Goal: Task Accomplishment & Management: Complete application form

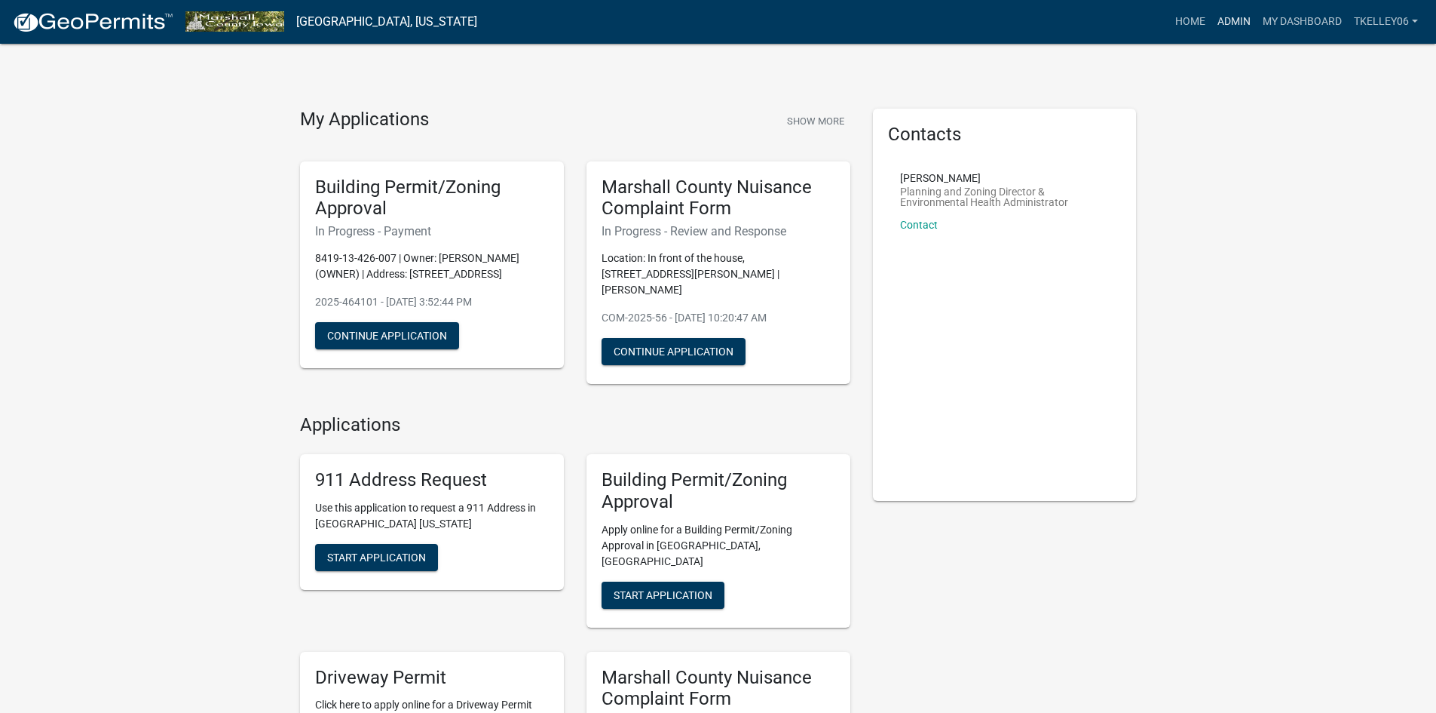
click at [1217, 27] on link "Admin" at bounding box center [1234, 22] width 45 height 29
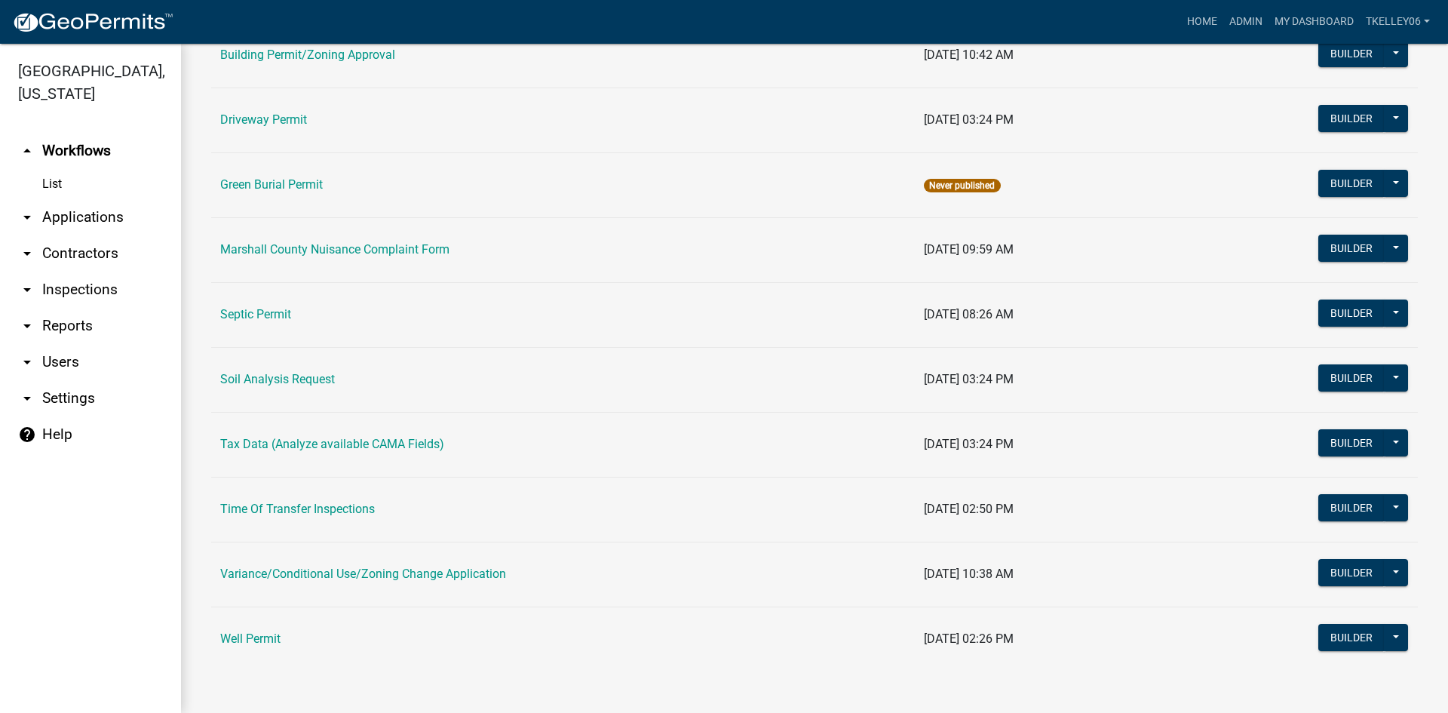
scroll to position [239, 0]
click at [69, 235] on link "arrow_drop_down Contractors" at bounding box center [90, 253] width 181 height 36
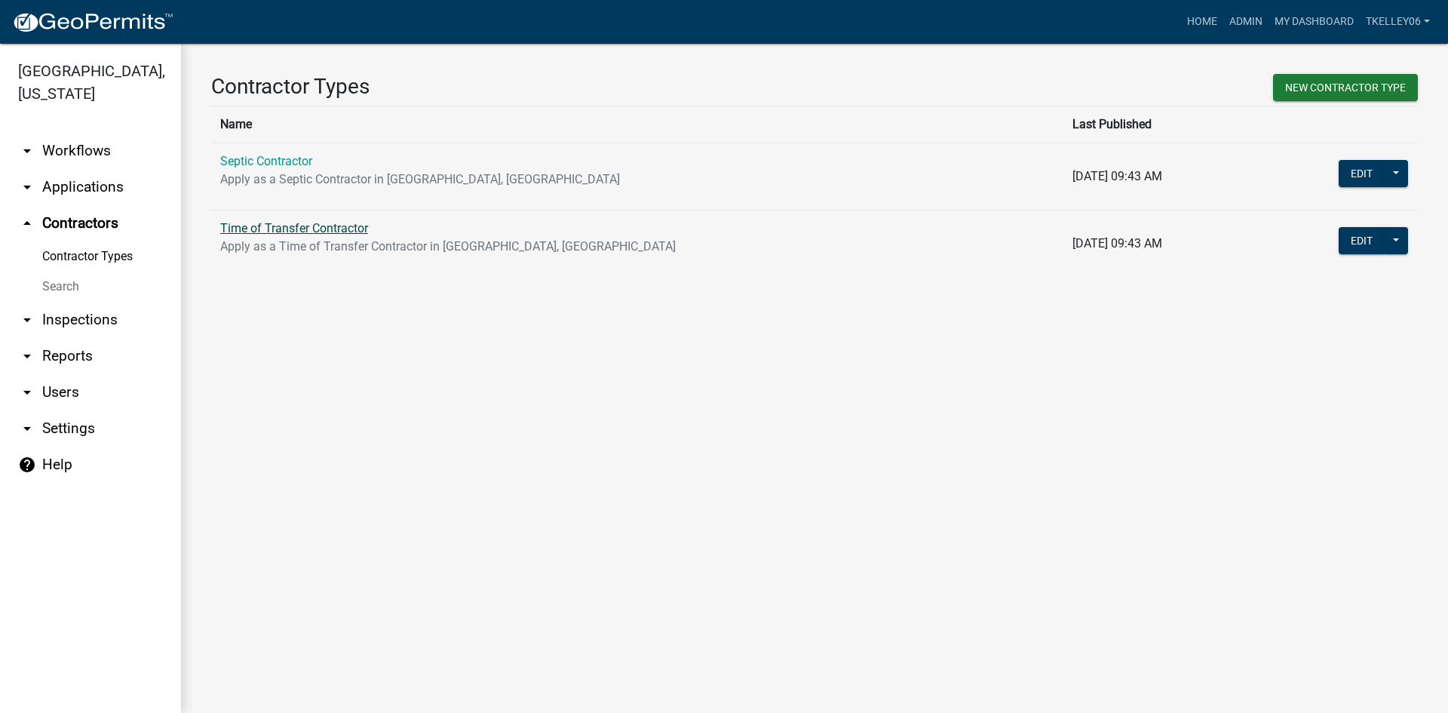
click at [271, 230] on link "Time of Transfer Contractor" at bounding box center [294, 228] width 148 height 14
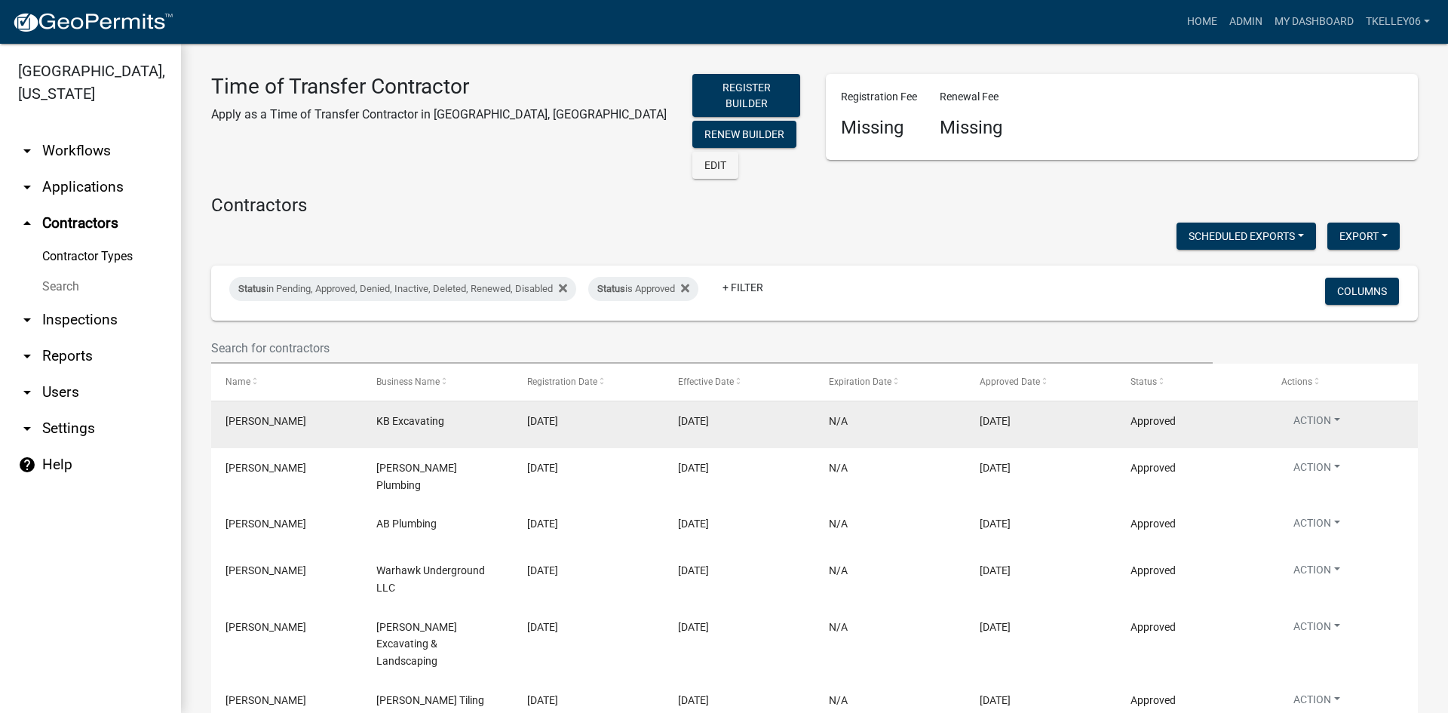
click at [351, 407] on datatable-body-cell "[PERSON_NAME]" at bounding box center [286, 424] width 151 height 47
click at [1337, 412] on button "Action" at bounding box center [1316, 423] width 71 height 22
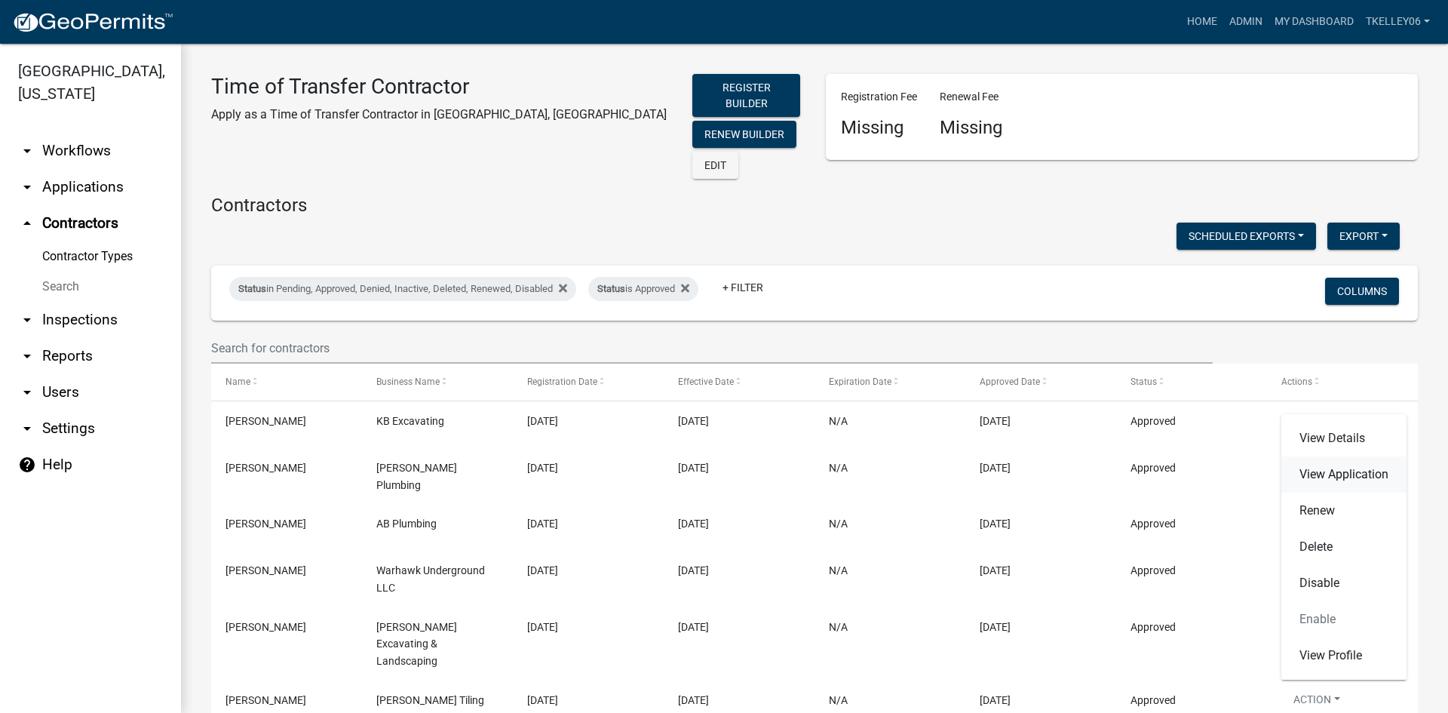
click at [1338, 472] on link "View Application" at bounding box center [1343, 474] width 125 height 36
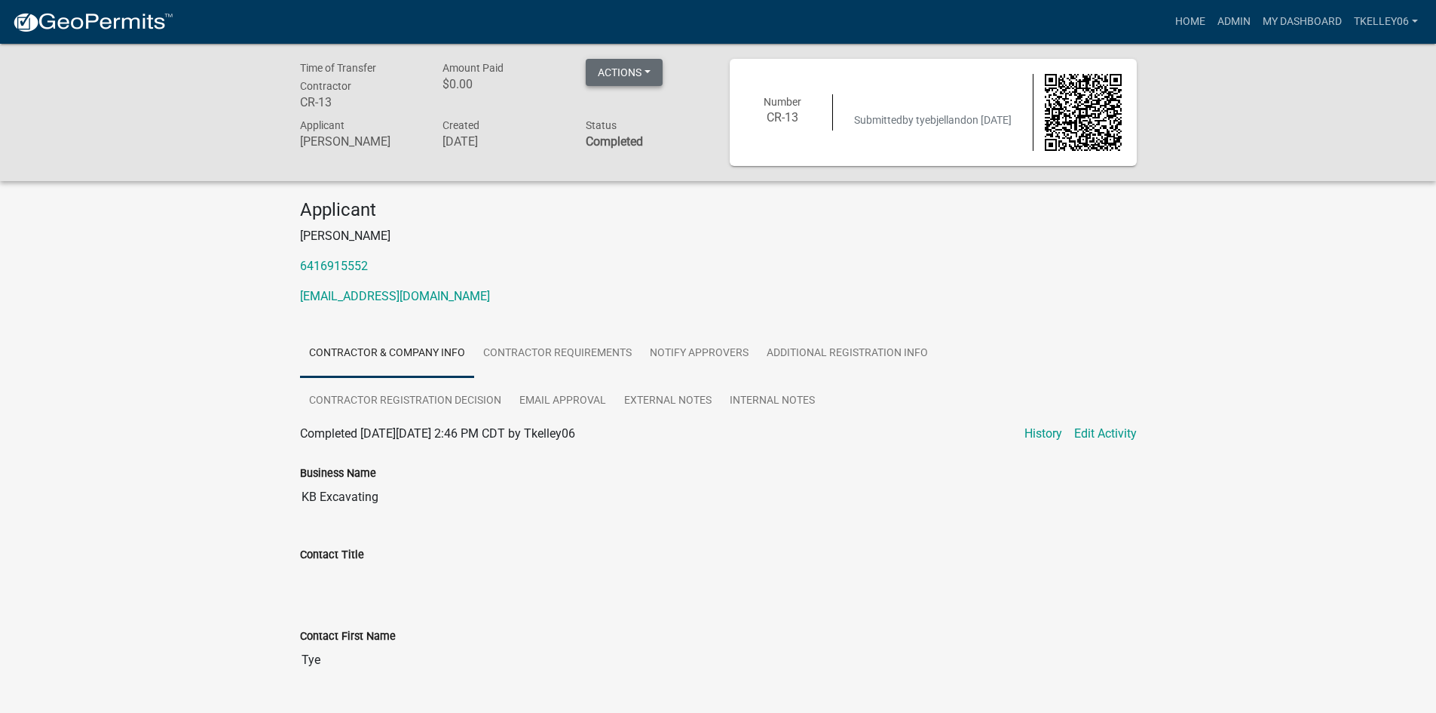
click at [617, 75] on button "Actions" at bounding box center [624, 72] width 77 height 27
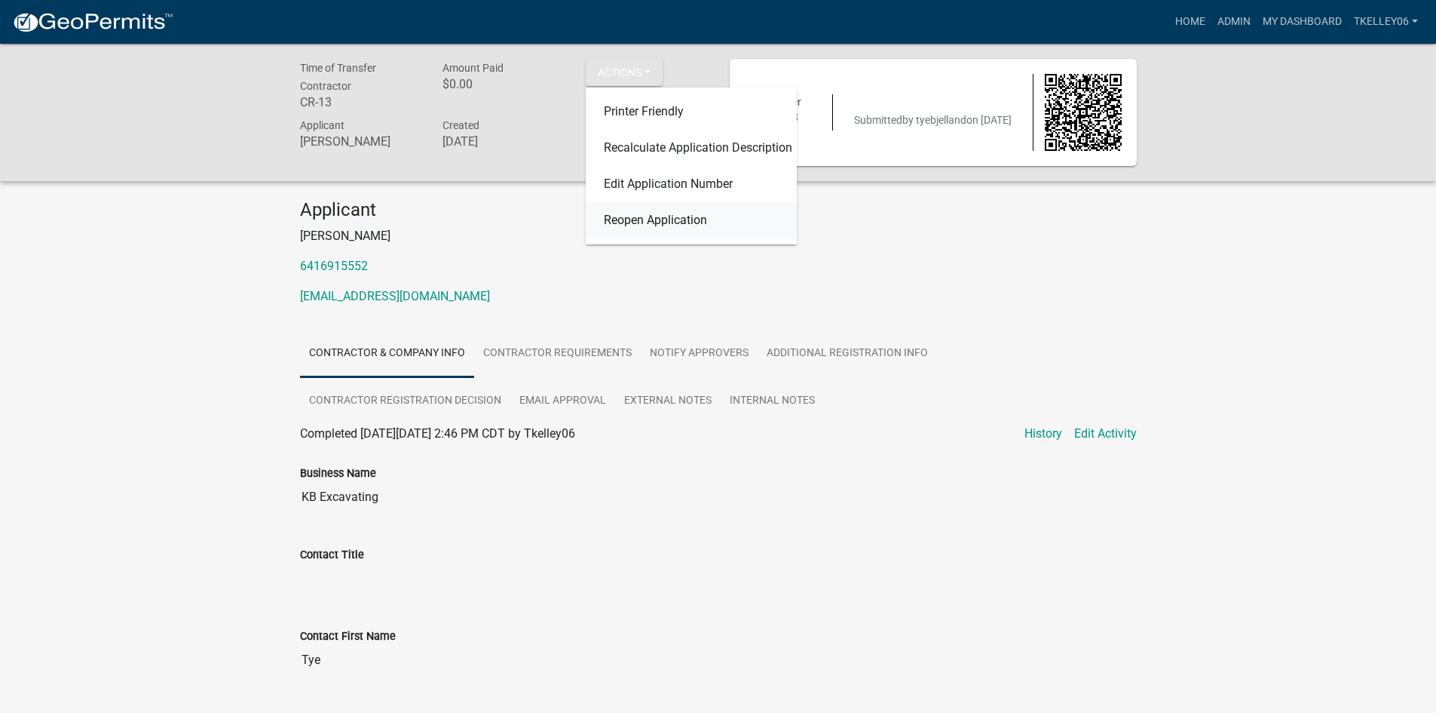
click at [642, 223] on link "Reopen Application" at bounding box center [691, 220] width 211 height 36
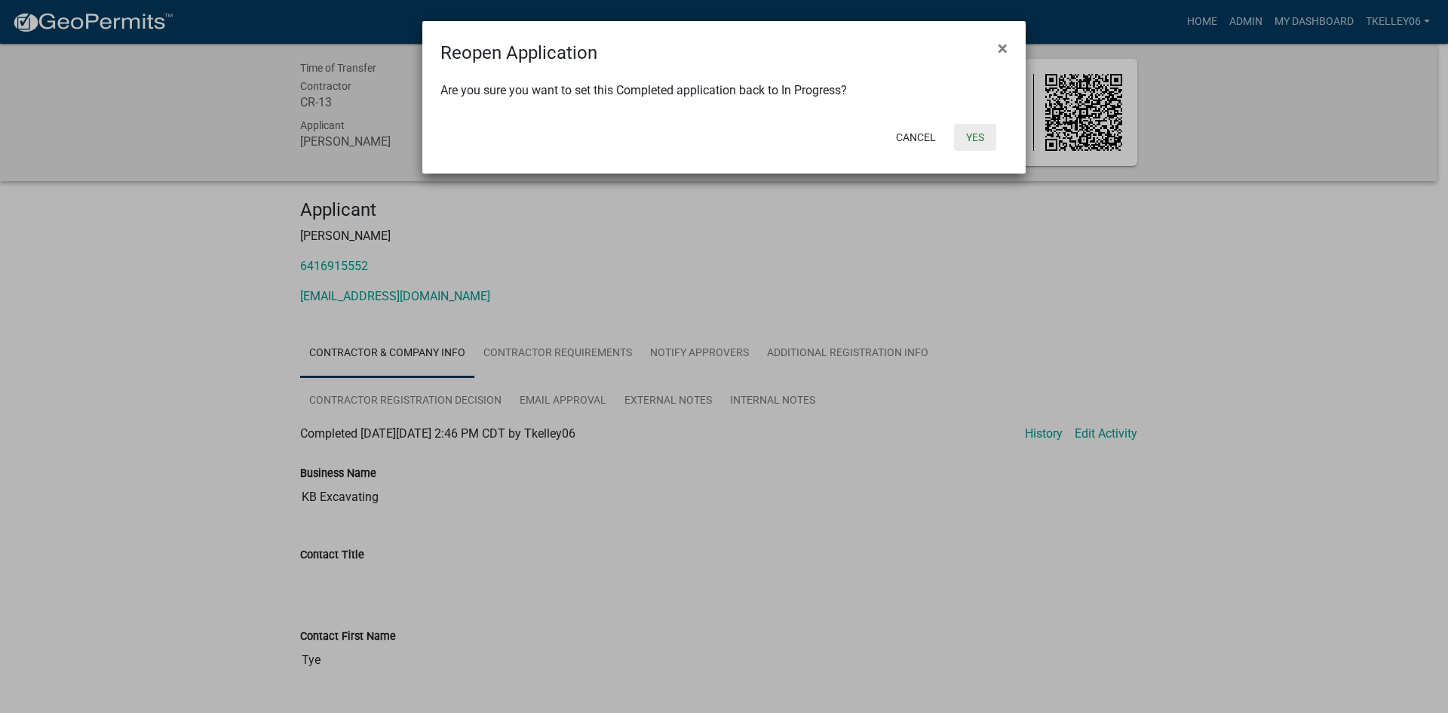
click at [968, 143] on button "Yes" at bounding box center [975, 137] width 42 height 27
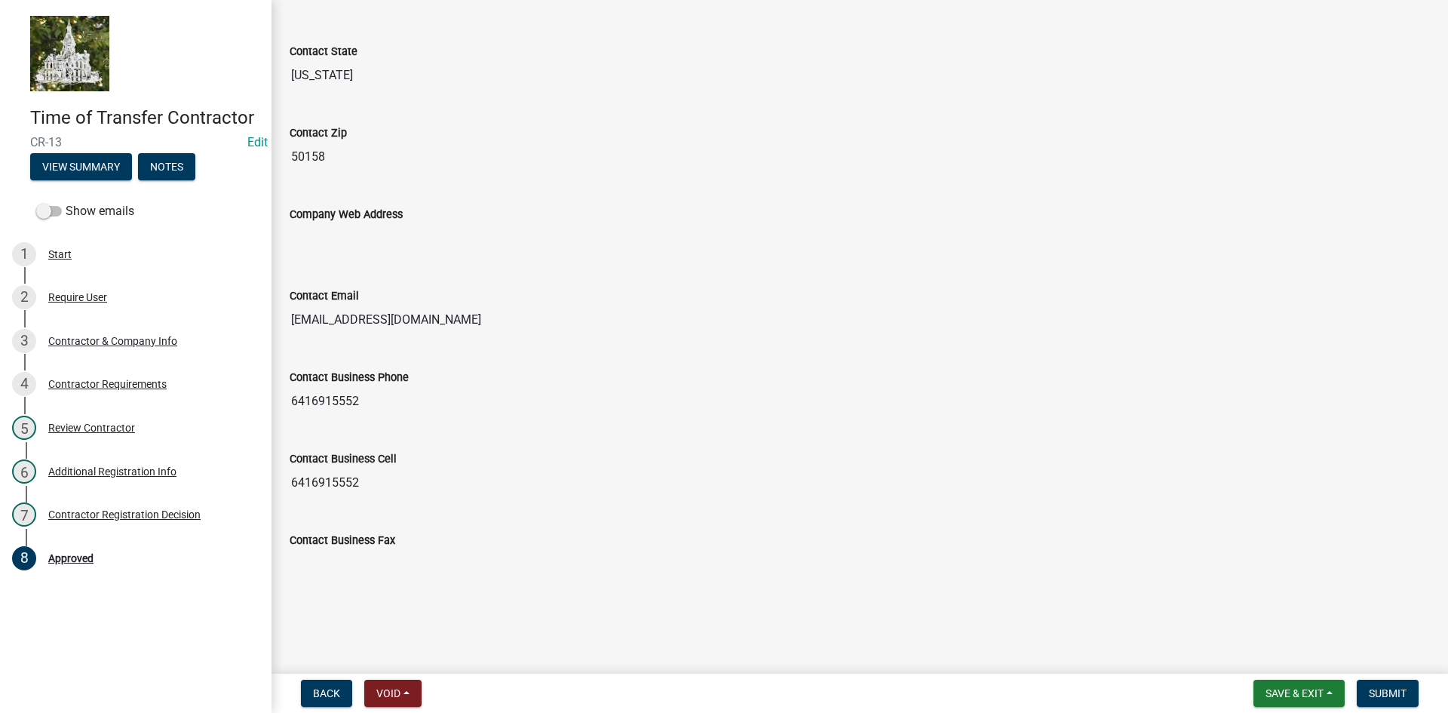
scroll to position [718, 0]
click at [119, 514] on div "Contractor Registration Decision" at bounding box center [124, 514] width 152 height 11
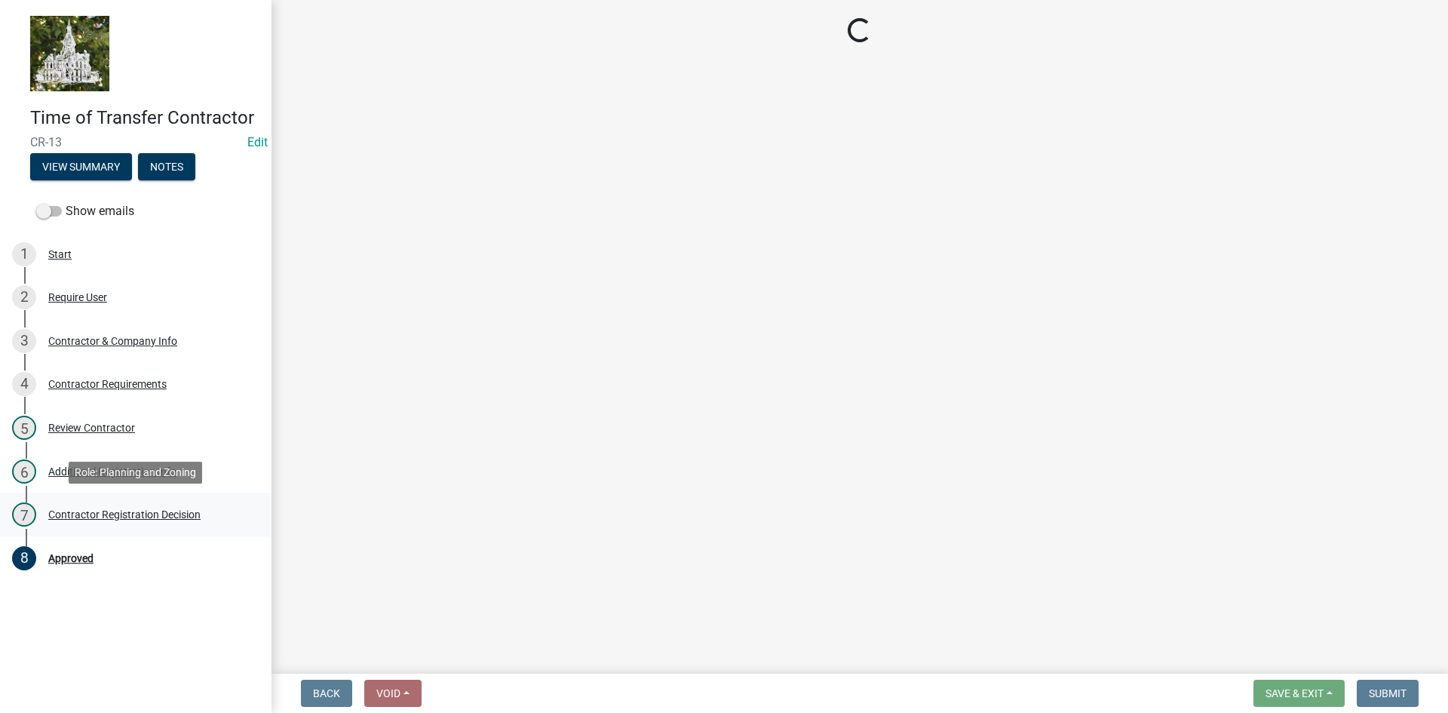
select select "4b86b809-39dd-4c68-9f3d-fdb3e7050482"
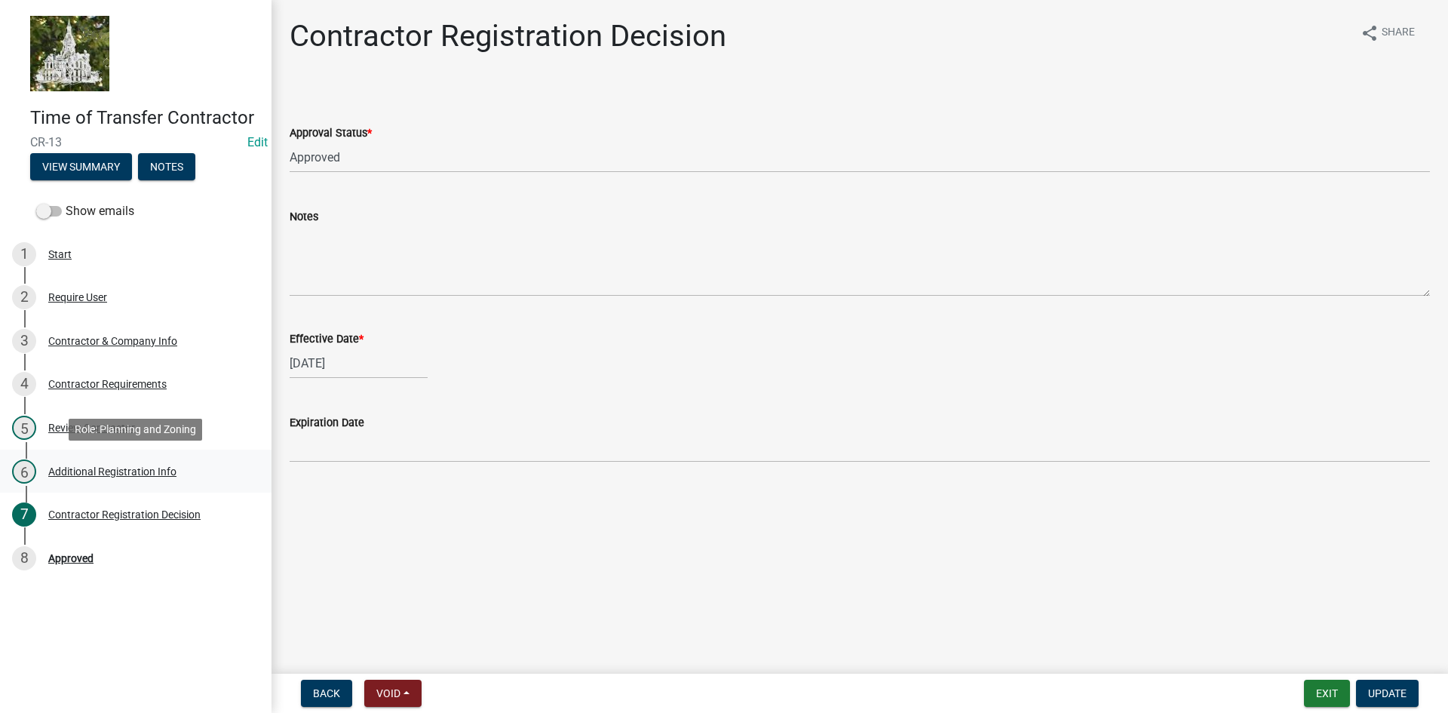
click at [90, 461] on div "6 Additional Registration Info" at bounding box center [129, 471] width 235 height 24
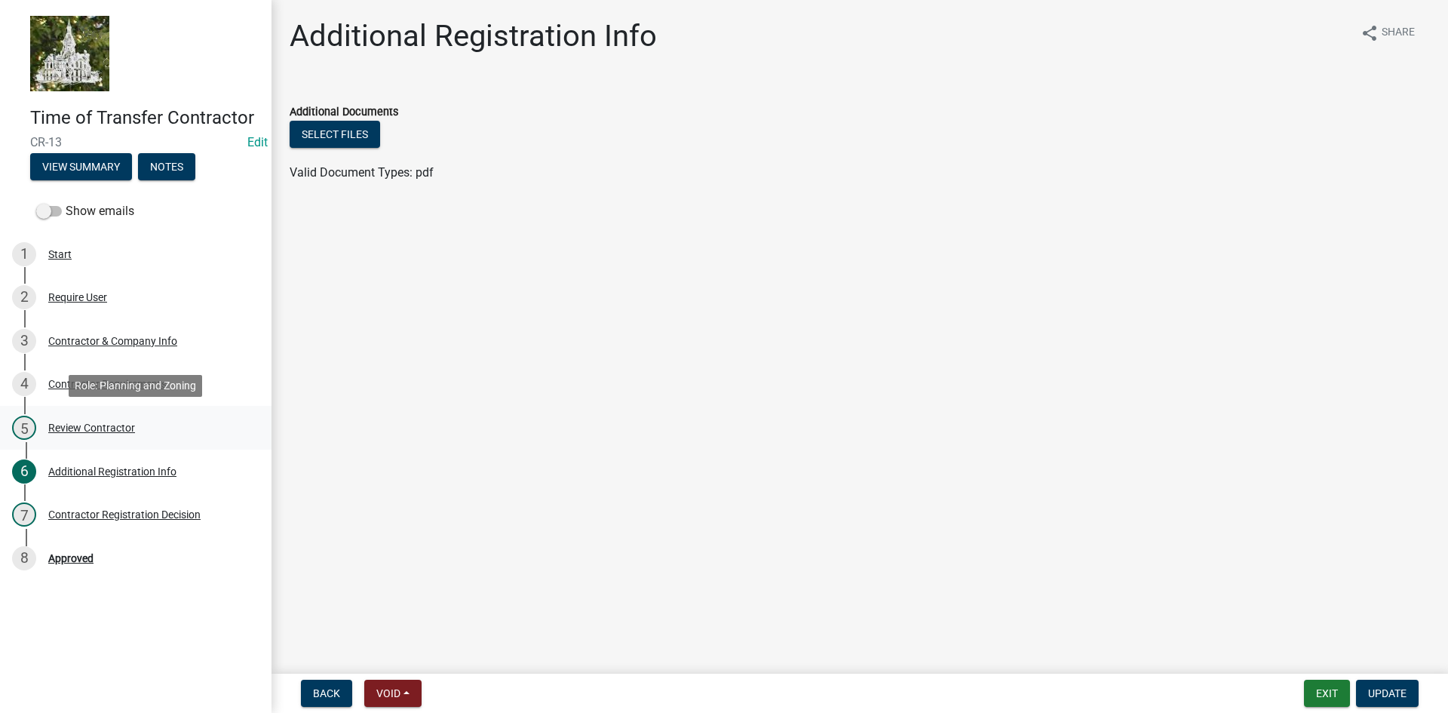
click at [118, 422] on div "Review Contractor" at bounding box center [91, 427] width 87 height 11
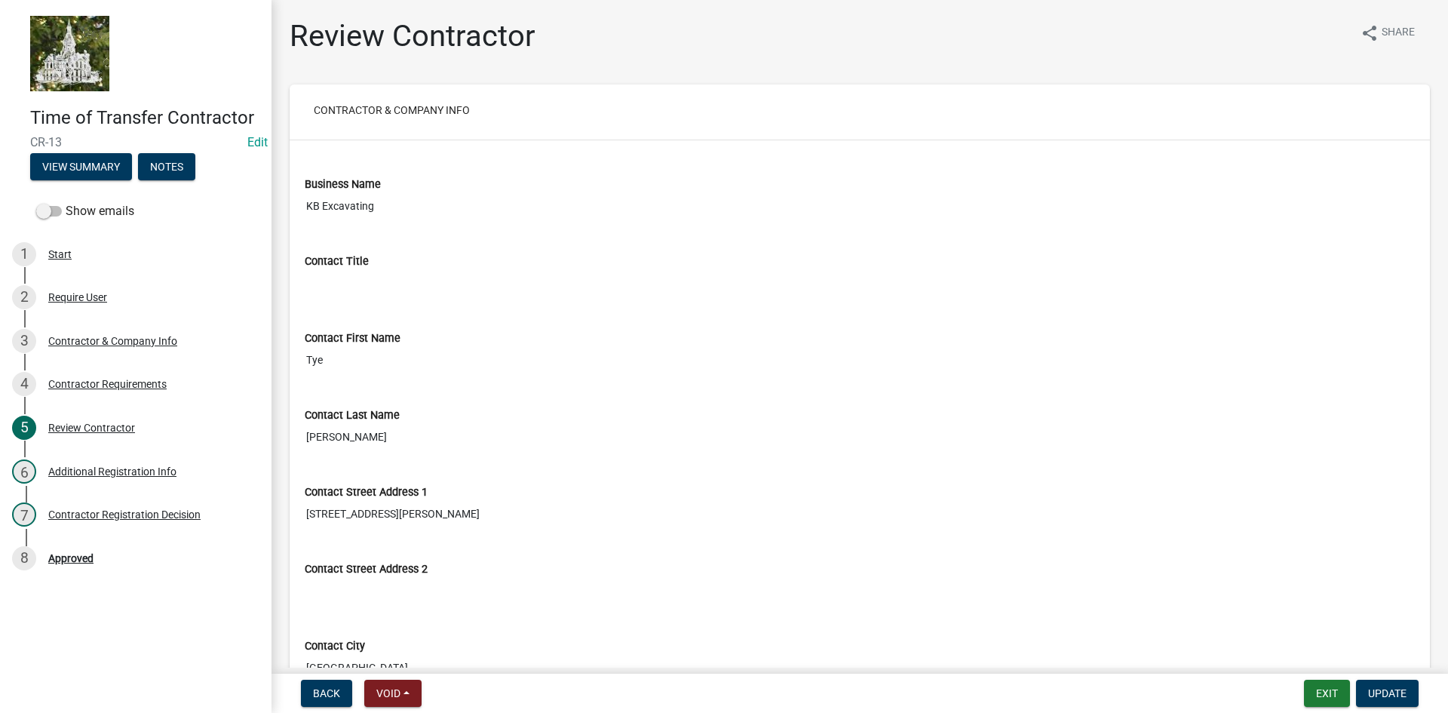
scroll to position [75, 0]
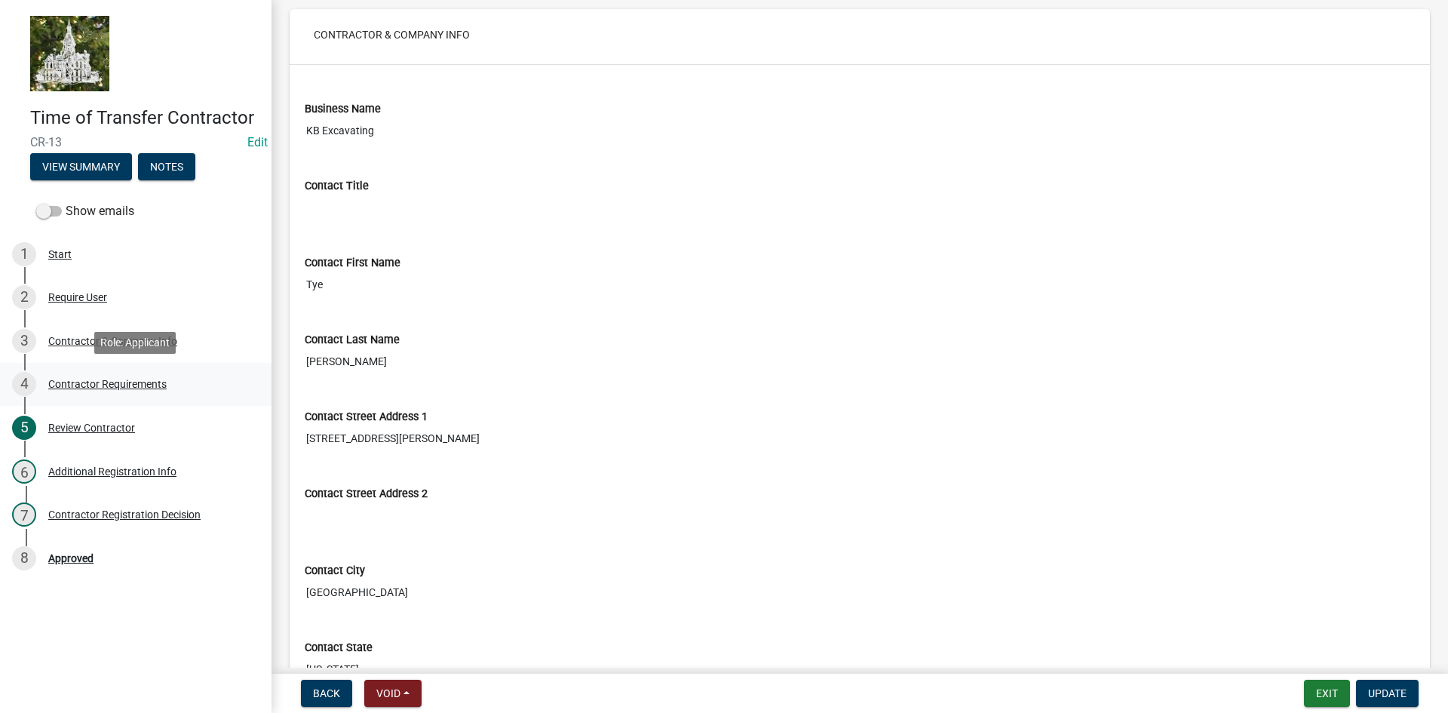
click at [86, 388] on div "Contractor Requirements" at bounding box center [107, 384] width 118 height 11
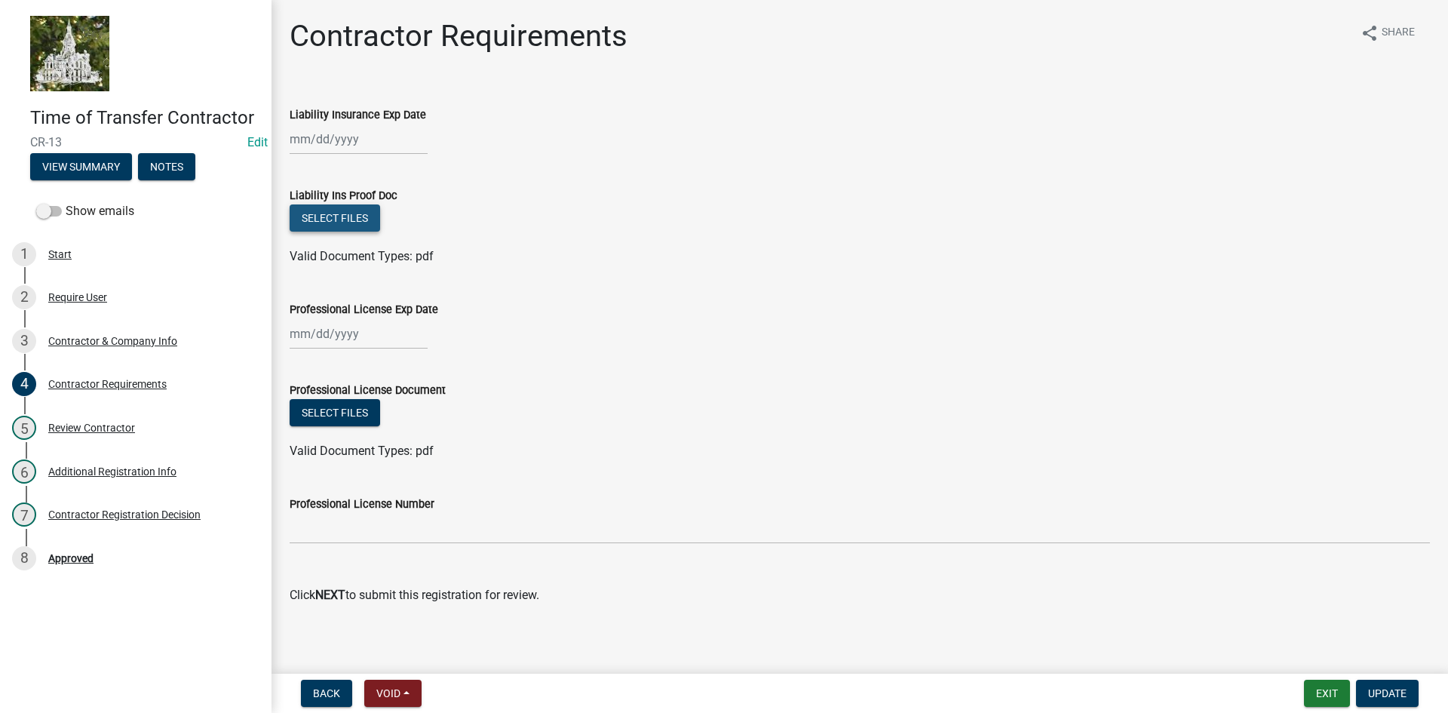
click at [333, 216] on button "Select files" at bounding box center [335, 217] width 90 height 27
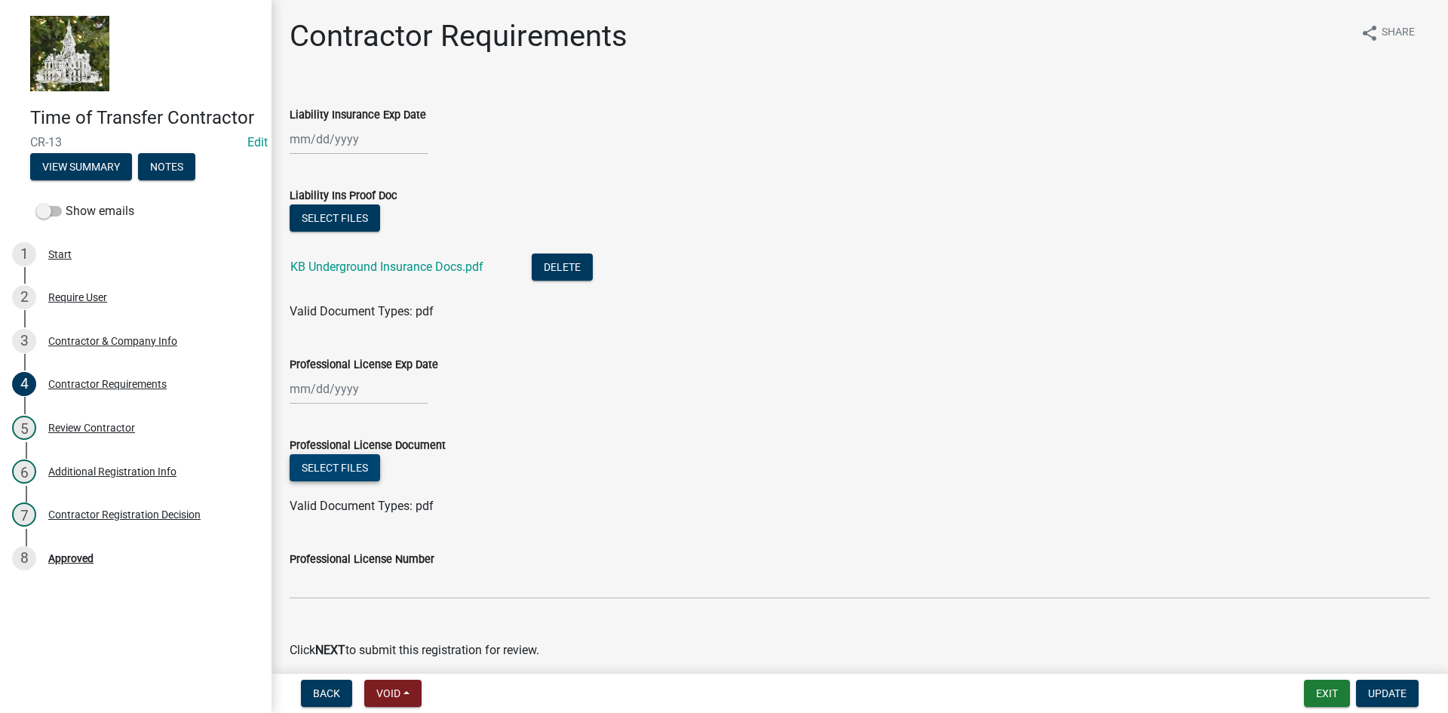
click at [350, 470] on button "Select files" at bounding box center [335, 467] width 90 height 27
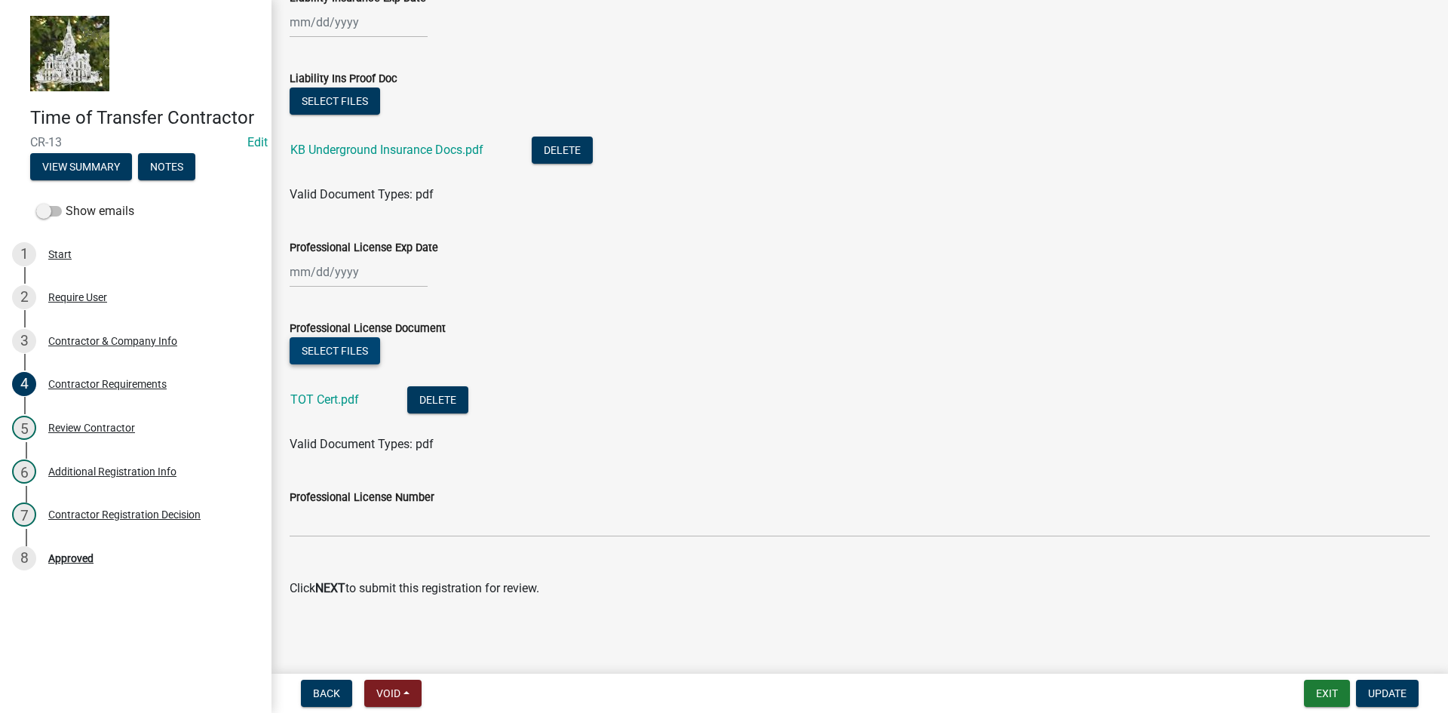
scroll to position [118, 0]
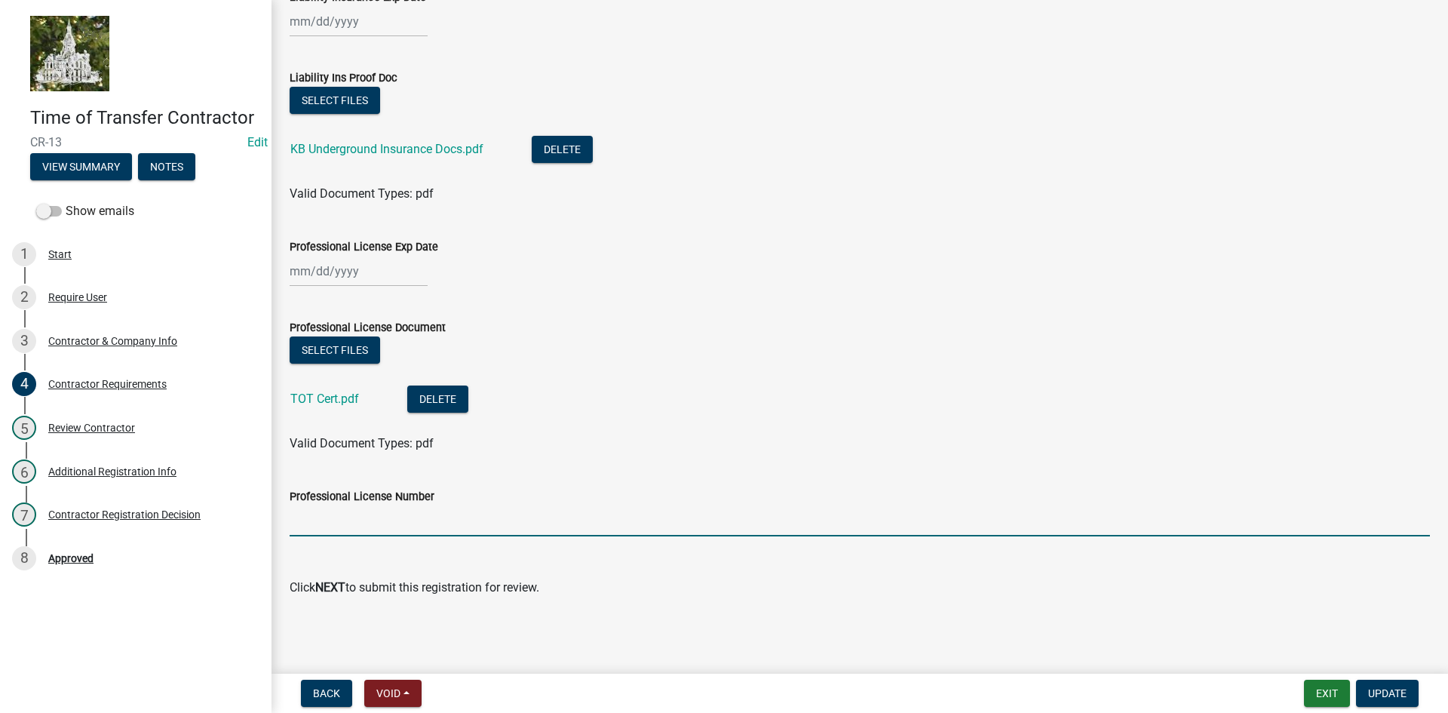
click at [411, 527] on input "Professional License Number" at bounding box center [860, 520] width 1140 height 31
type input "14352"
click at [1380, 691] on span "Update" at bounding box center [1387, 693] width 38 height 12
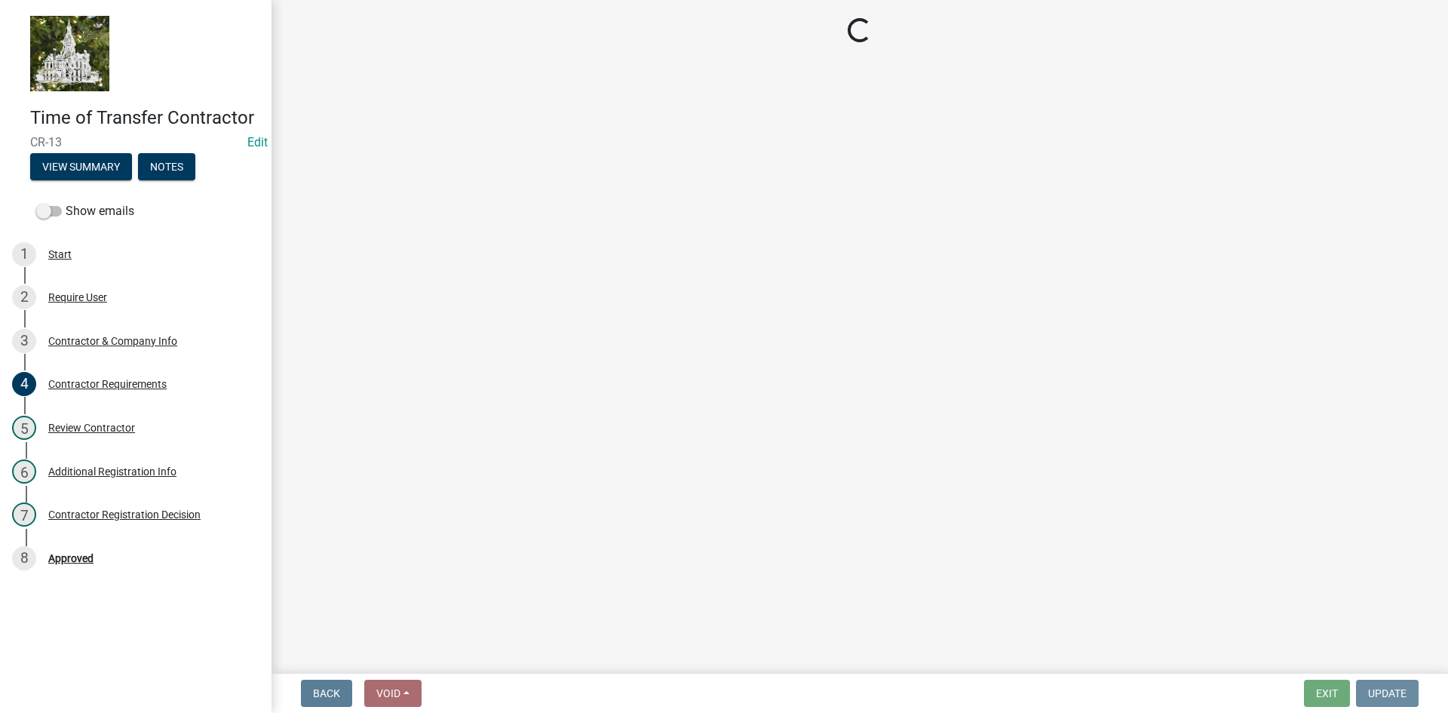
scroll to position [0, 0]
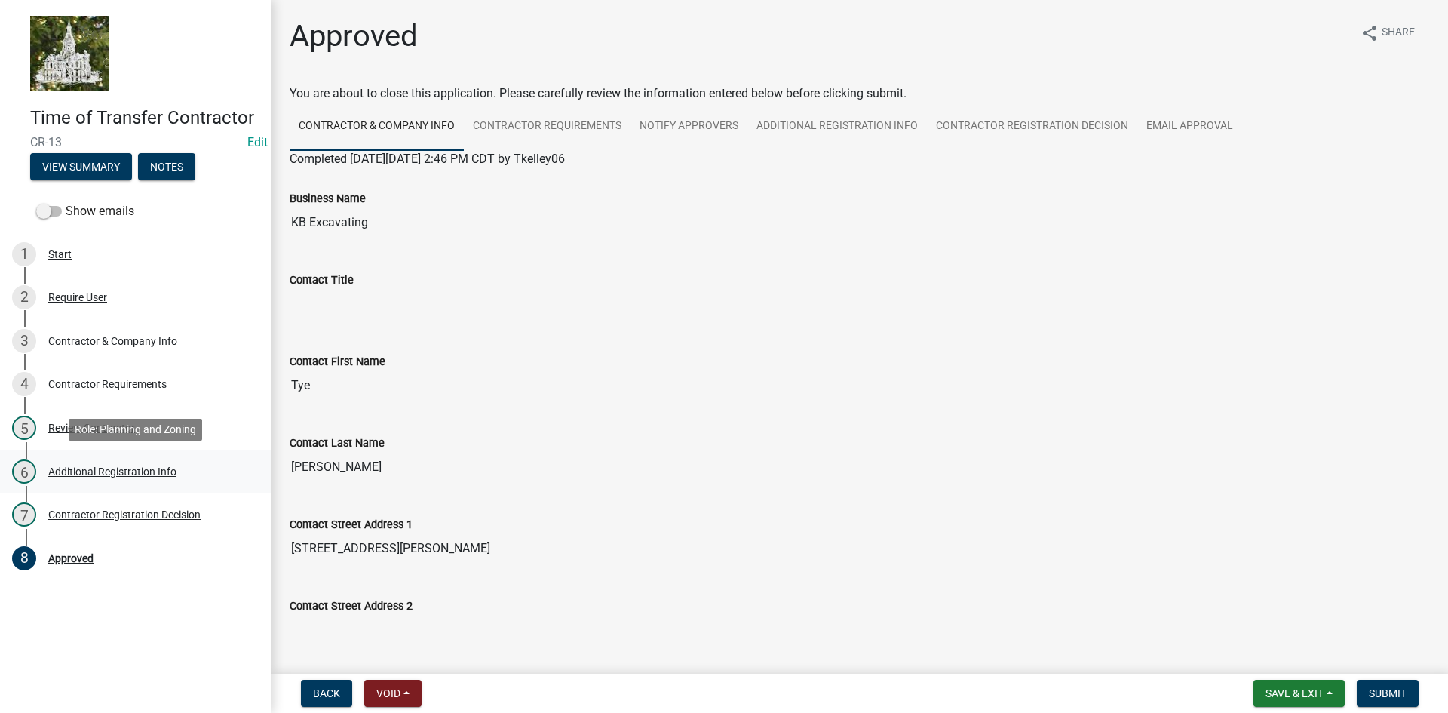
click at [81, 469] on div "Additional Registration Info" at bounding box center [112, 471] width 128 height 11
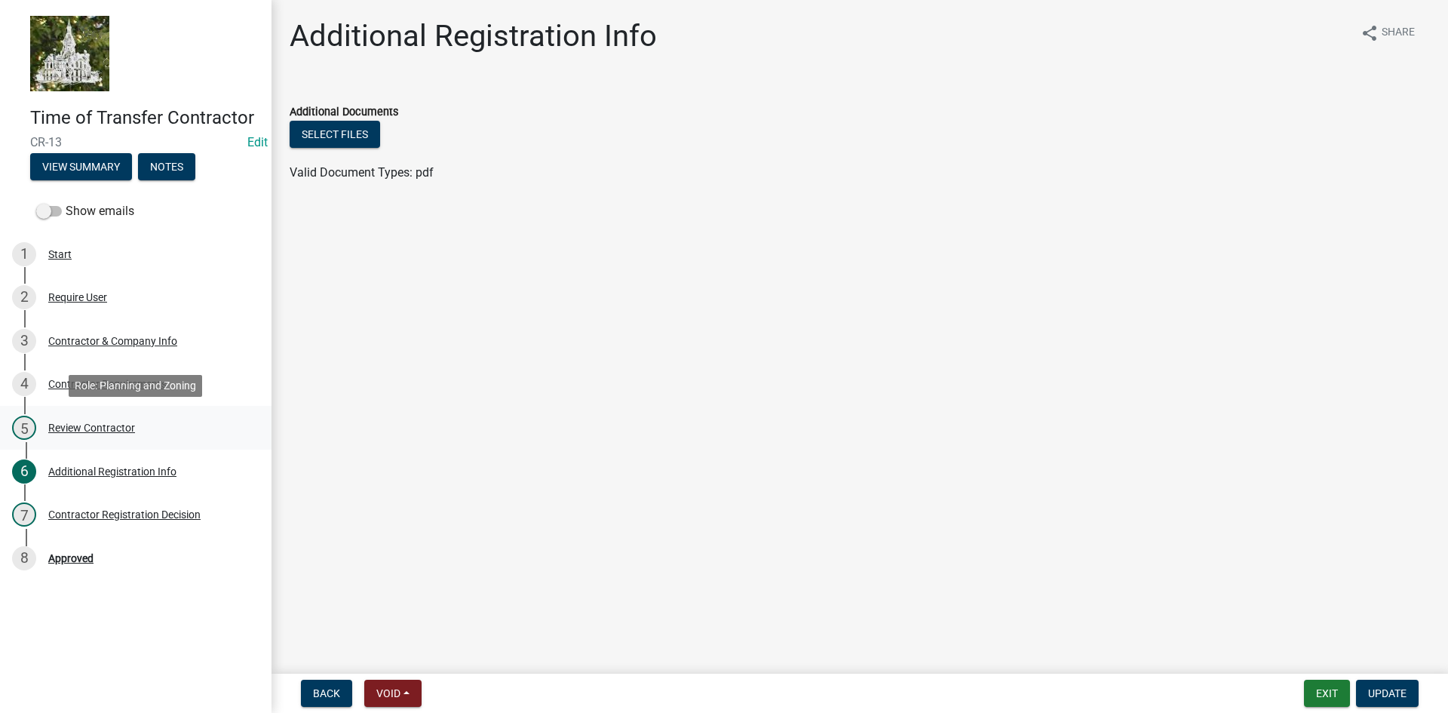
click at [81, 425] on div "Review Contractor" at bounding box center [91, 427] width 87 height 11
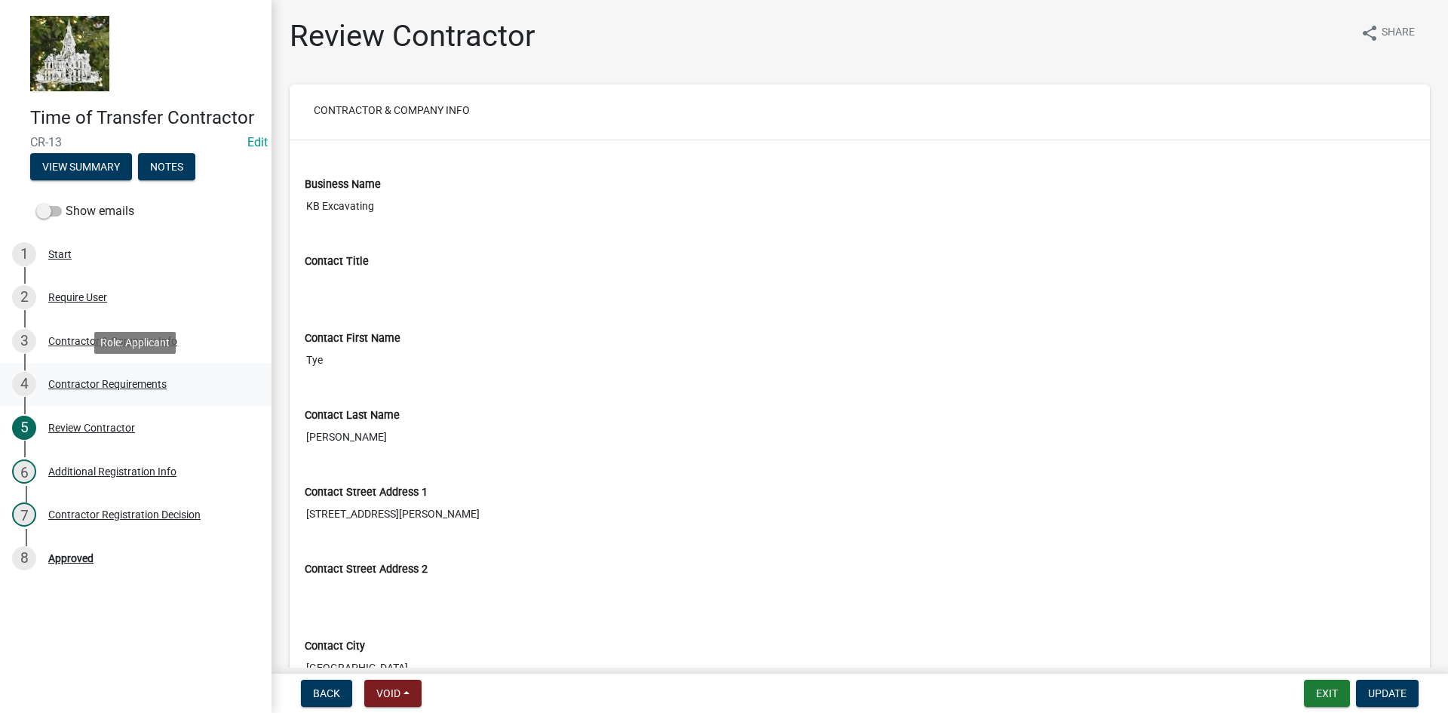
click at [89, 388] on div "Contractor Requirements" at bounding box center [107, 384] width 118 height 11
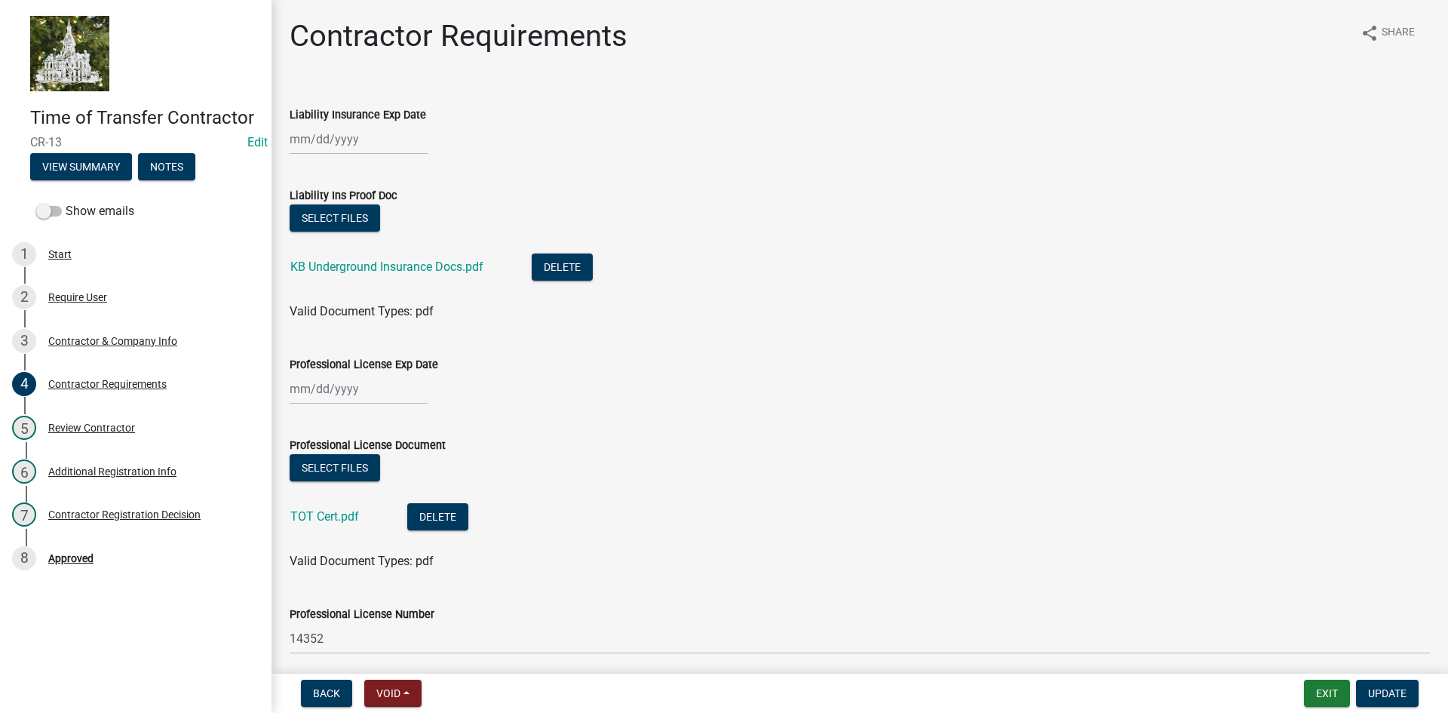
scroll to position [118, 0]
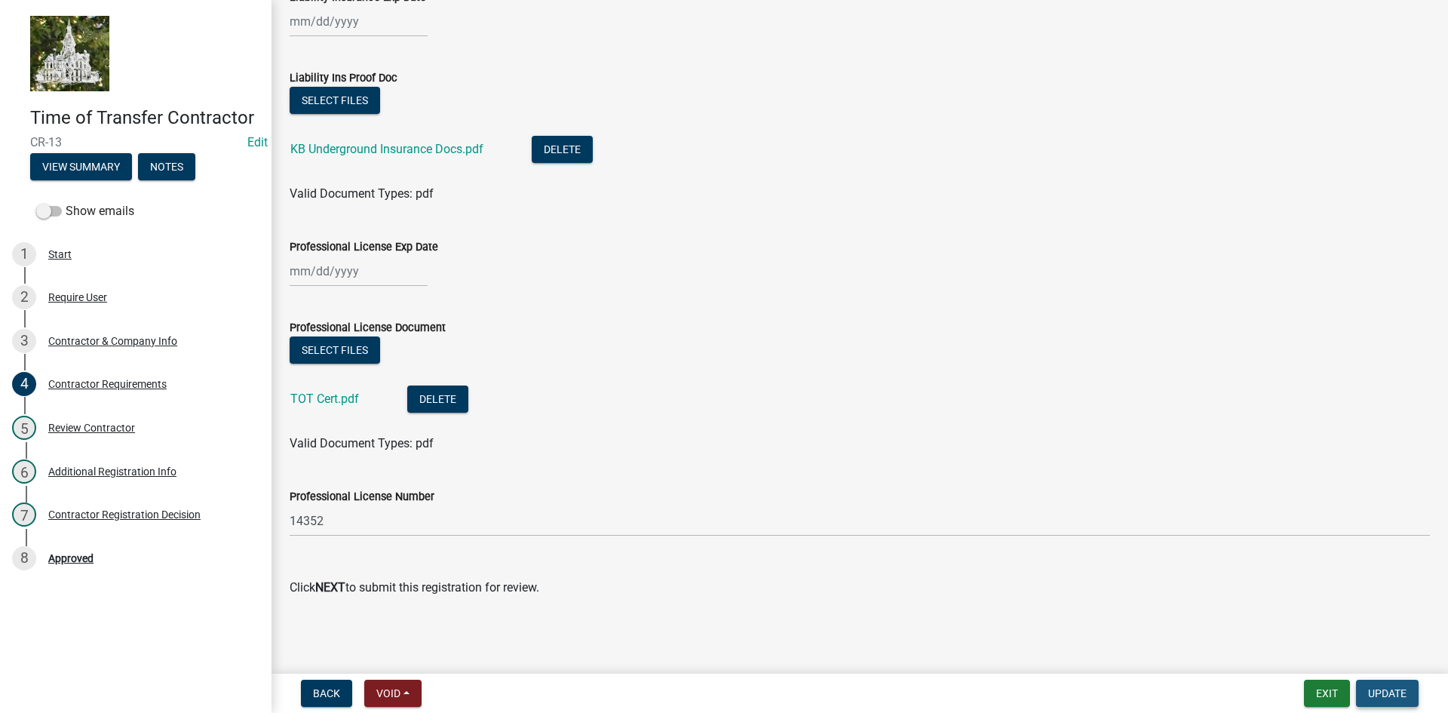
click at [1384, 690] on span "Update" at bounding box center [1387, 693] width 38 height 12
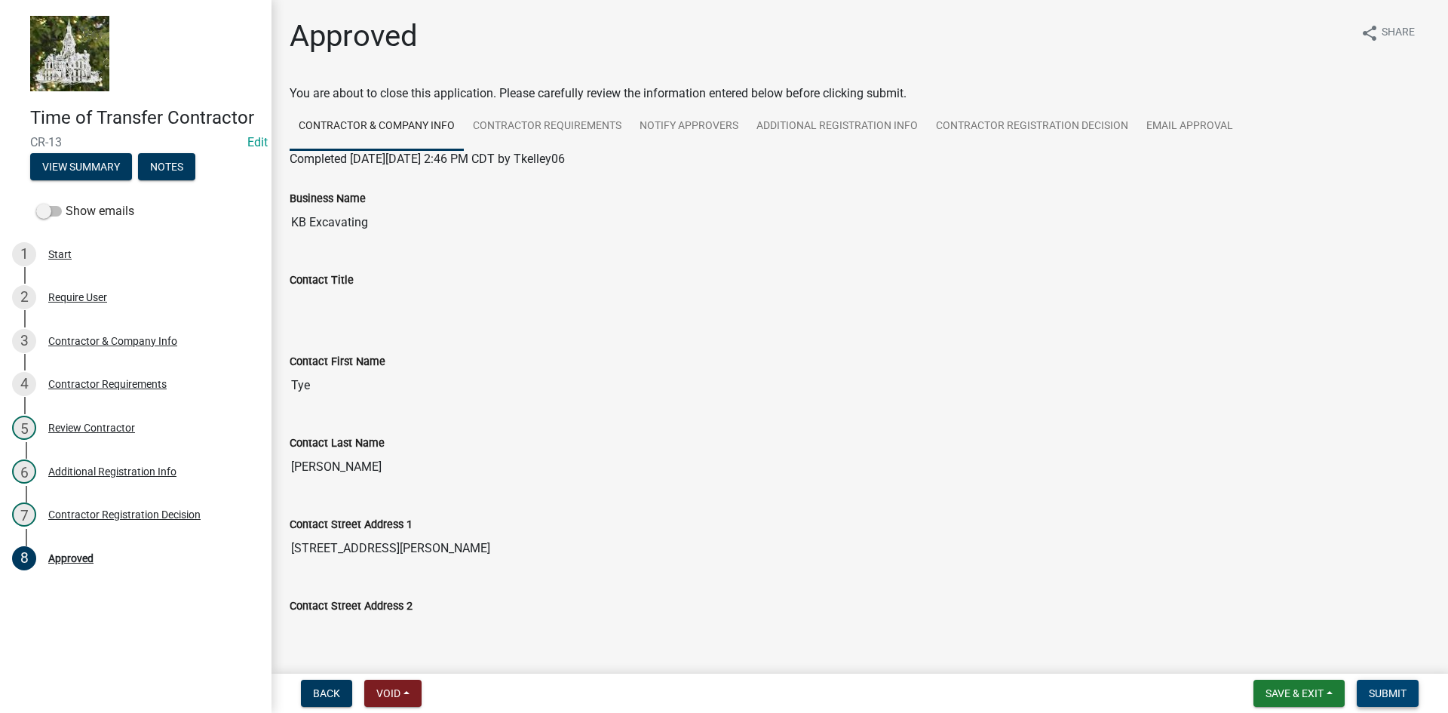
click at [1375, 701] on button "Submit" at bounding box center [1387, 692] width 62 height 27
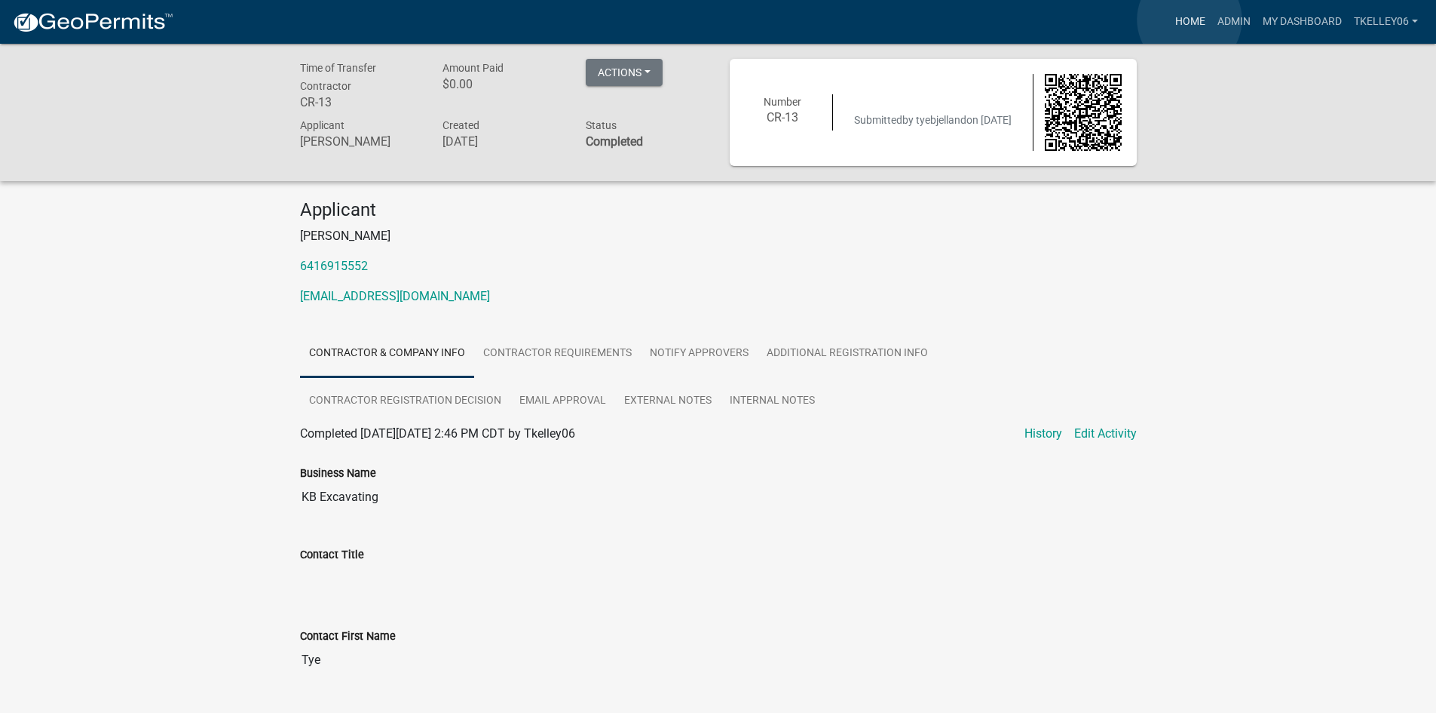
click at [1190, 20] on link "Home" at bounding box center [1190, 22] width 42 height 29
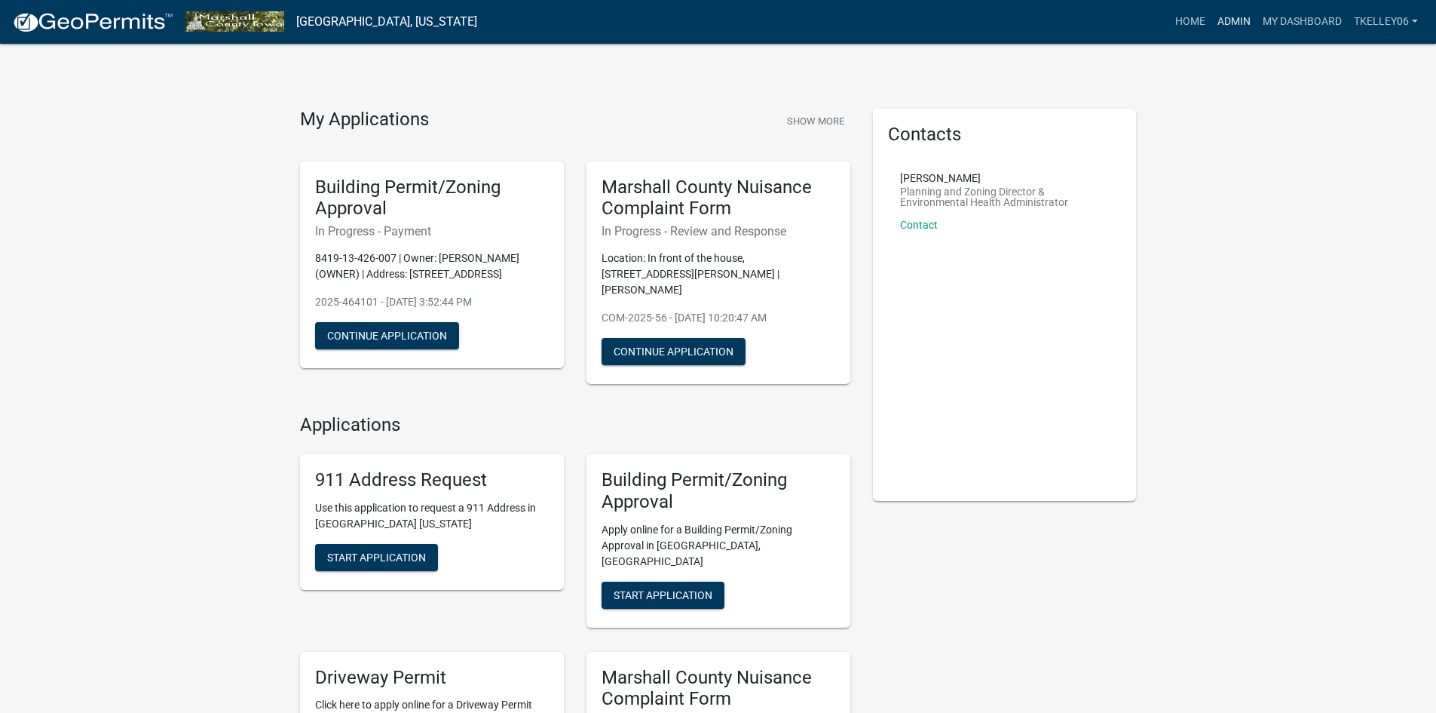
click at [1243, 26] on link "Admin" at bounding box center [1234, 22] width 45 height 29
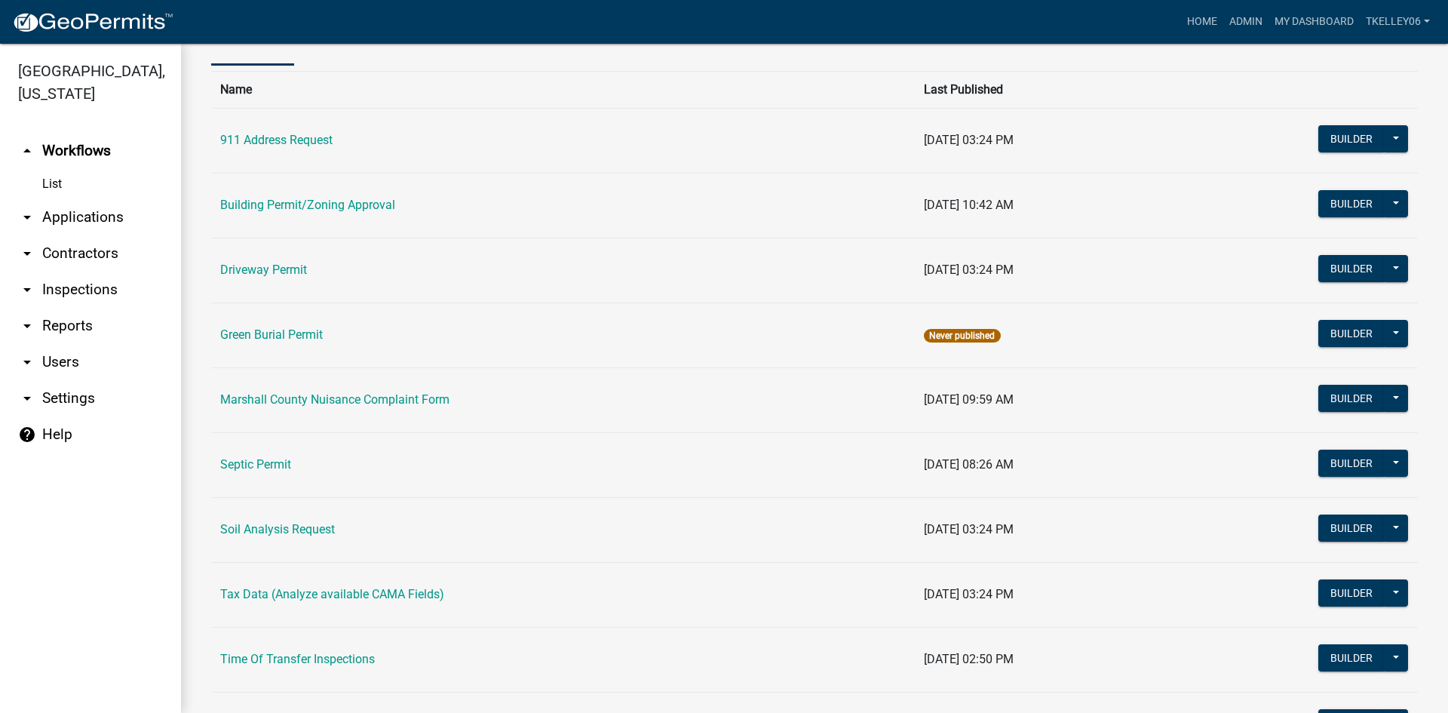
scroll to position [239, 0]
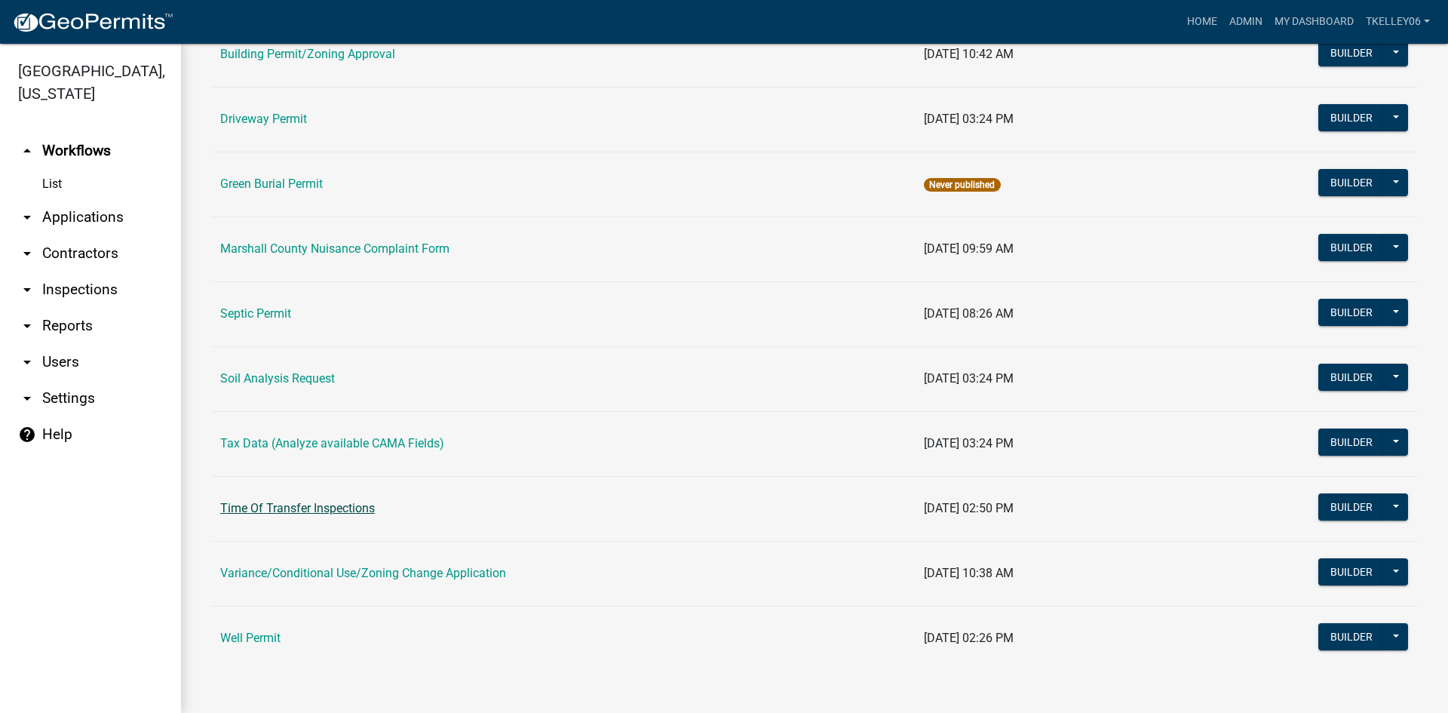
click at [289, 513] on link "Time Of Transfer Inspections" at bounding box center [297, 508] width 155 height 14
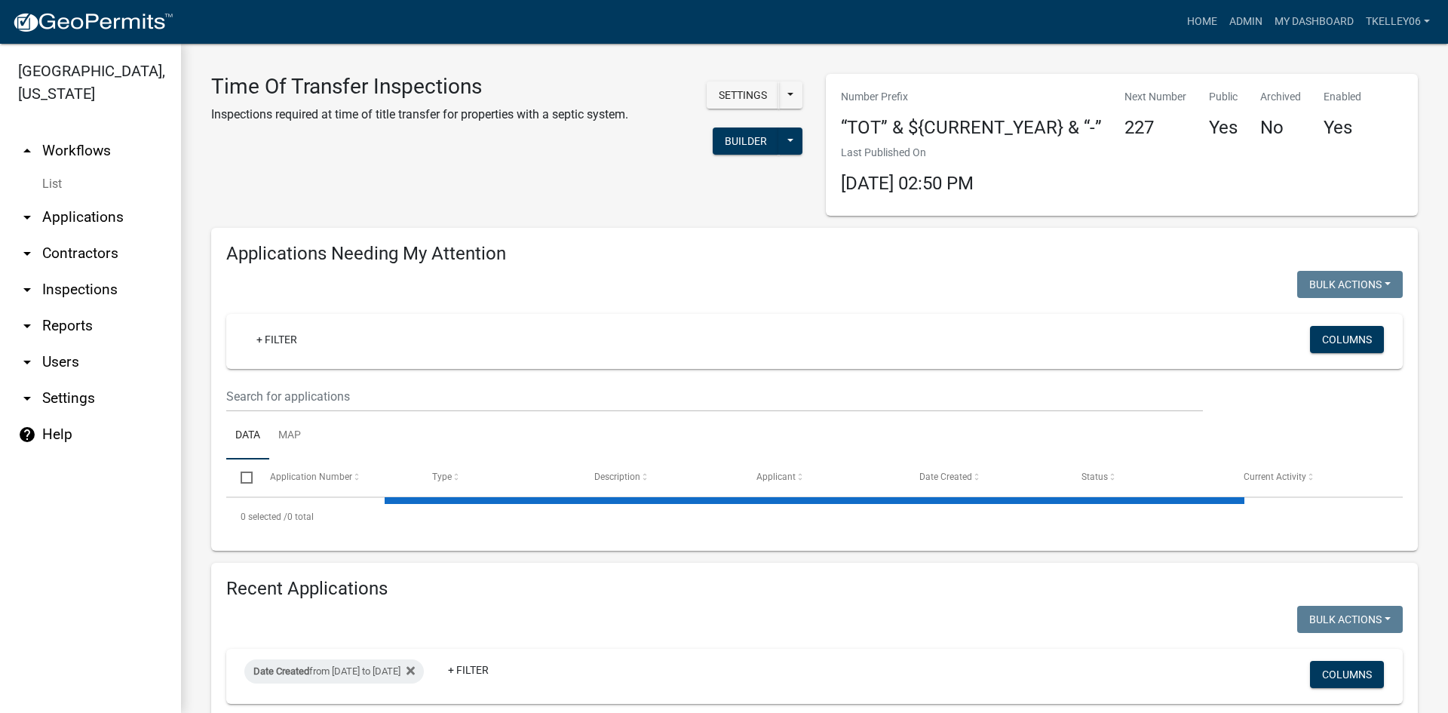
select select "3: 100"
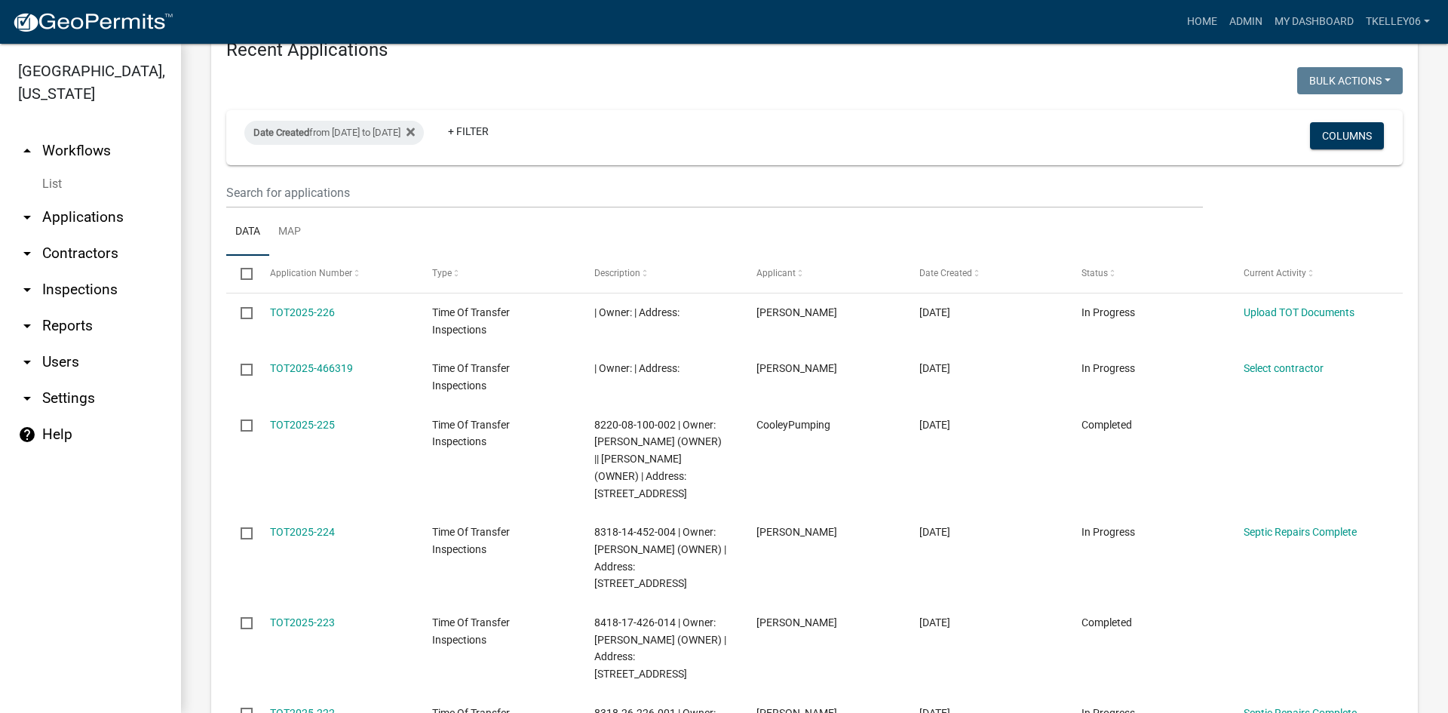
scroll to position [1056, 0]
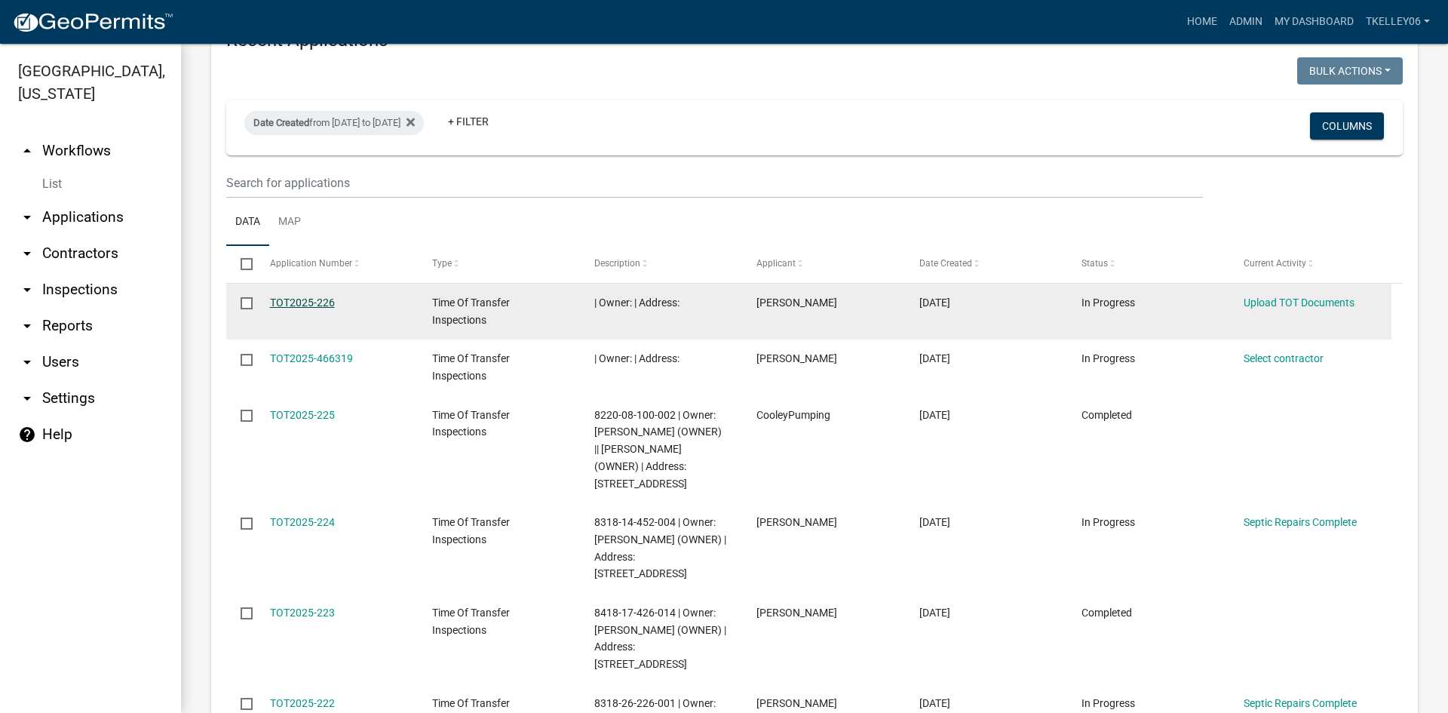
click at [314, 297] on link "TOT2025-226" at bounding box center [302, 302] width 65 height 12
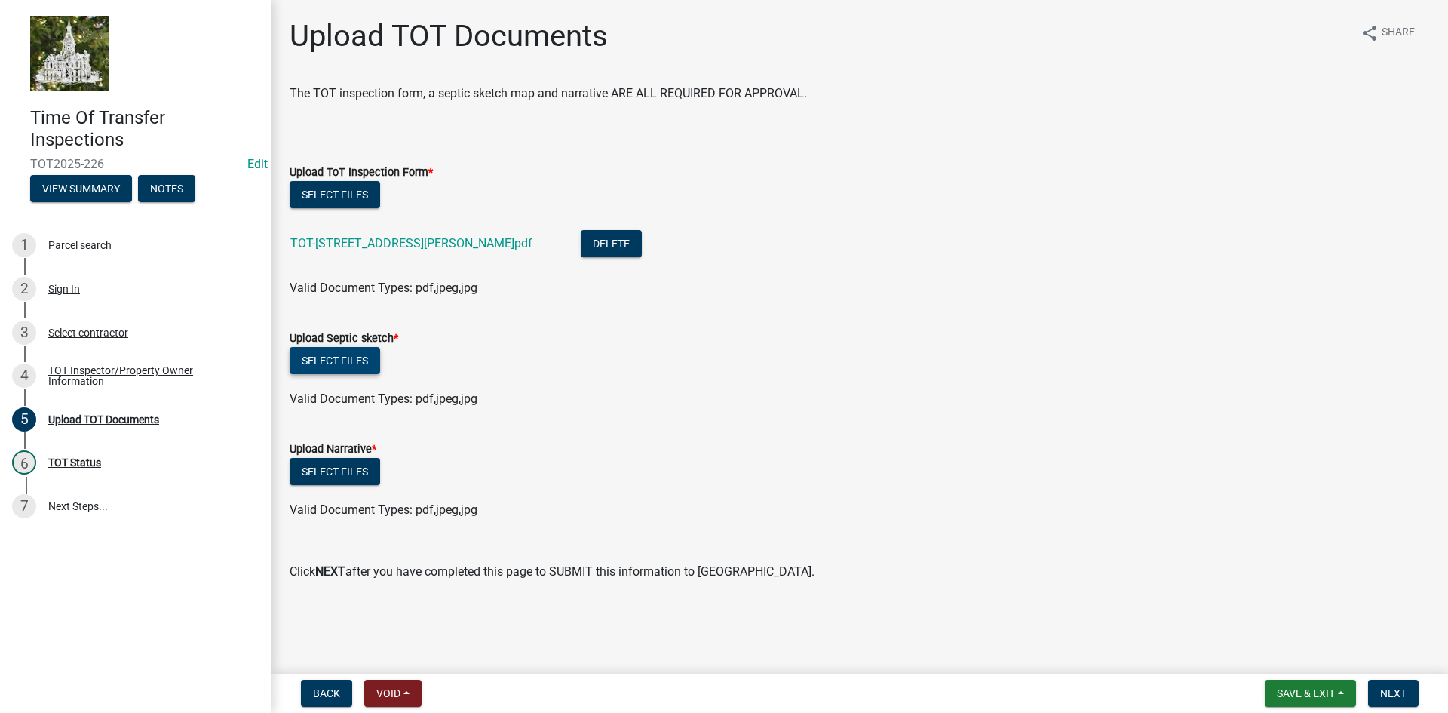
click at [352, 361] on button "Select files" at bounding box center [335, 360] width 90 height 27
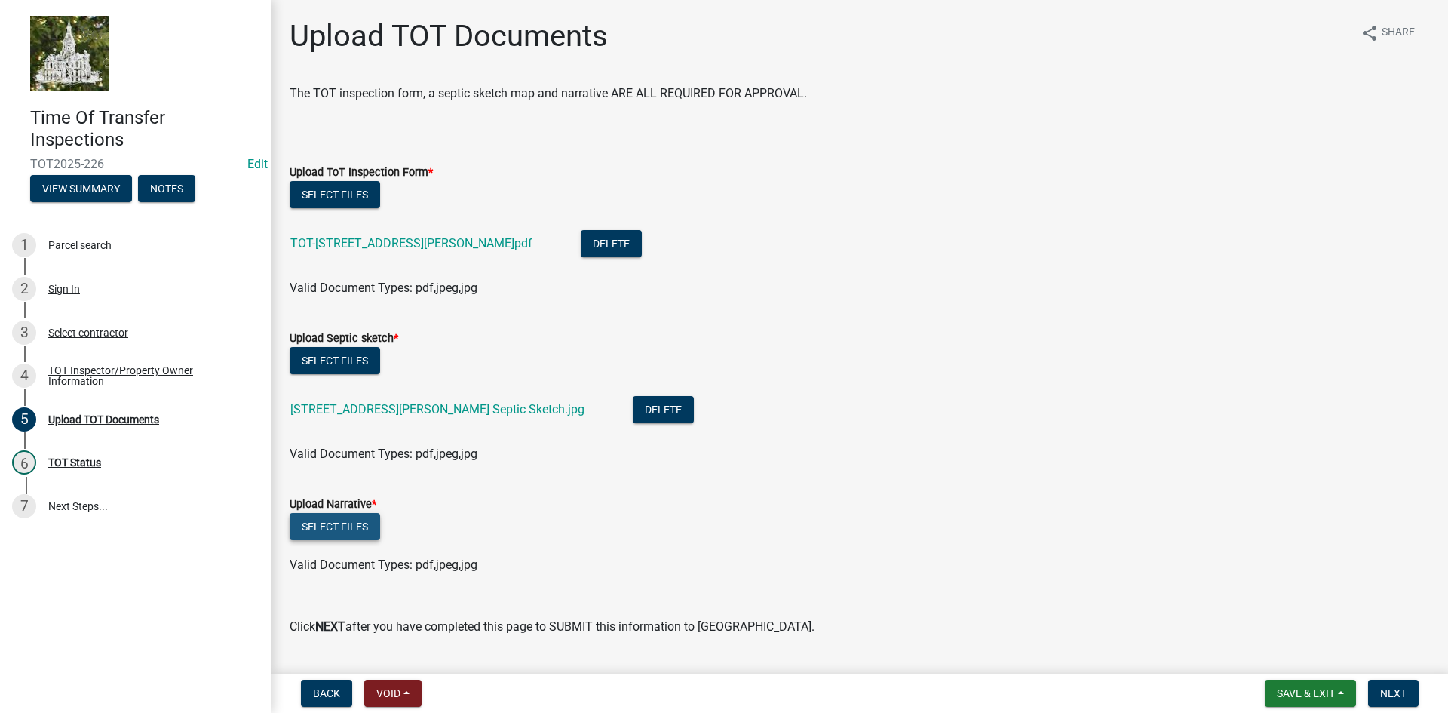
click at [366, 520] on button "Select files" at bounding box center [335, 526] width 90 height 27
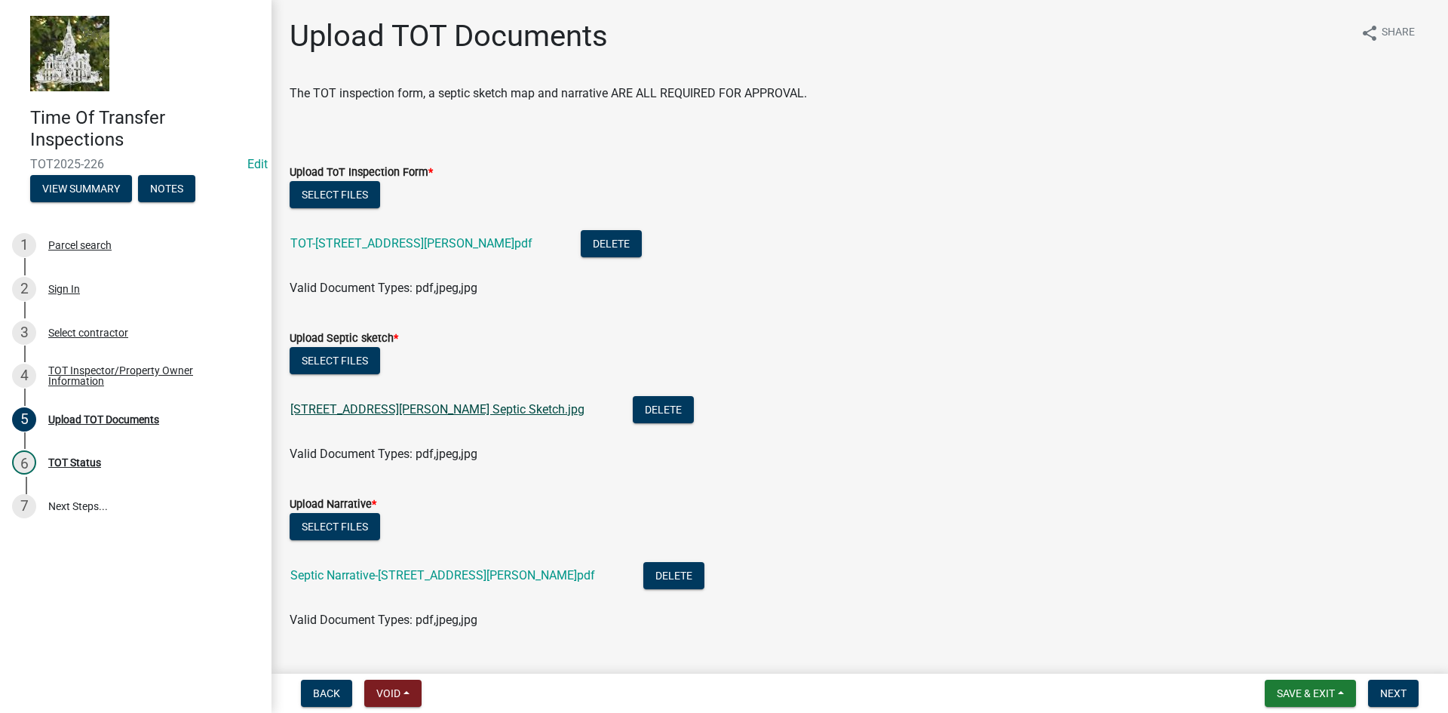
click at [467, 408] on link "[STREET_ADDRESS][PERSON_NAME] Septic Sketch.jpg" at bounding box center [437, 409] width 294 height 14
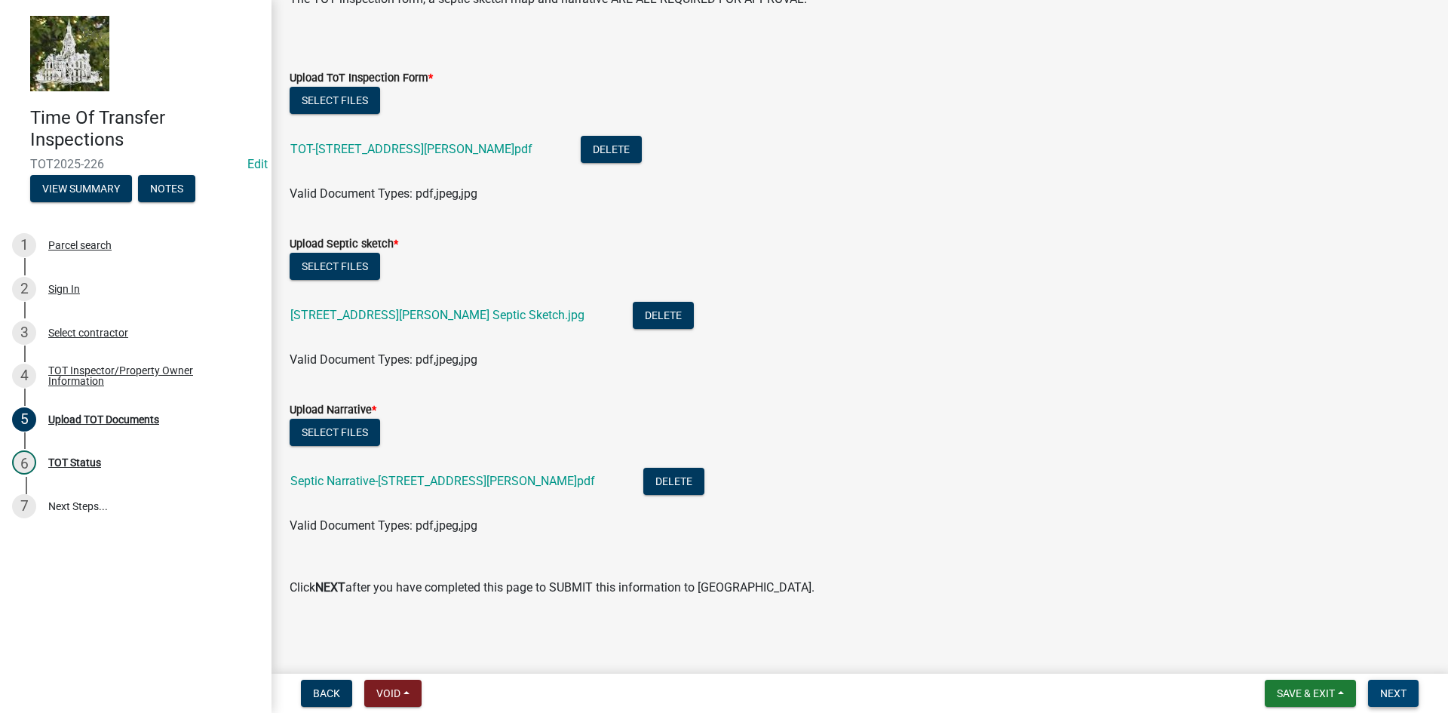
click at [1387, 691] on span "Next" at bounding box center [1393, 693] width 26 height 12
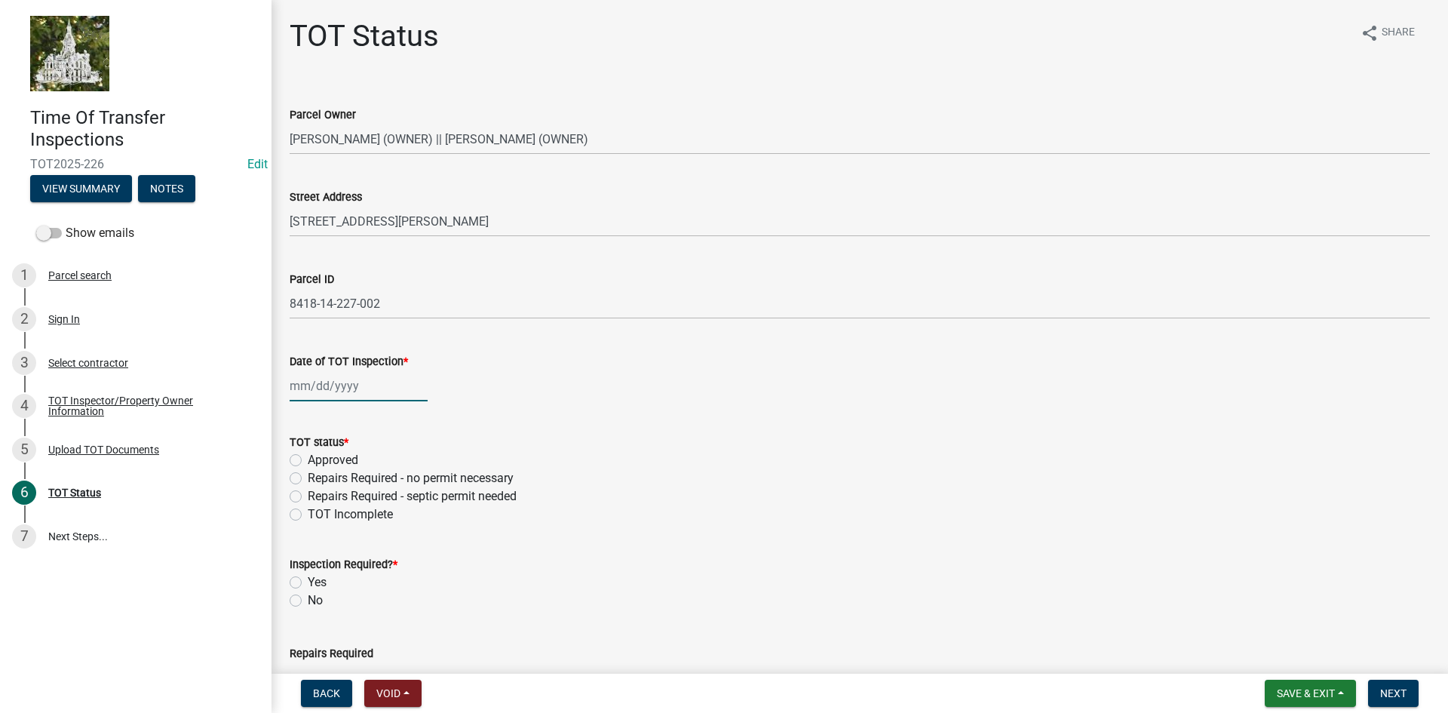
click at [326, 388] on div at bounding box center [359, 385] width 138 height 31
select select "8"
select select "2025"
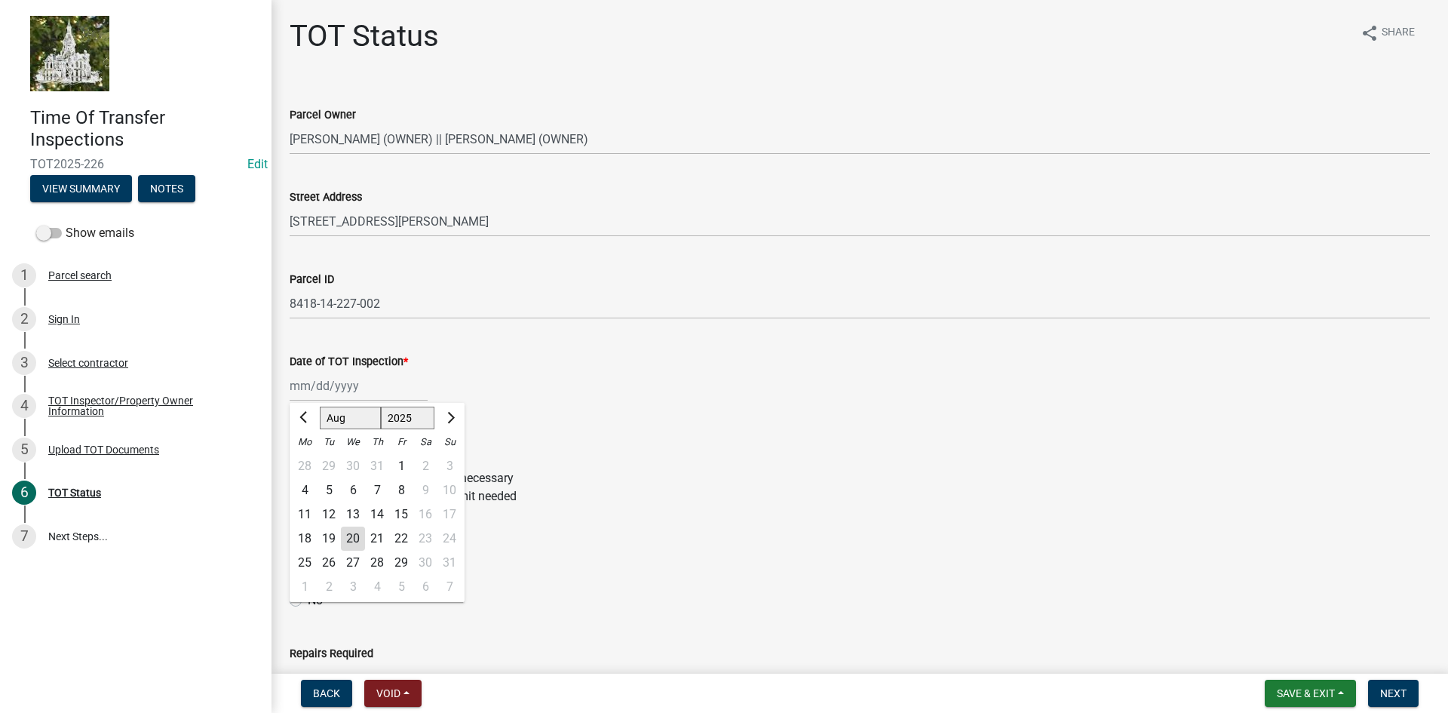
click at [351, 510] on div "13" at bounding box center [353, 514] width 24 height 24
type input "[DATE]"
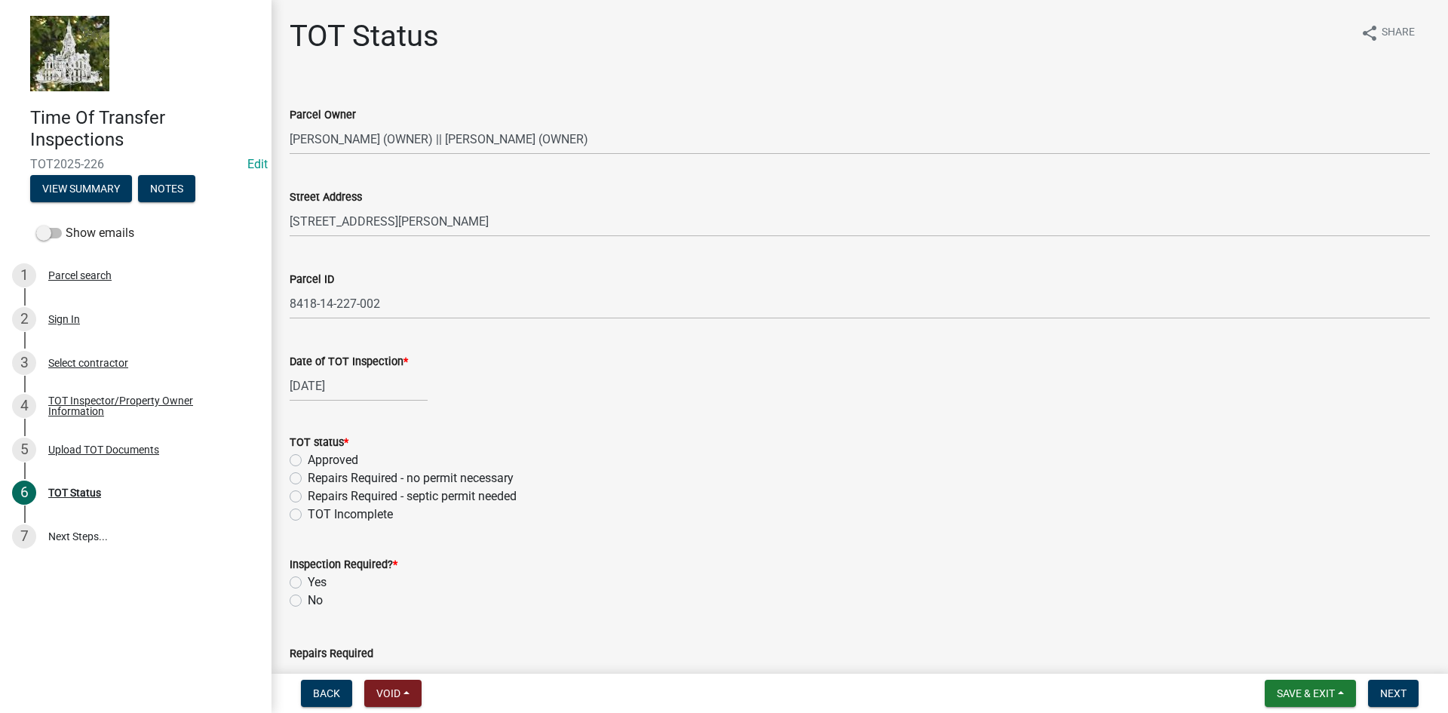
click at [308, 458] on label "Approved" at bounding box center [333, 460] width 51 height 18
click at [308, 458] on input "Approved" at bounding box center [313, 456] width 10 height 10
radio input "true"
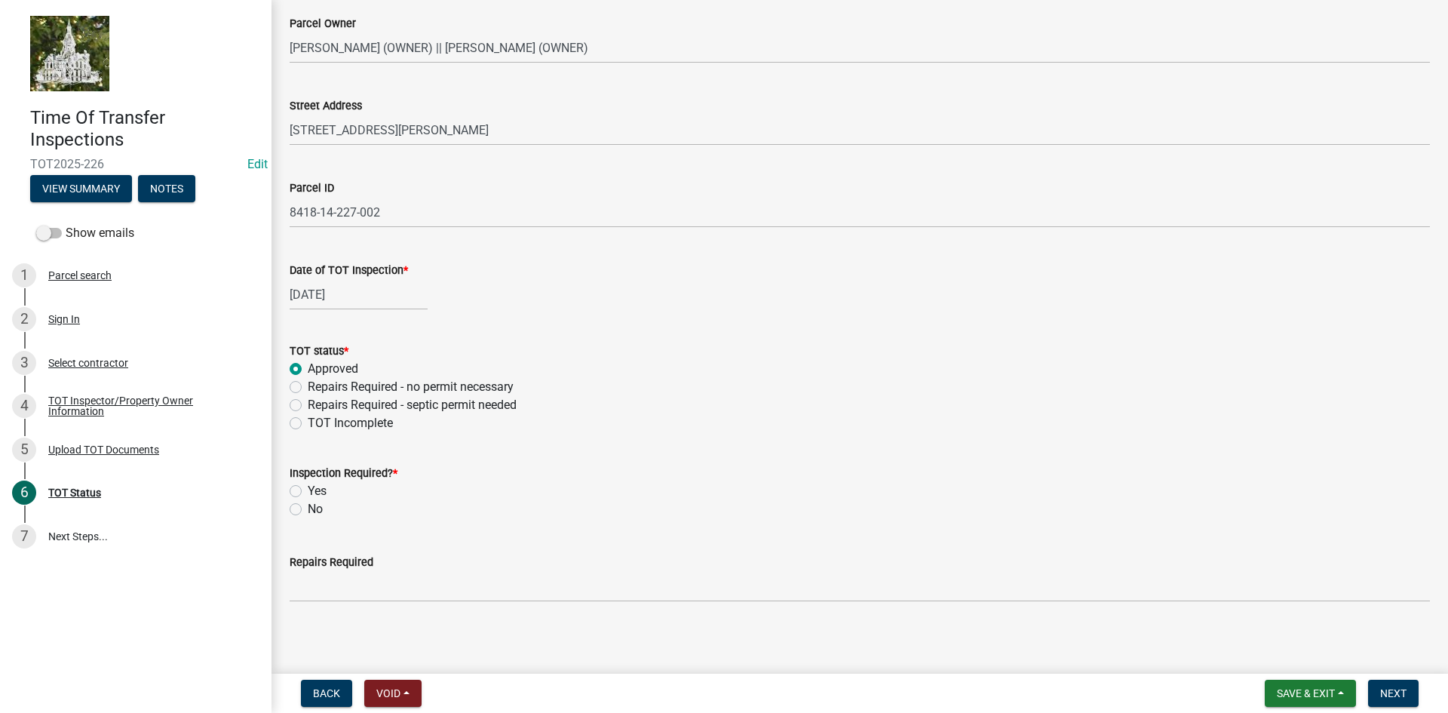
scroll to position [97, 0]
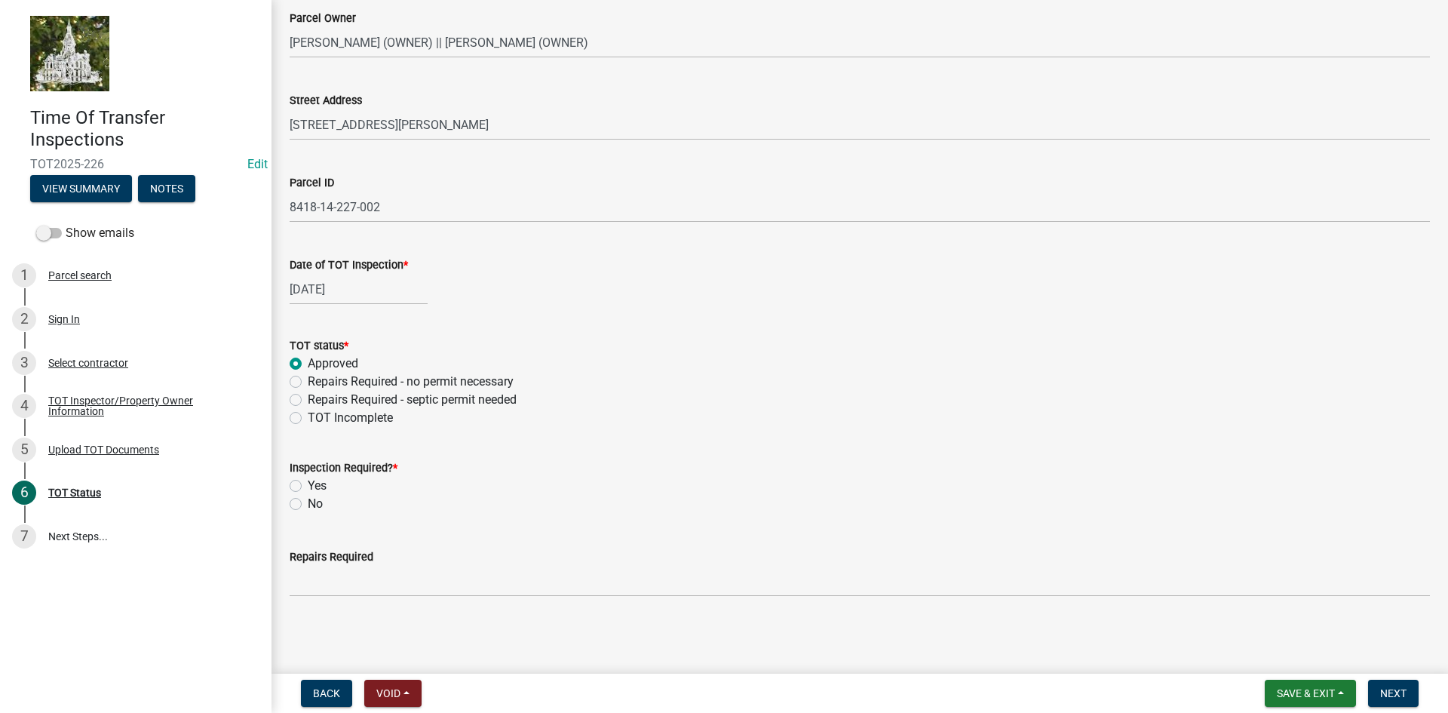
click at [308, 505] on label "No" at bounding box center [315, 504] width 15 height 18
click at [308, 504] on input "No" at bounding box center [313, 500] width 10 height 10
radio input "true"
click at [1383, 691] on span "Next" at bounding box center [1393, 693] width 26 height 12
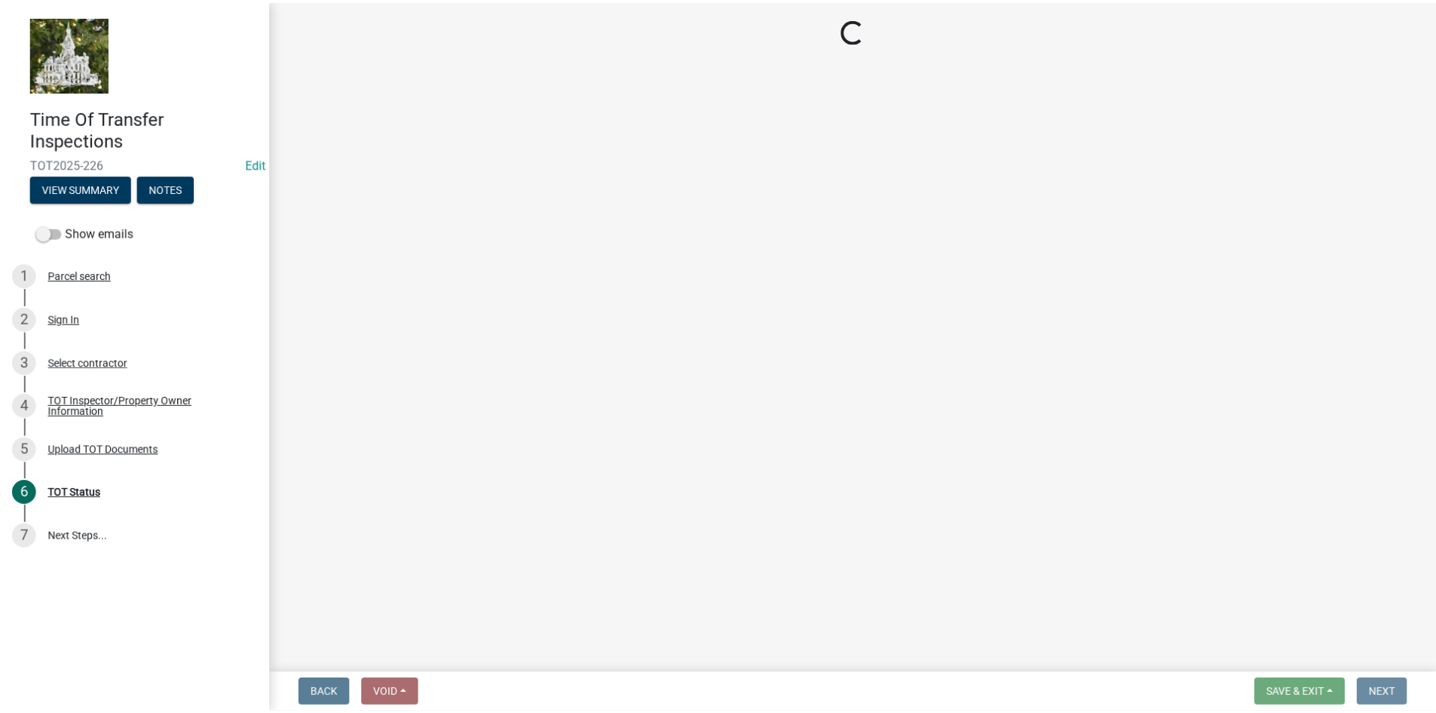
scroll to position [0, 0]
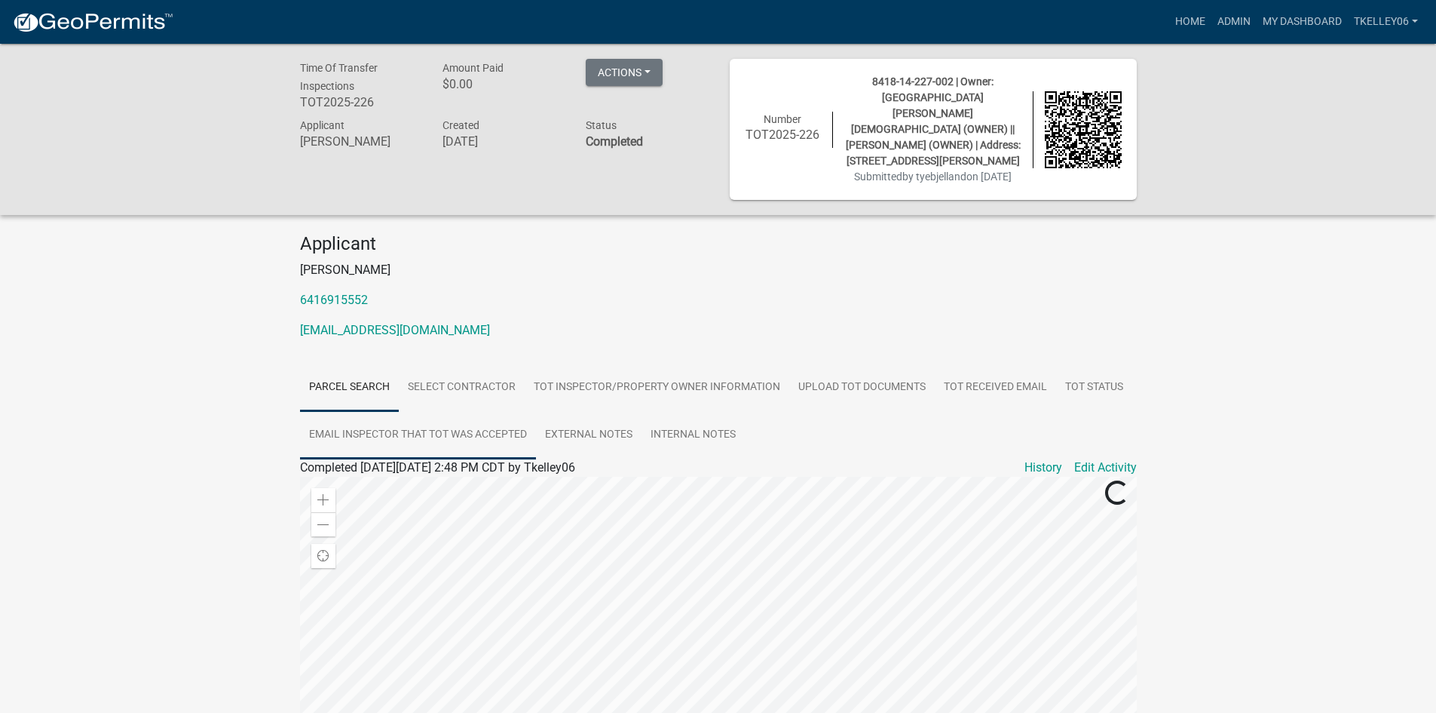
click at [485, 422] on link "Email Inspector that TOT was accepted" at bounding box center [418, 435] width 236 height 48
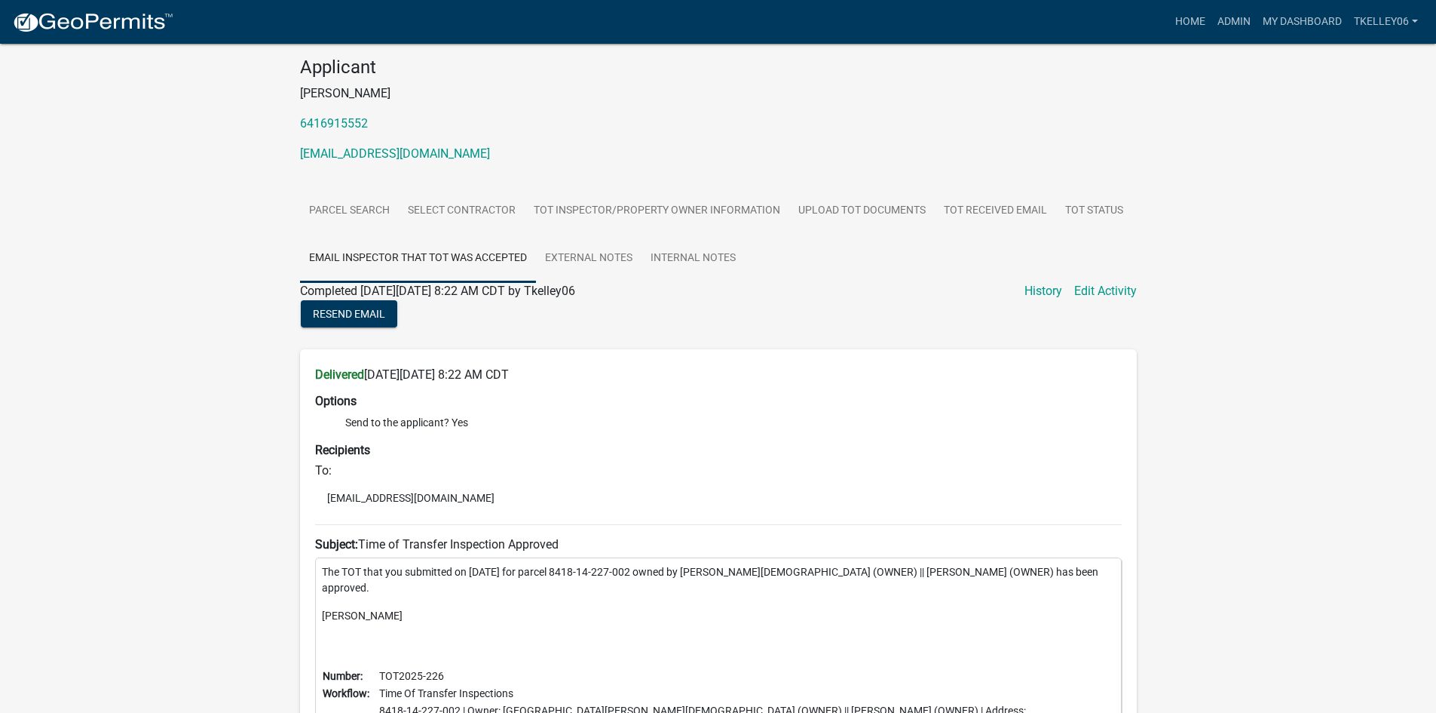
scroll to position [75, 0]
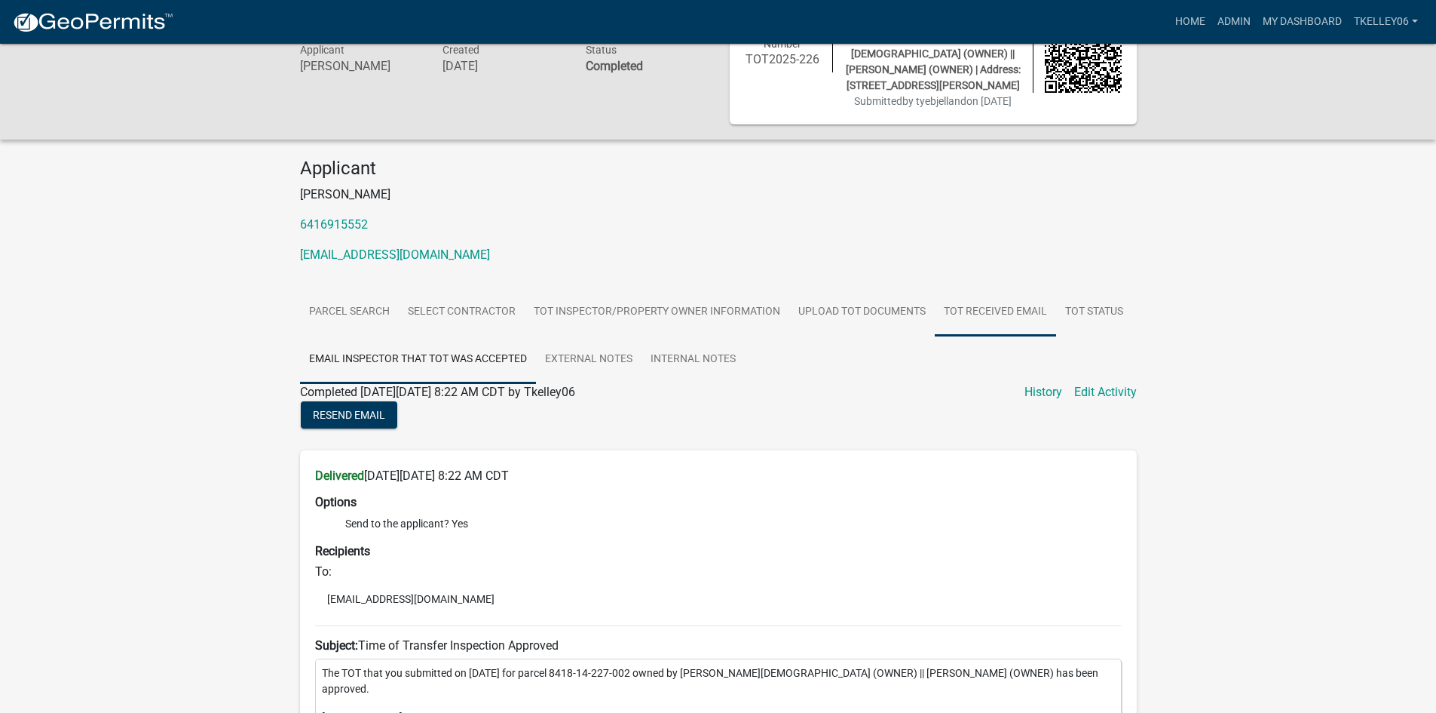
click at [1019, 305] on link "TOT Received Email" at bounding box center [995, 312] width 121 height 48
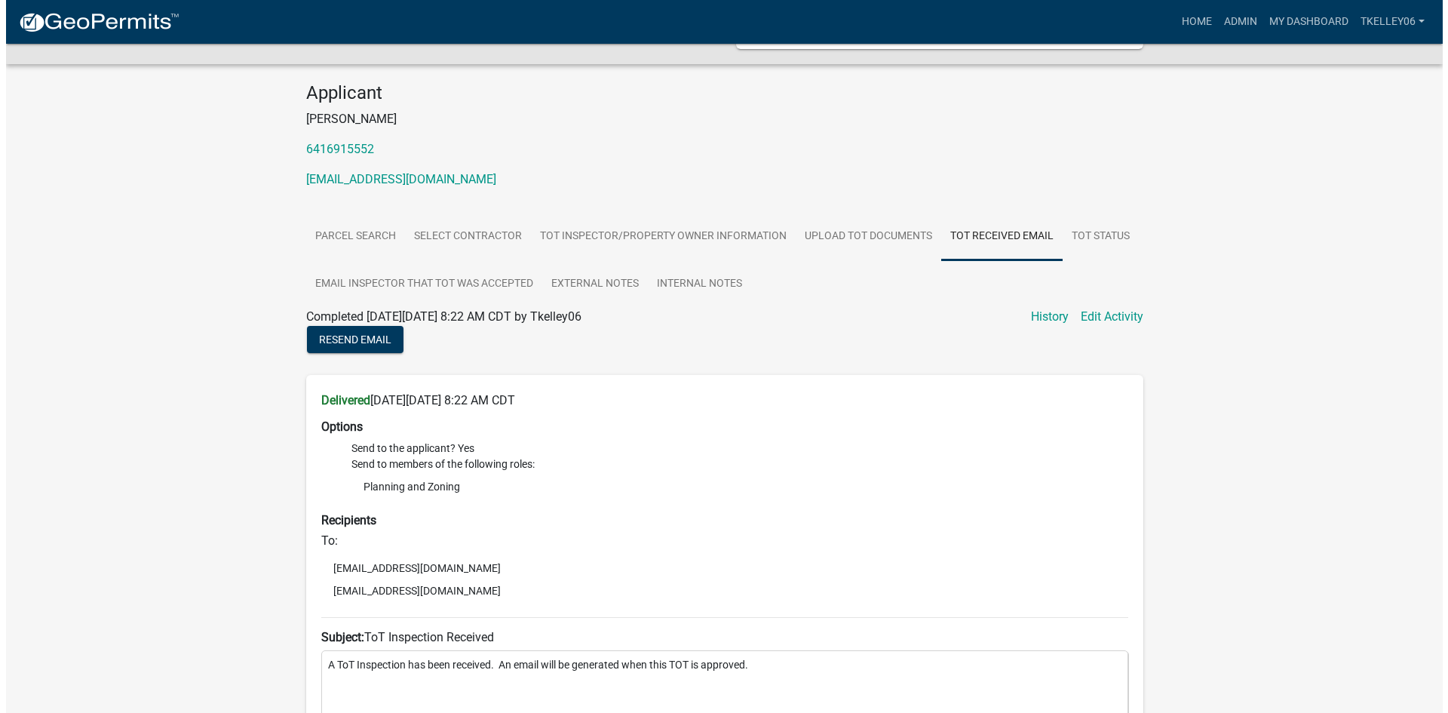
scroll to position [0, 0]
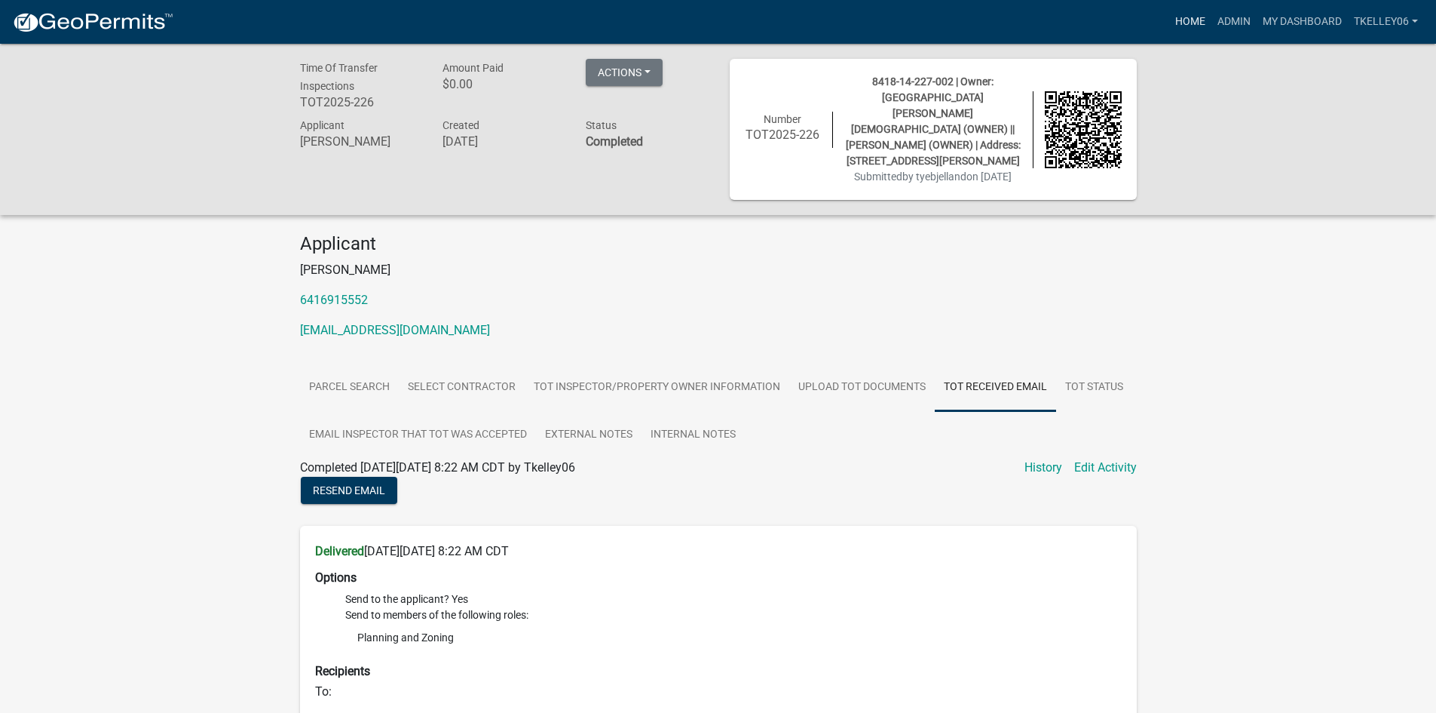
click at [1186, 21] on link "Home" at bounding box center [1190, 22] width 42 height 29
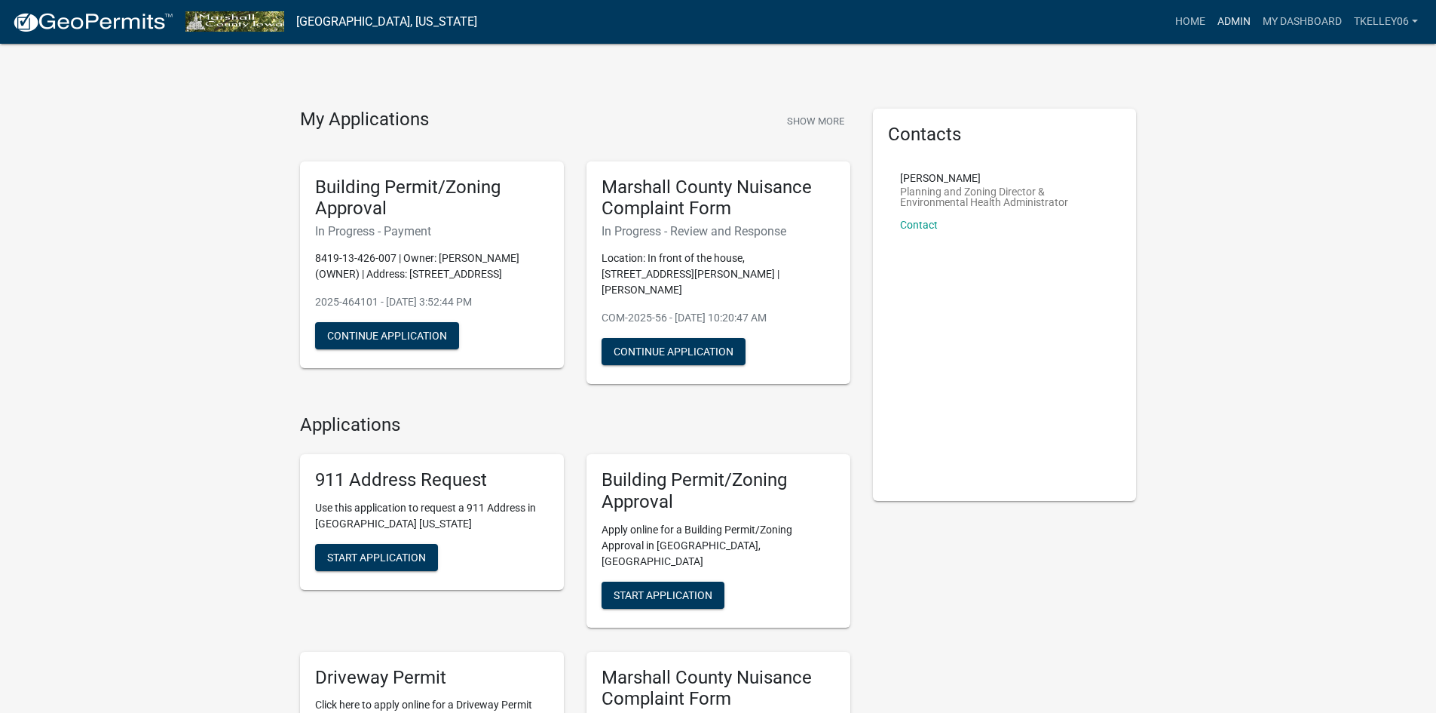
click at [1221, 20] on link "Admin" at bounding box center [1234, 22] width 45 height 29
click at [1234, 21] on link "Admin" at bounding box center [1234, 22] width 45 height 29
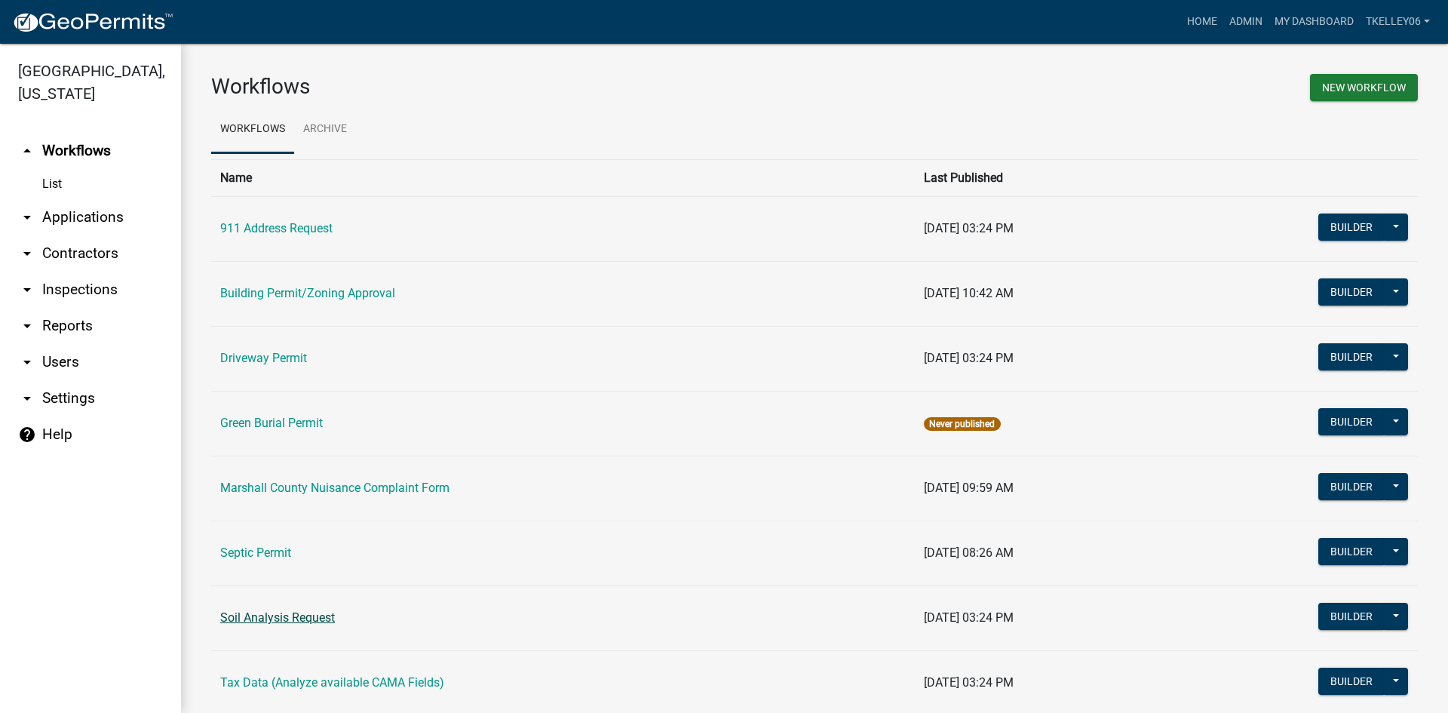
scroll to position [151, 0]
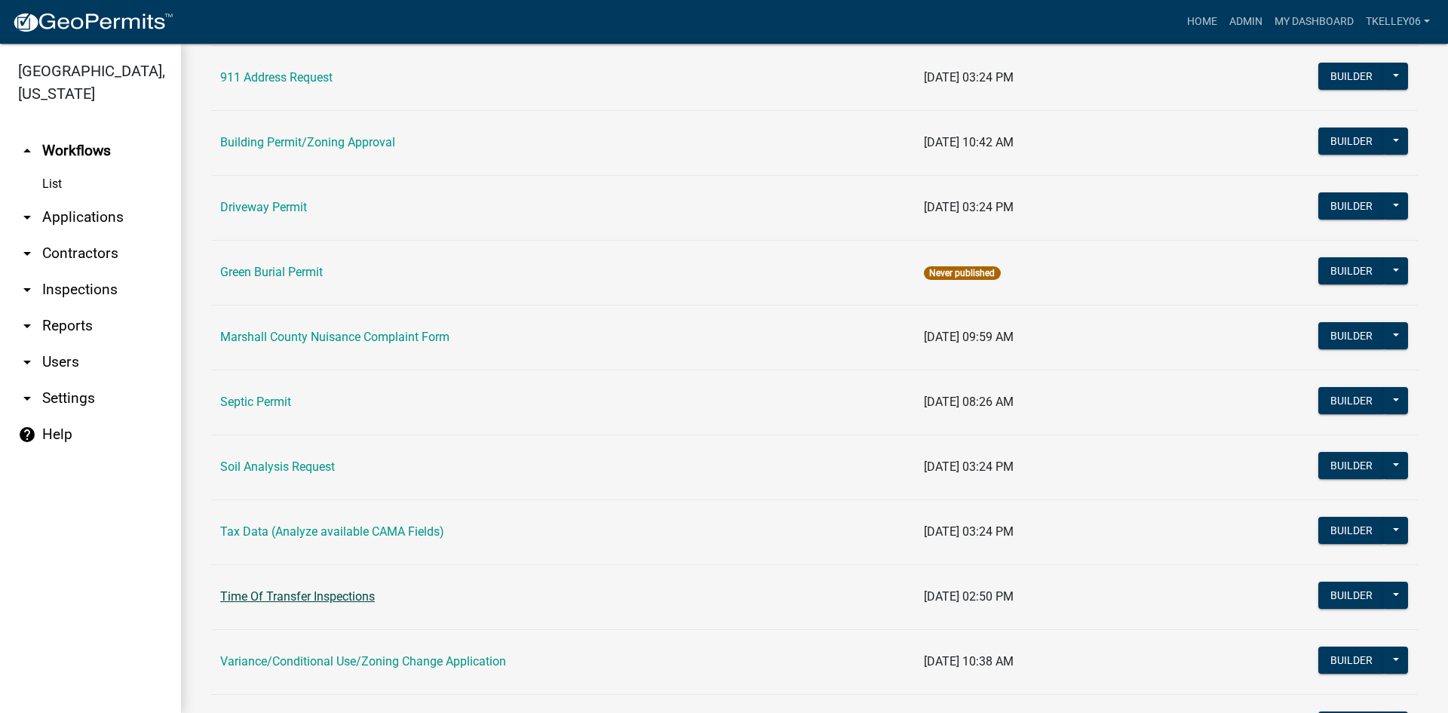
click at [284, 602] on link "Time Of Transfer Inspections" at bounding box center [297, 596] width 155 height 14
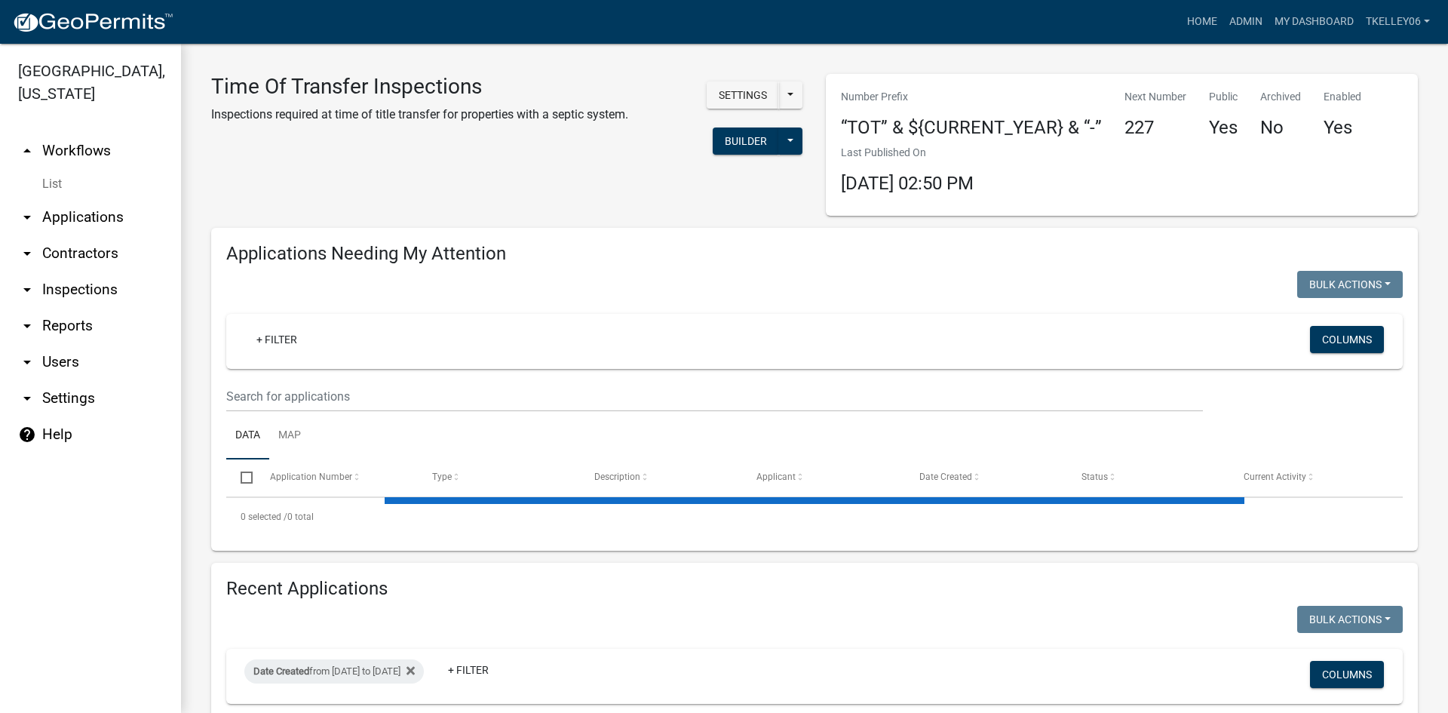
select select "3: 100"
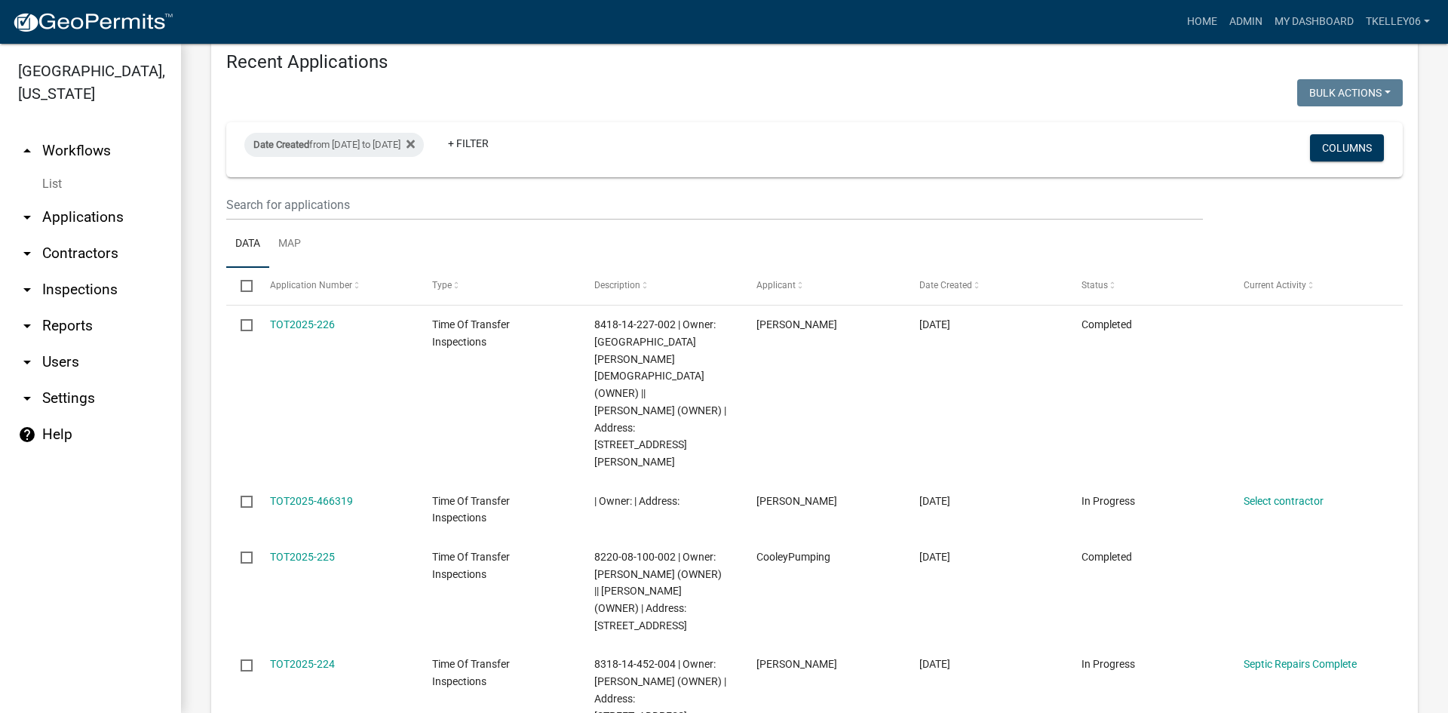
scroll to position [1056, 0]
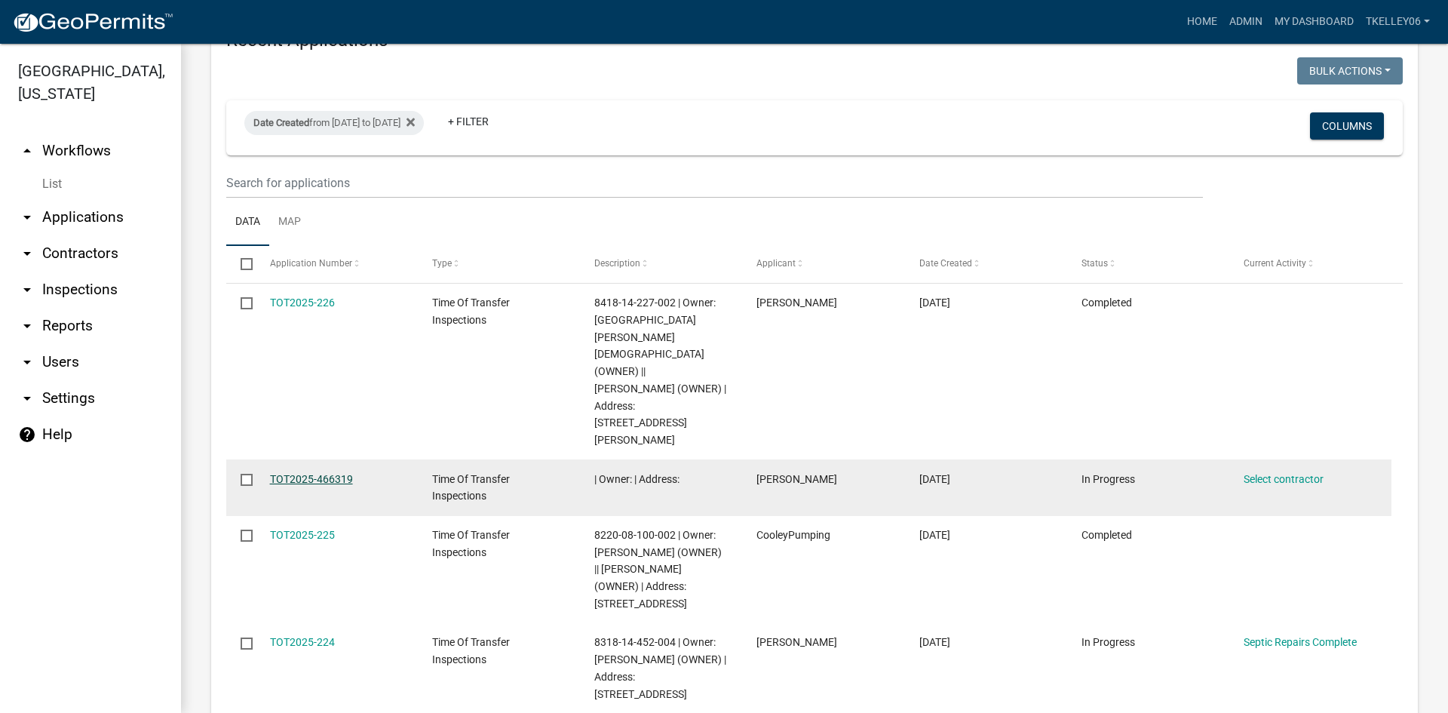
click at [304, 473] on link "TOT2025-466319" at bounding box center [311, 479] width 83 height 12
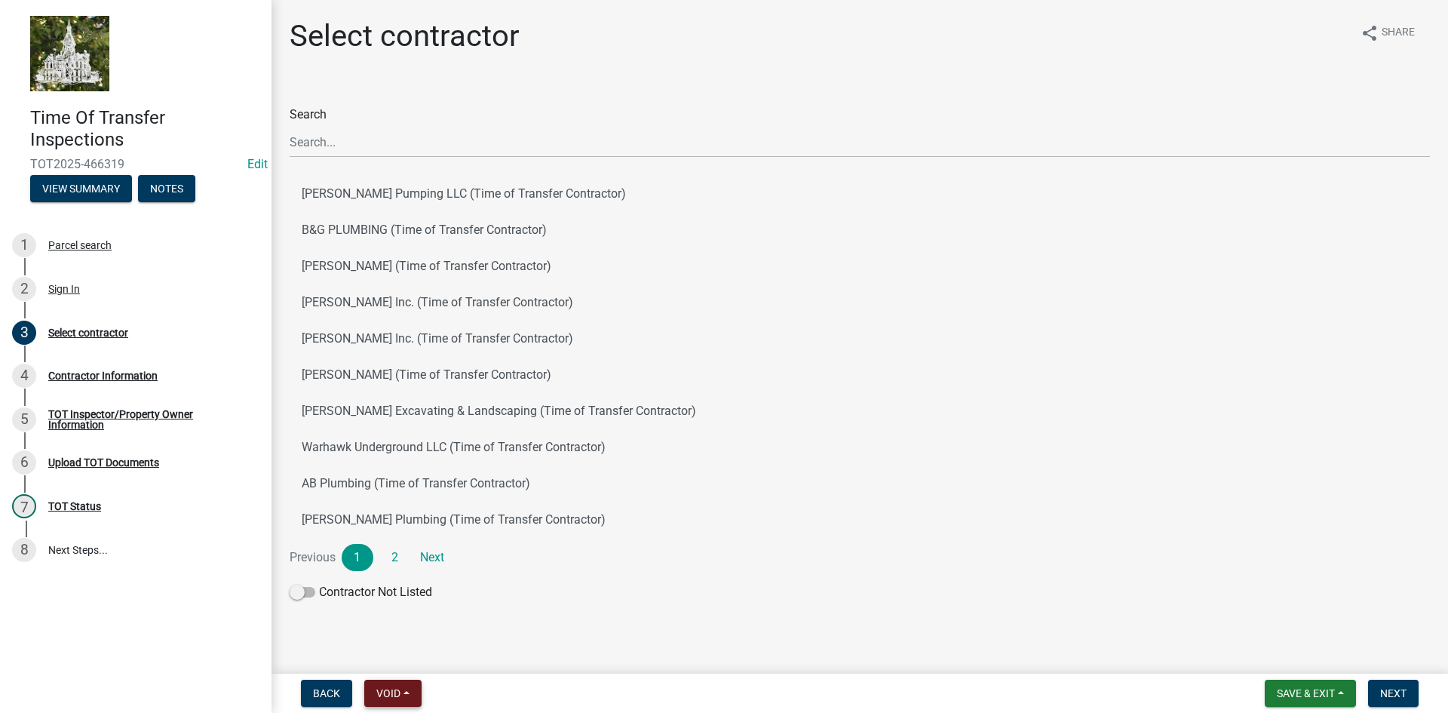
click at [389, 691] on span "Void" at bounding box center [388, 693] width 24 height 12
click at [403, 658] on button "Void" at bounding box center [424, 654] width 121 height 36
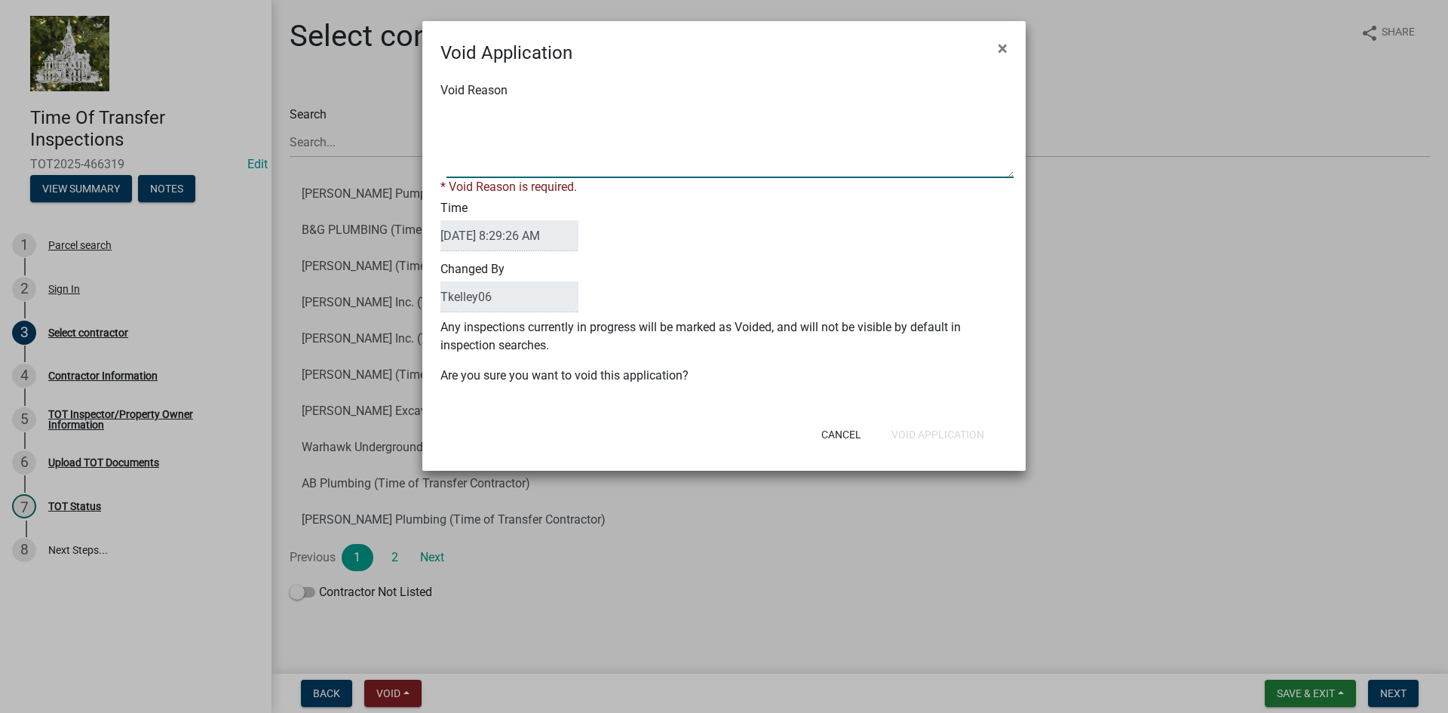
click at [507, 154] on textarea "Void Reason" at bounding box center [729, 140] width 567 height 75
type textarea "Duplicate"
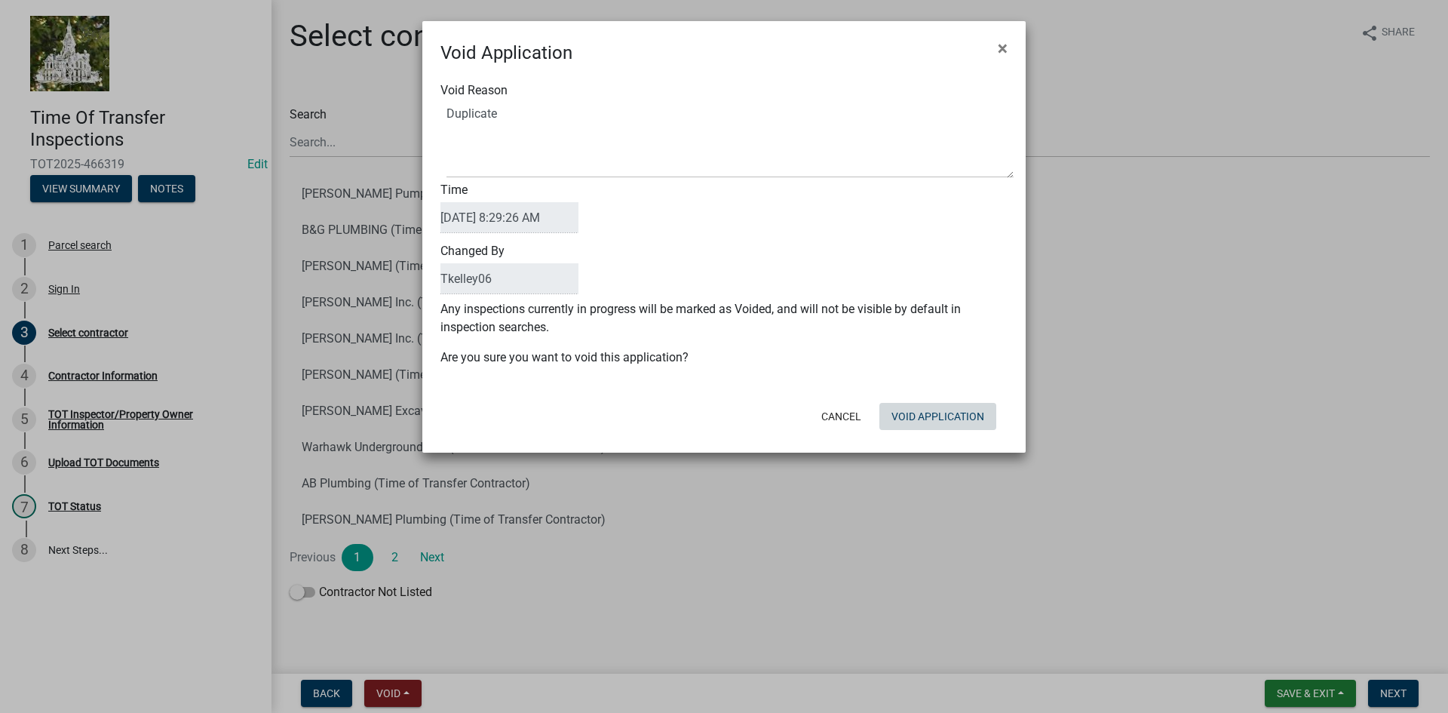
click at [938, 429] on button "Void Application" at bounding box center [937, 416] width 117 height 27
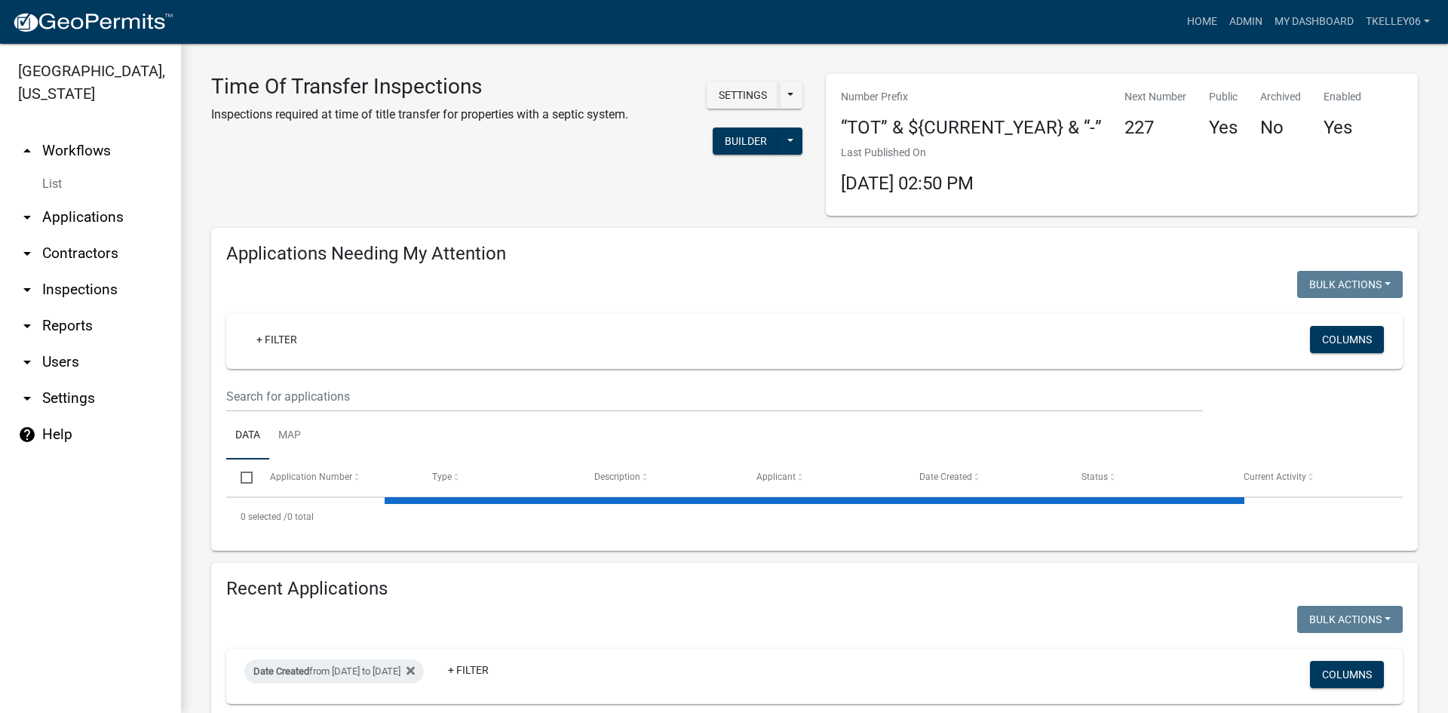
select select "3: 100"
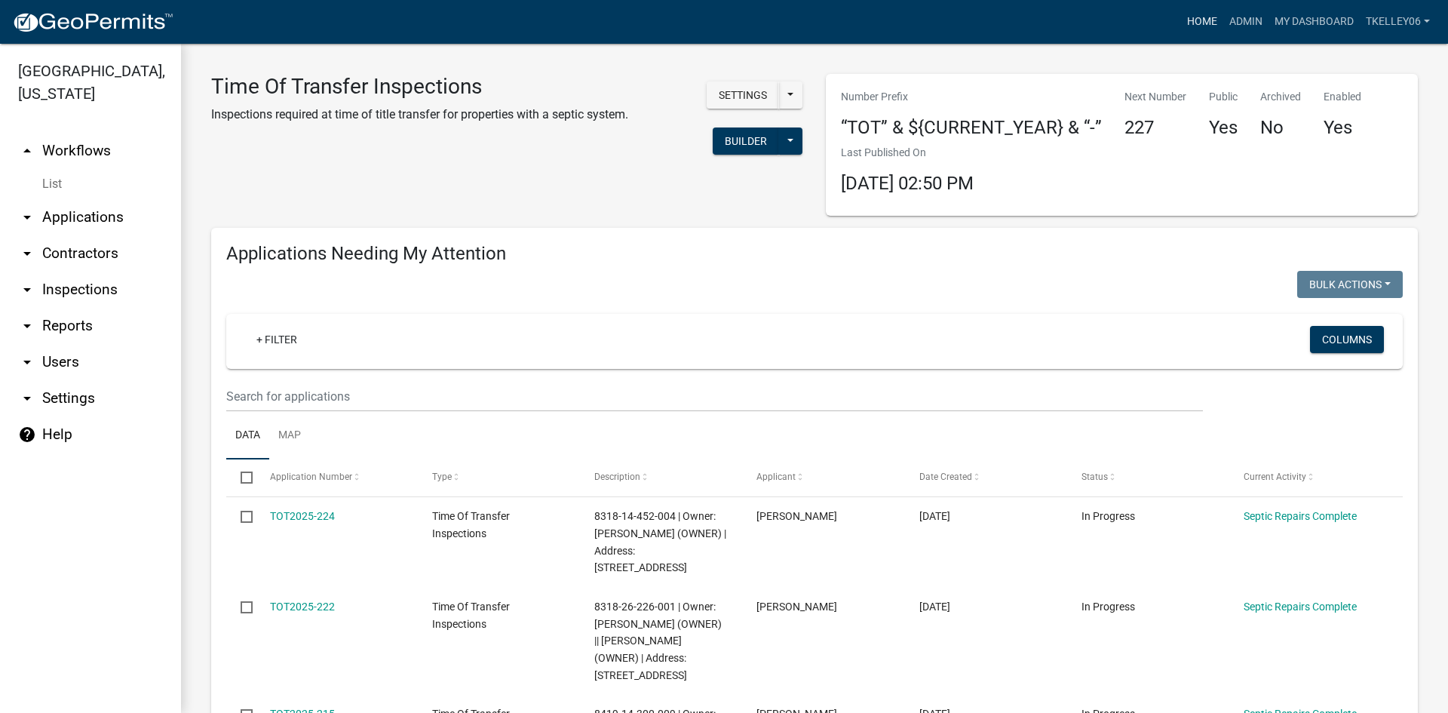
click at [1200, 18] on link "Home" at bounding box center [1202, 22] width 42 height 29
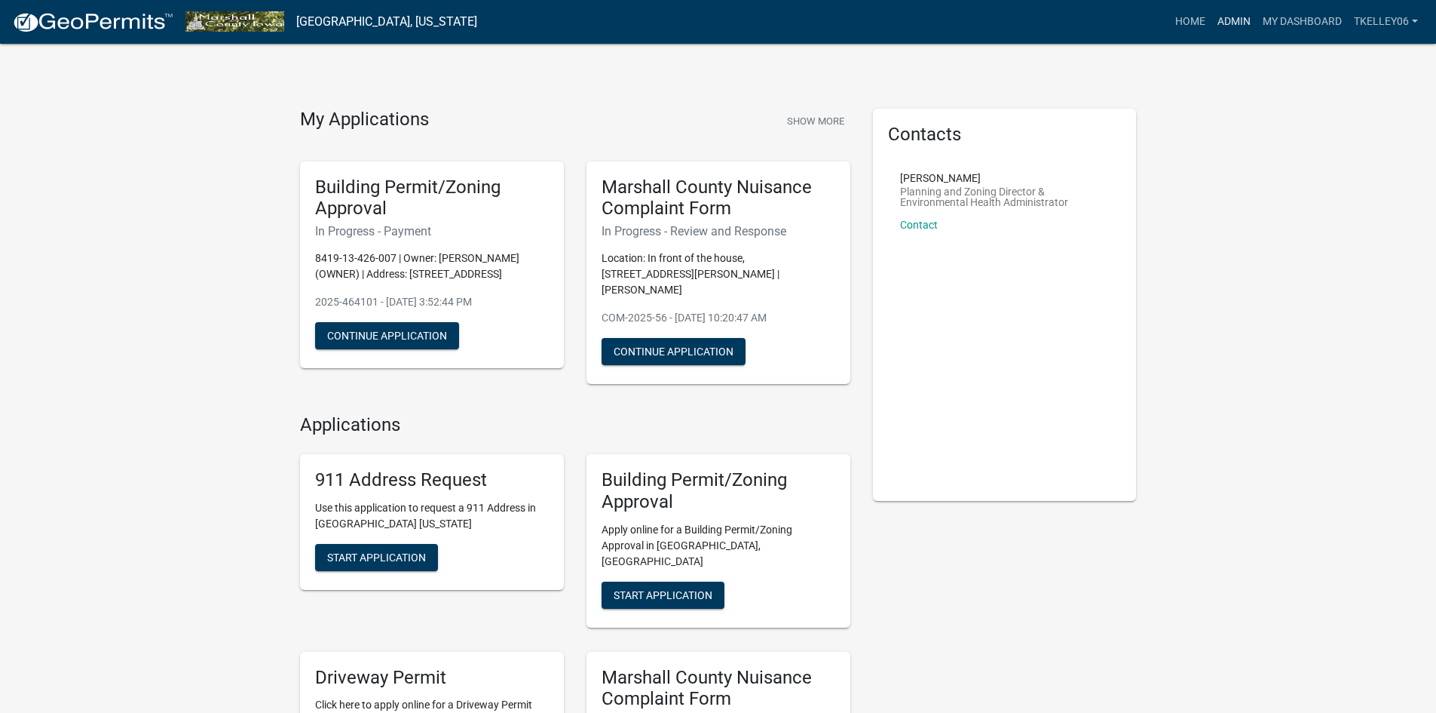
click at [1242, 23] on link "Admin" at bounding box center [1234, 22] width 45 height 29
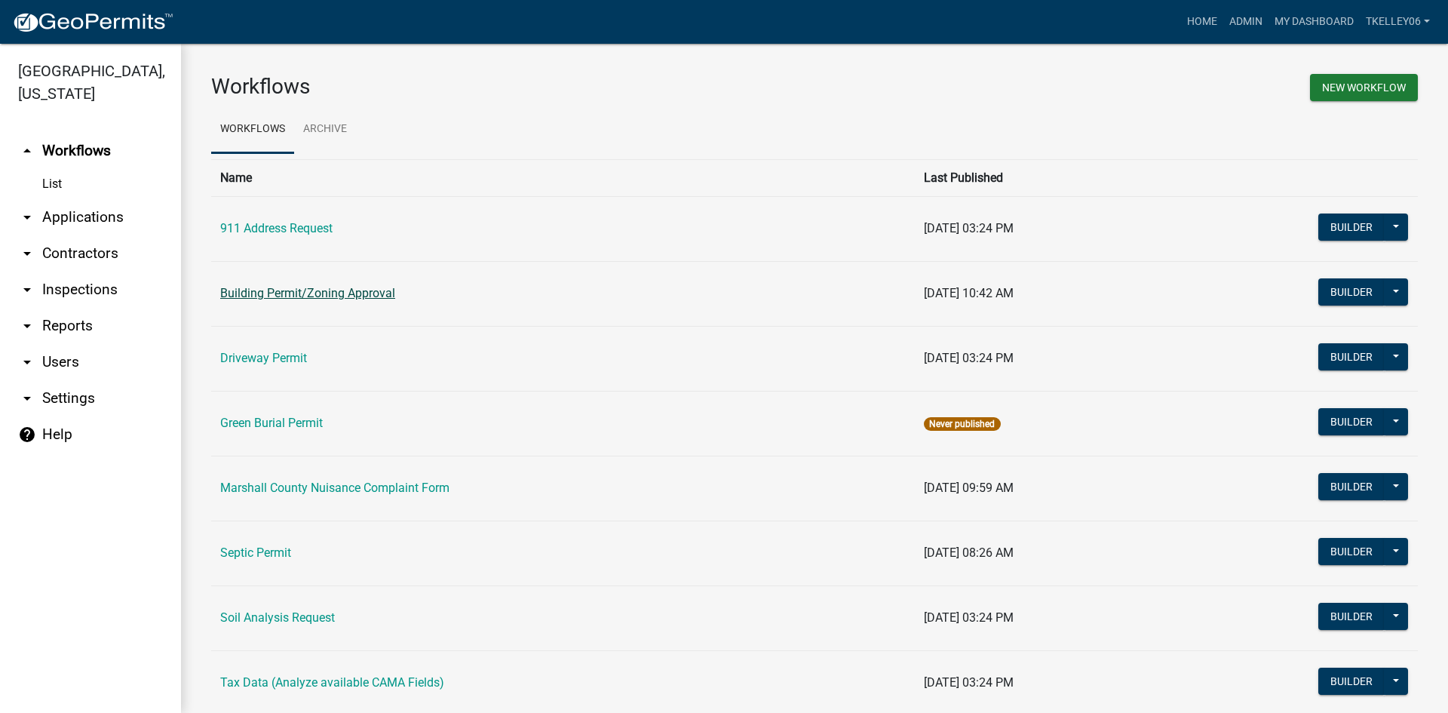
click at [337, 289] on link "Building Permit/Zoning Approval" at bounding box center [307, 293] width 175 height 14
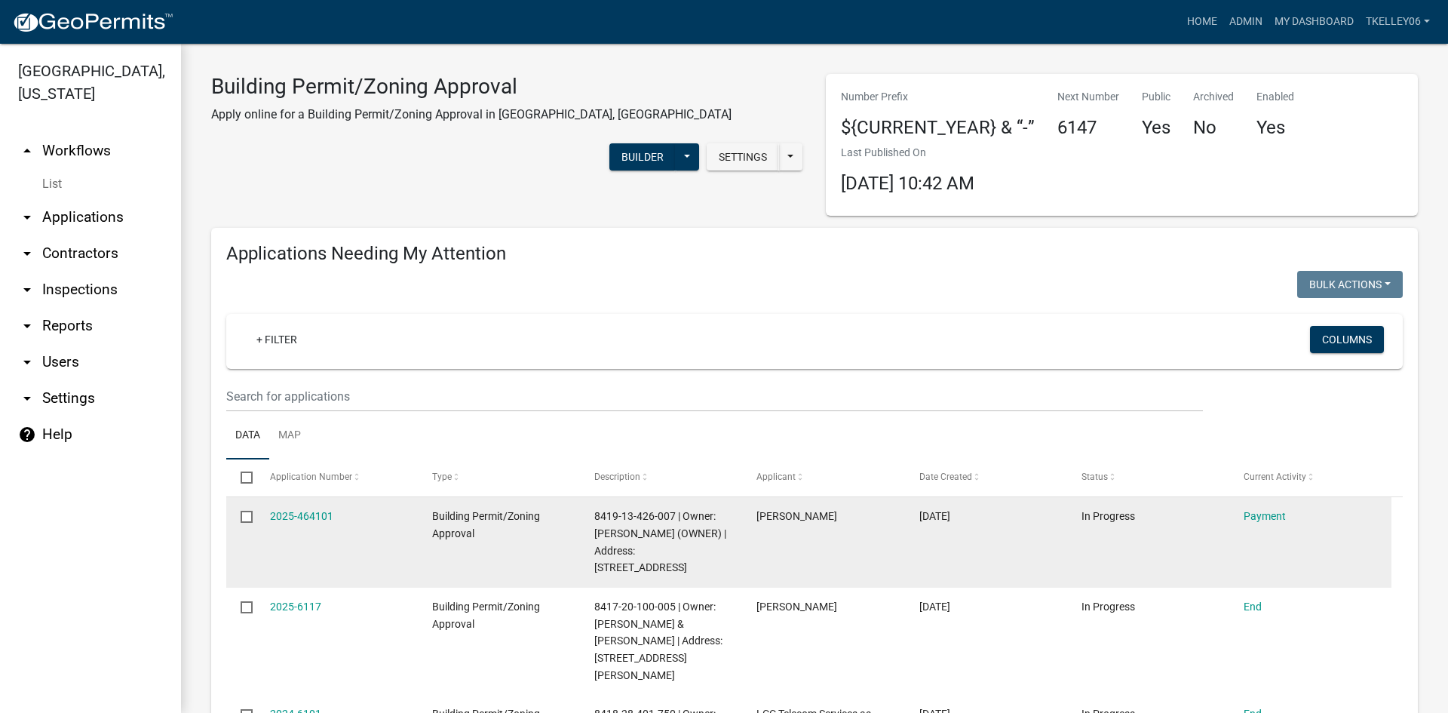
select select "3: 100"
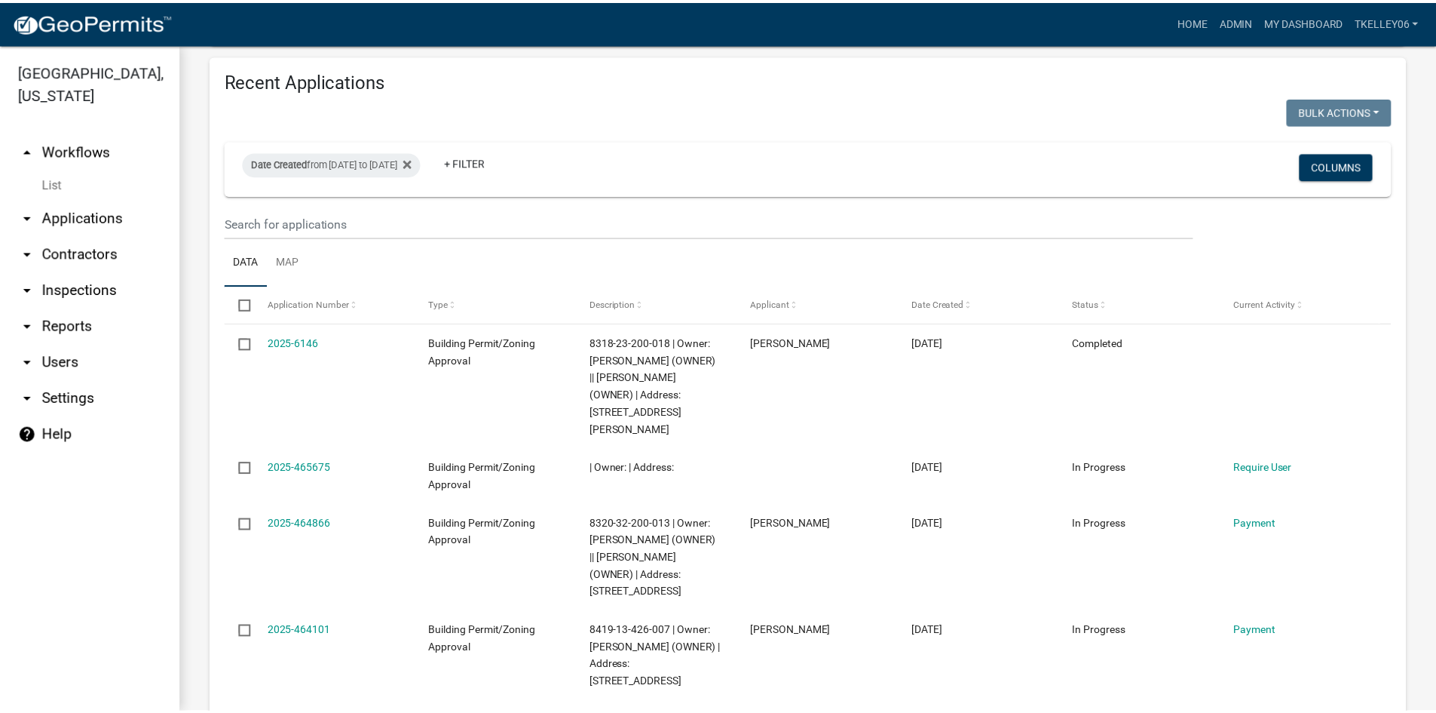
scroll to position [829, 0]
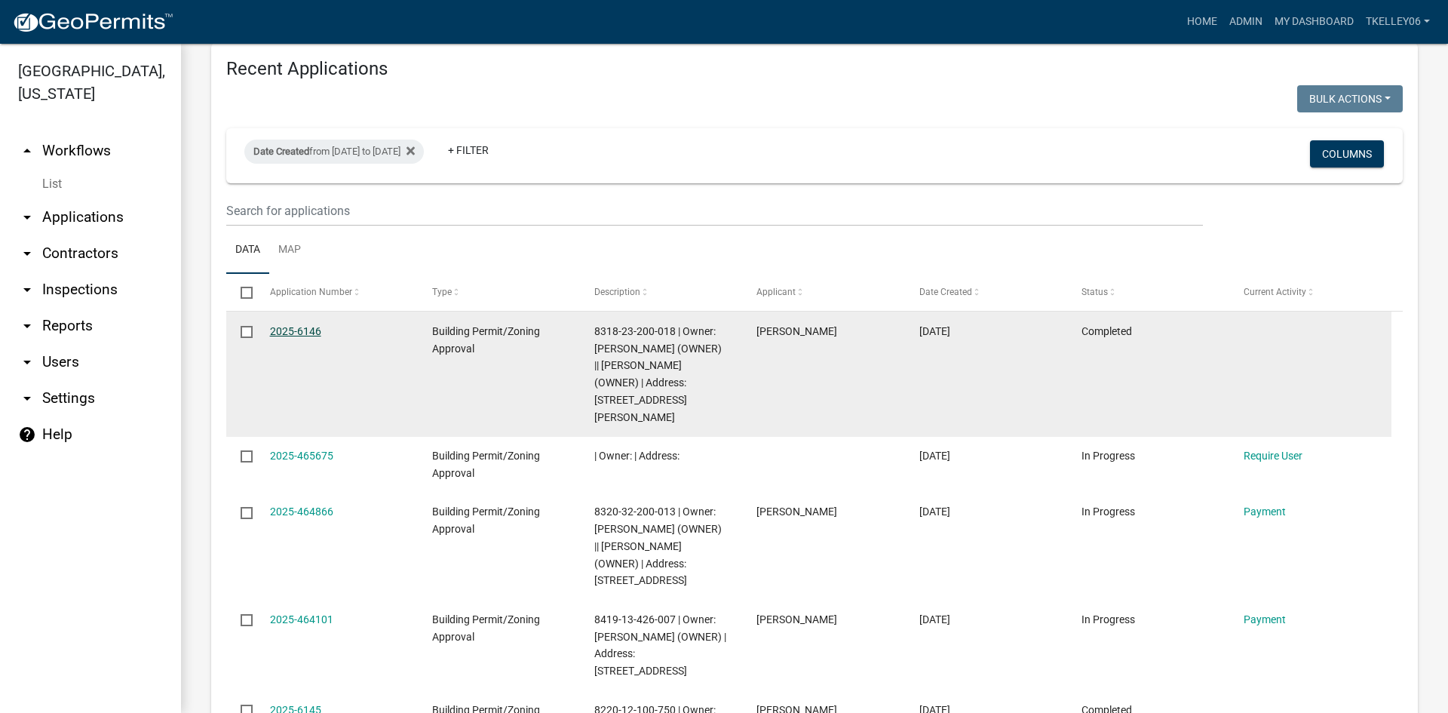
click at [292, 325] on link "2025-6146" at bounding box center [295, 331] width 51 height 12
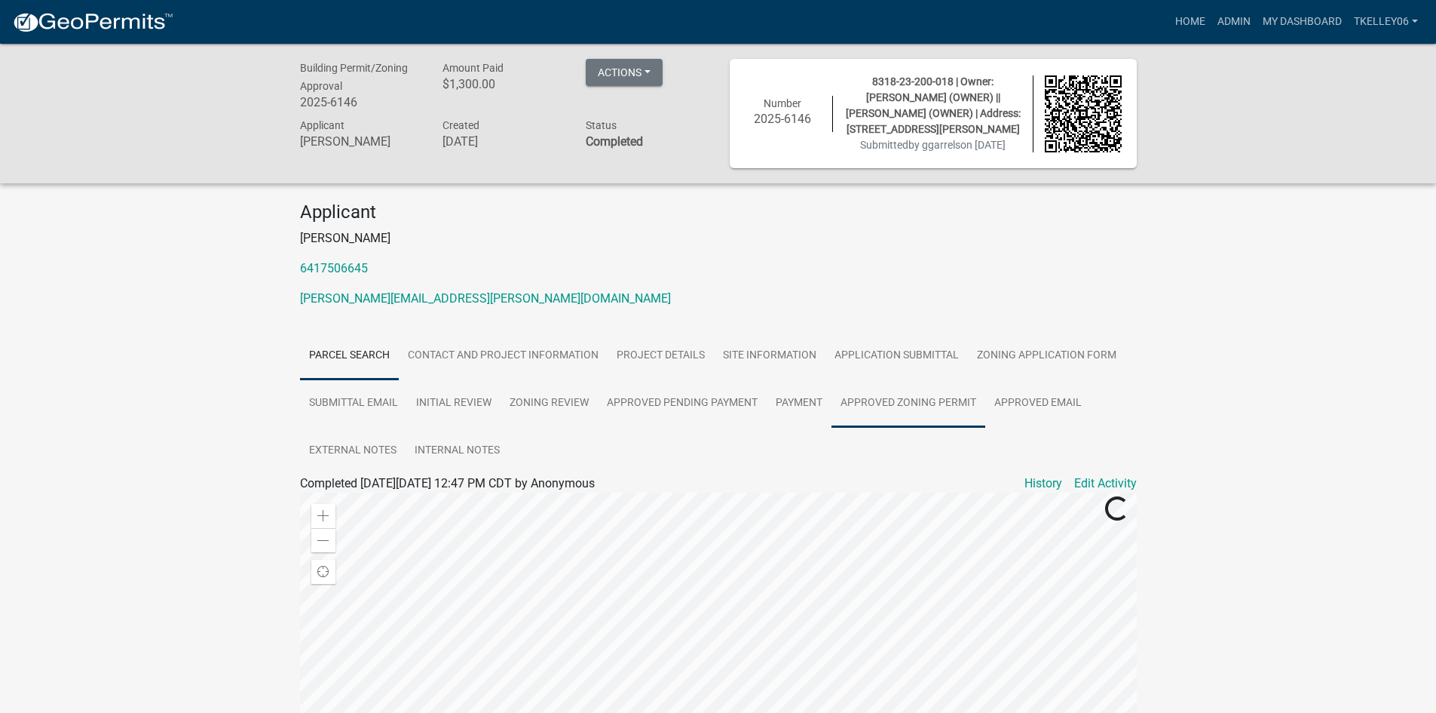
click at [915, 410] on link "Approved Zoning Permit" at bounding box center [909, 403] width 154 height 48
click at [797, 398] on link "Payment" at bounding box center [799, 403] width 65 height 48
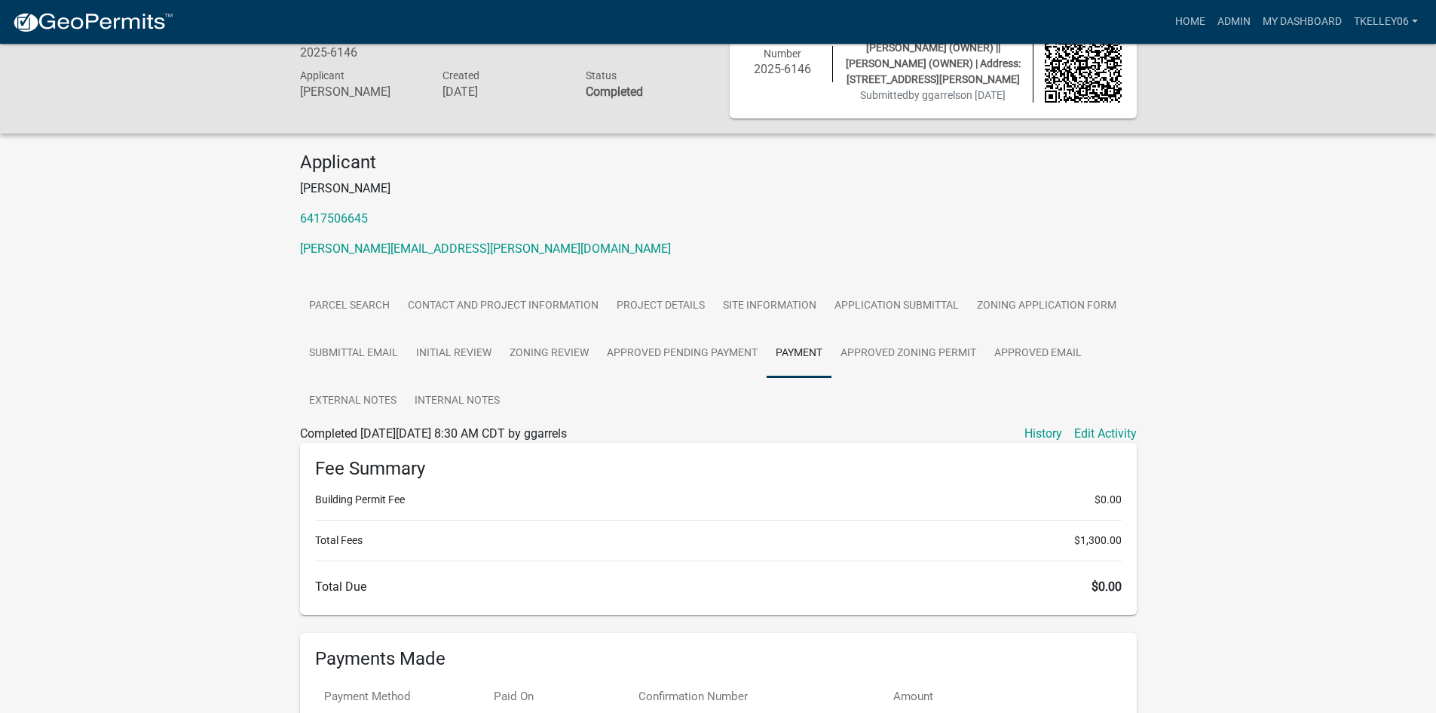
scroll to position [226, 0]
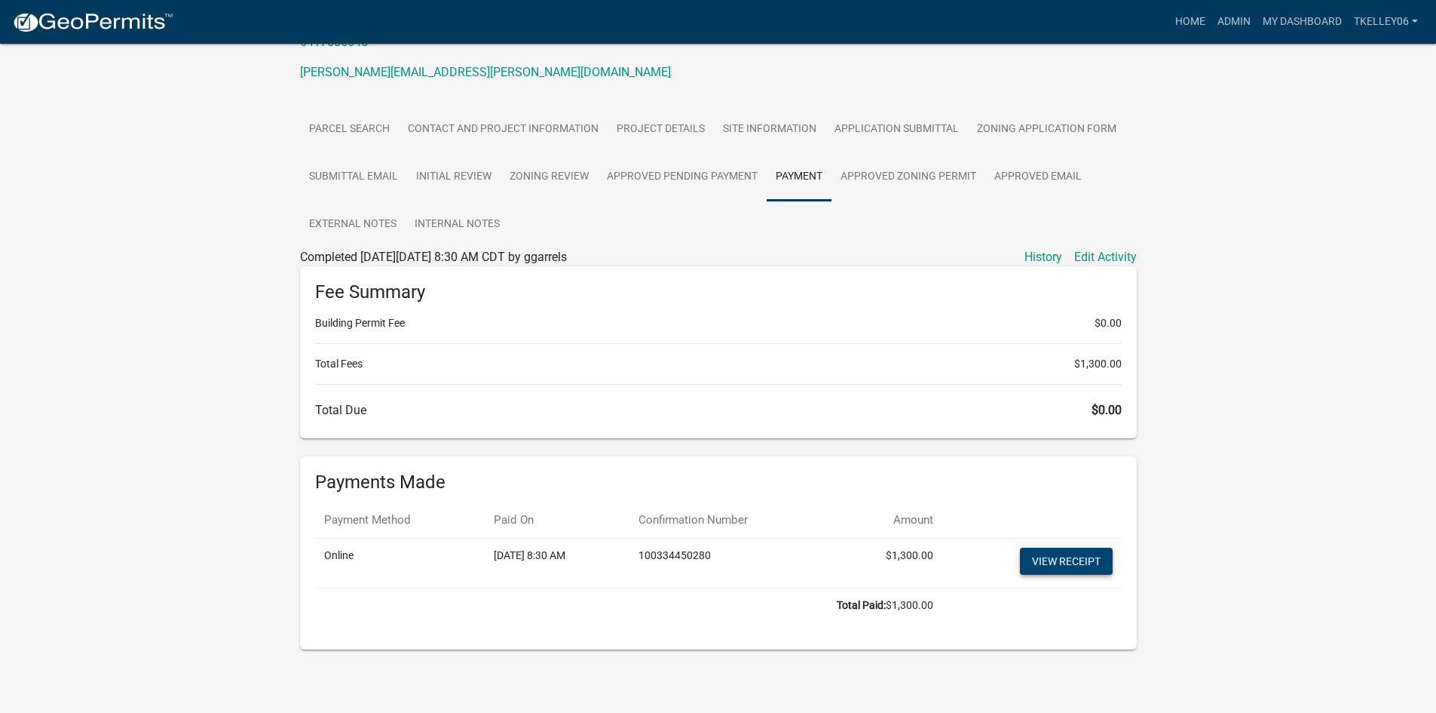
click at [1052, 557] on link "View receipt" at bounding box center [1066, 560] width 93 height 27
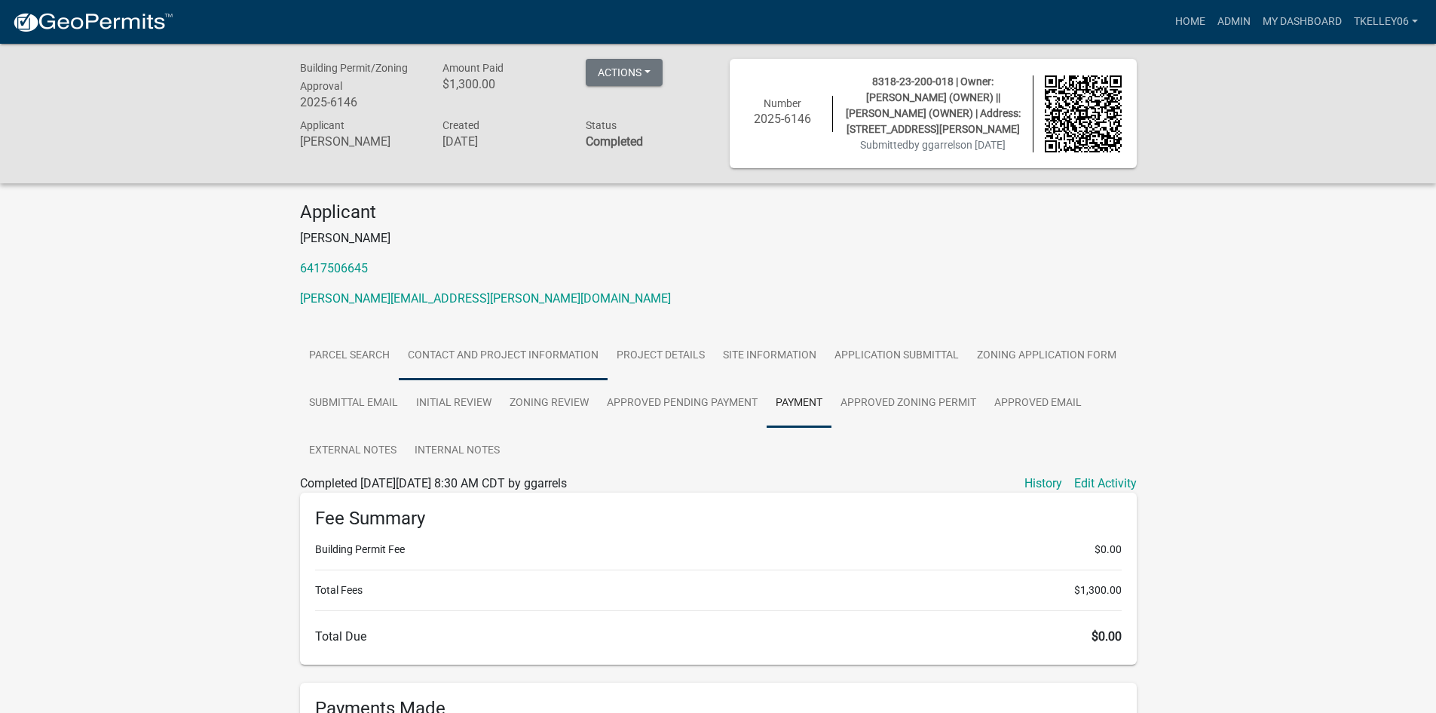
click at [475, 355] on link "Contact and Project Information" at bounding box center [503, 356] width 209 height 48
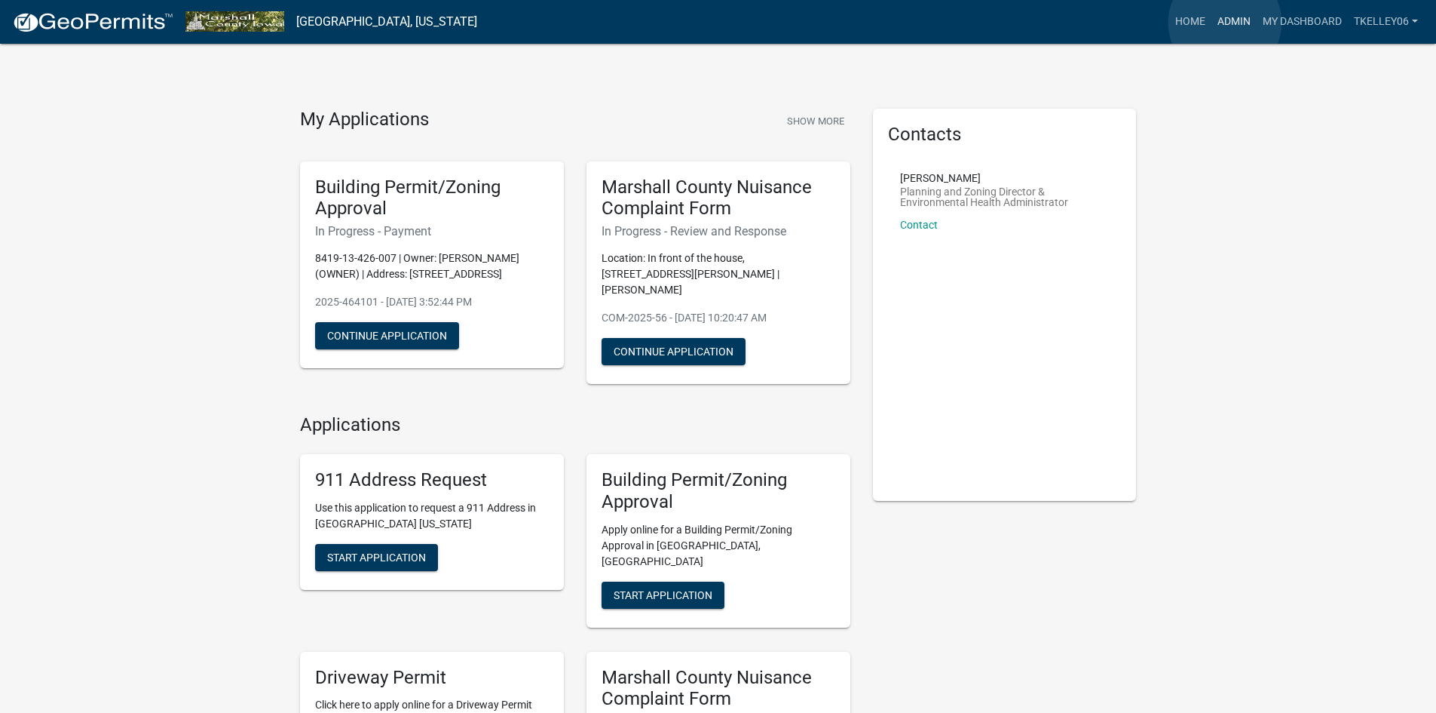
click at [1225, 23] on link "Admin" at bounding box center [1234, 22] width 45 height 29
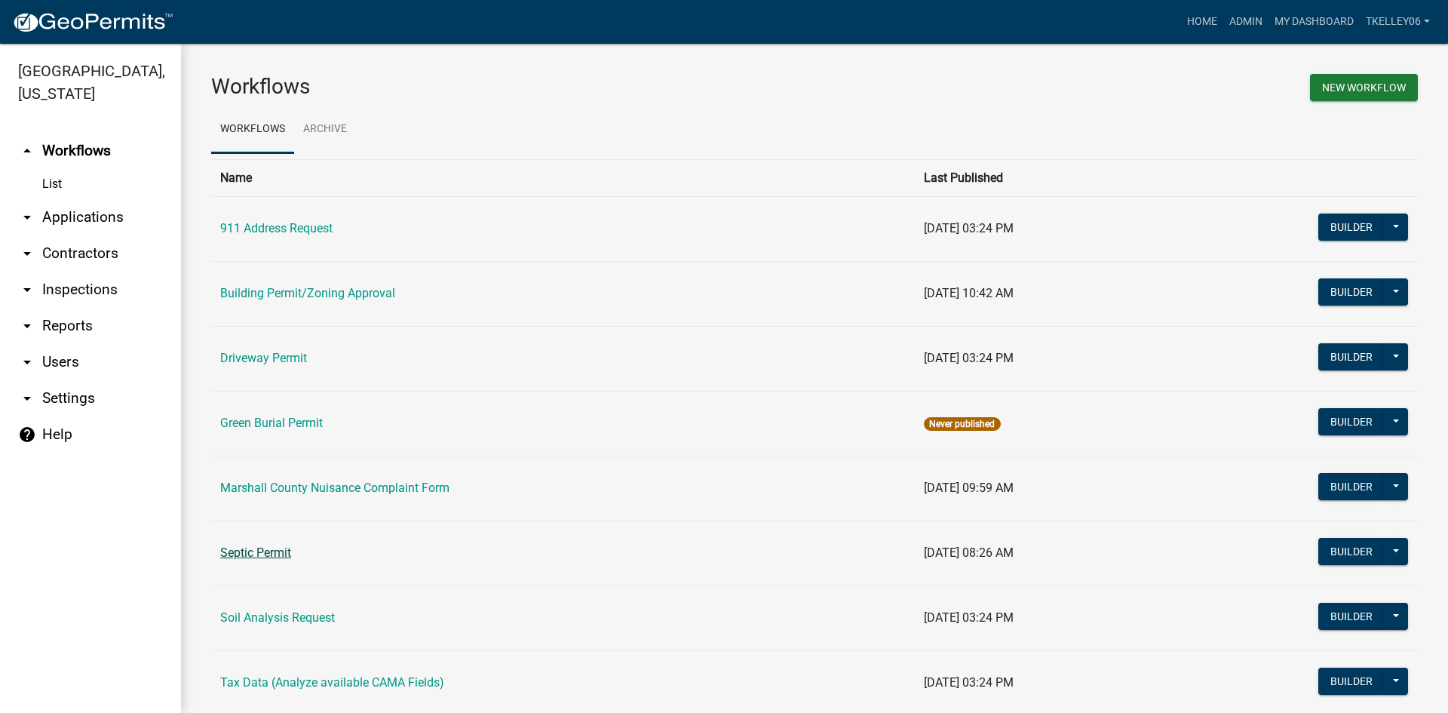
click at [270, 552] on link "Septic Permit" at bounding box center [255, 552] width 71 height 14
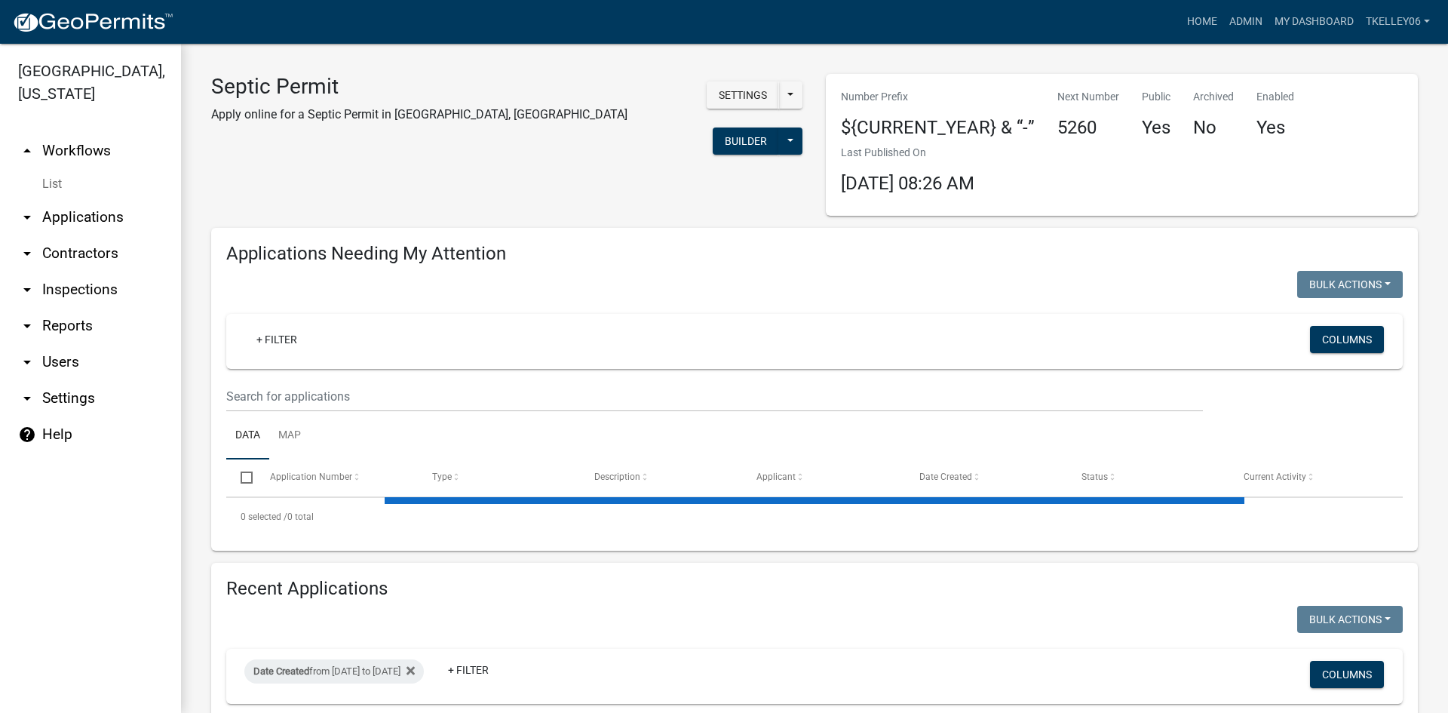
select select "3: 100"
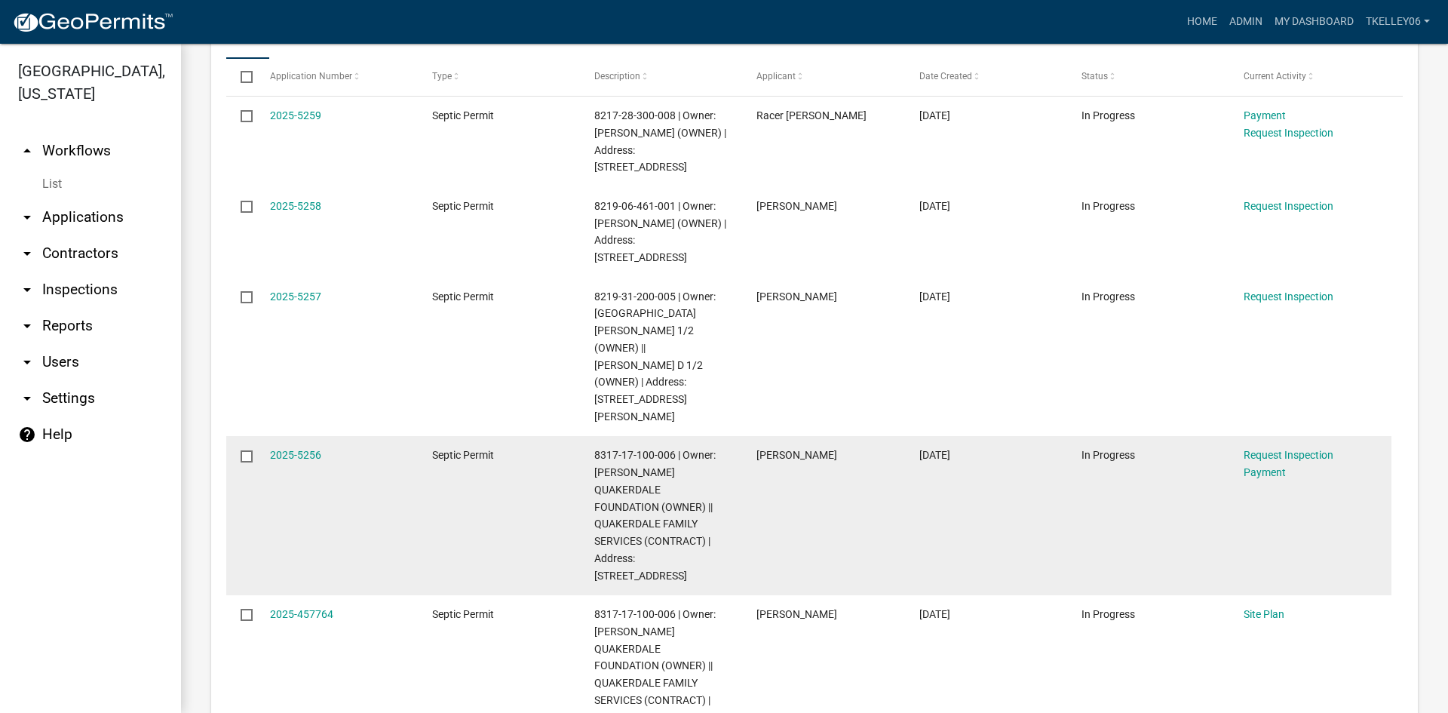
scroll to position [1056, 0]
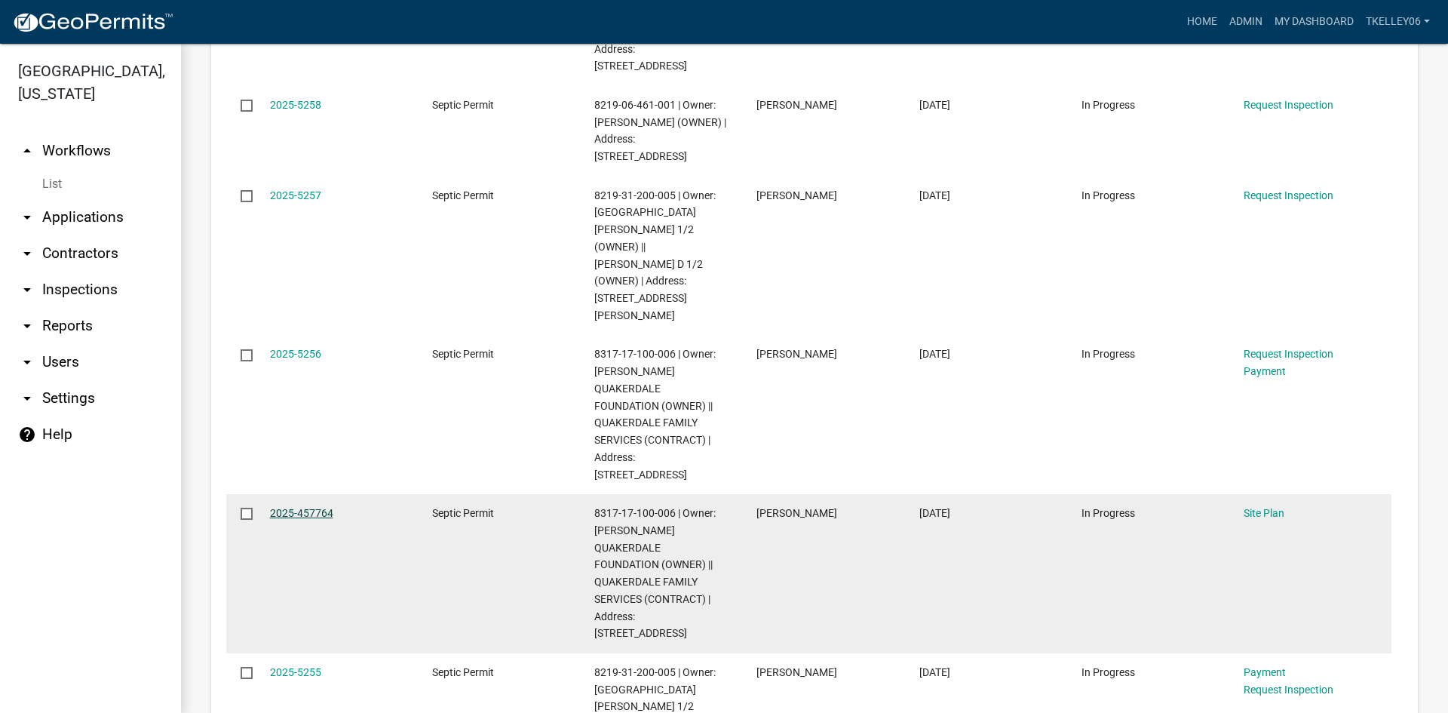
click at [311, 507] on link "2025-457764" at bounding box center [301, 513] width 63 height 12
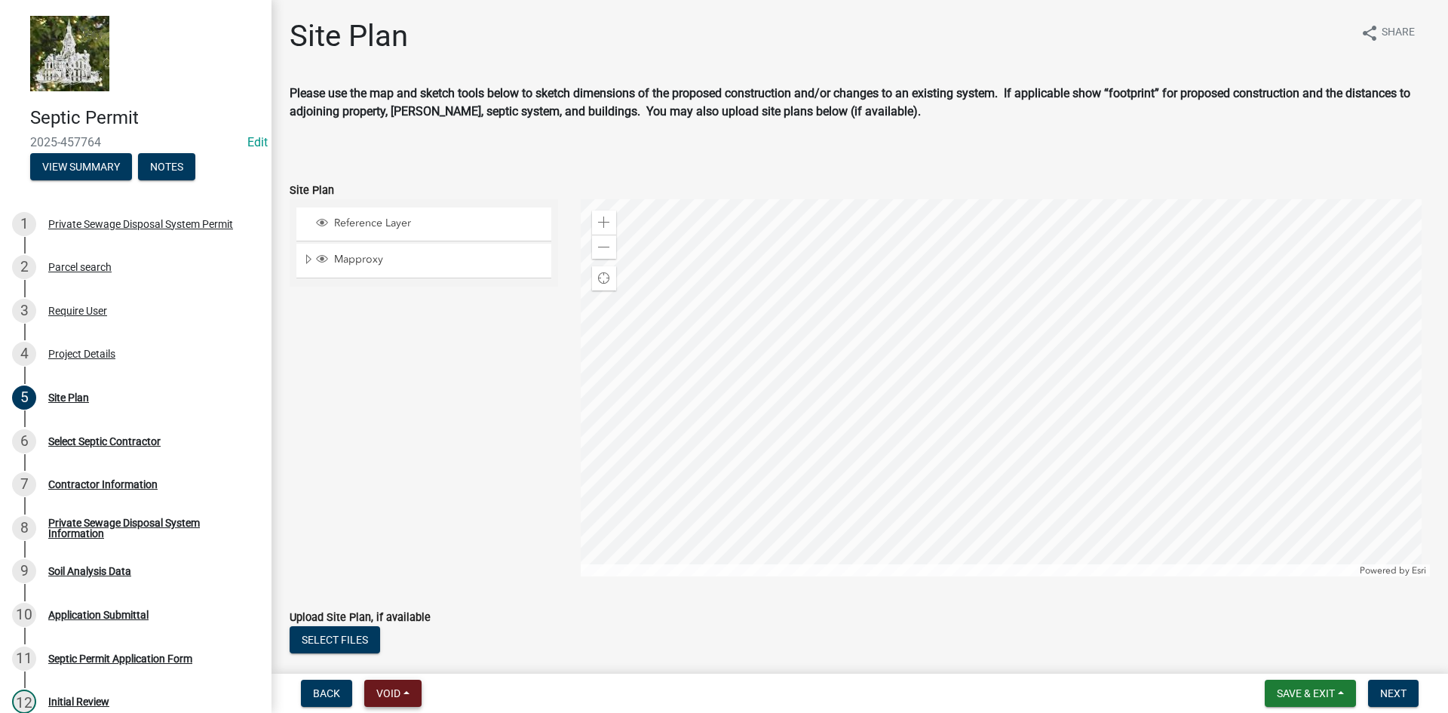
click at [388, 696] on span "Void" at bounding box center [388, 693] width 24 height 12
click at [398, 650] on button "Void" at bounding box center [424, 654] width 121 height 36
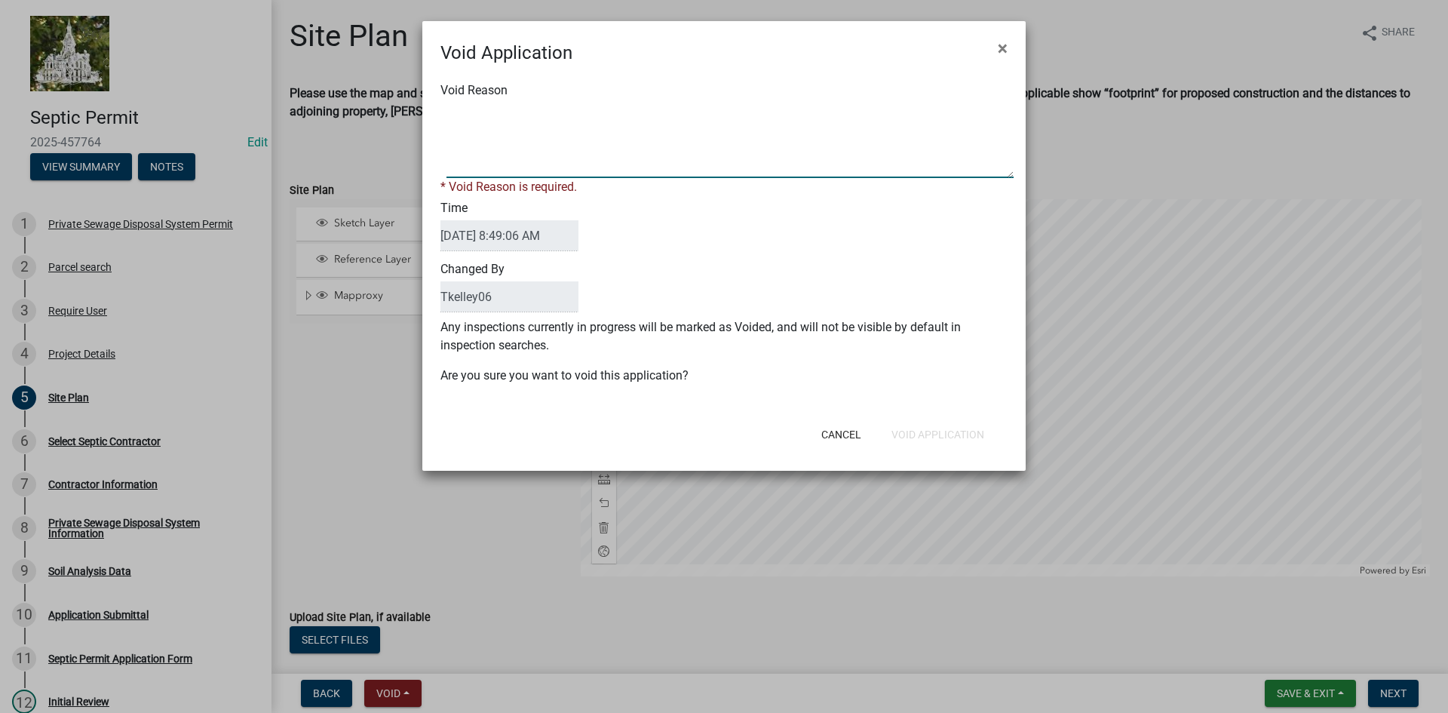
click at [546, 143] on textarea "Void Reason" at bounding box center [729, 140] width 567 height 75
type textarea "duplicate"
click at [929, 441] on div "Void Application × Void Reason * Void Reason is required. Time 08/20/2025 8:49:…" at bounding box center [723, 245] width 603 height 449
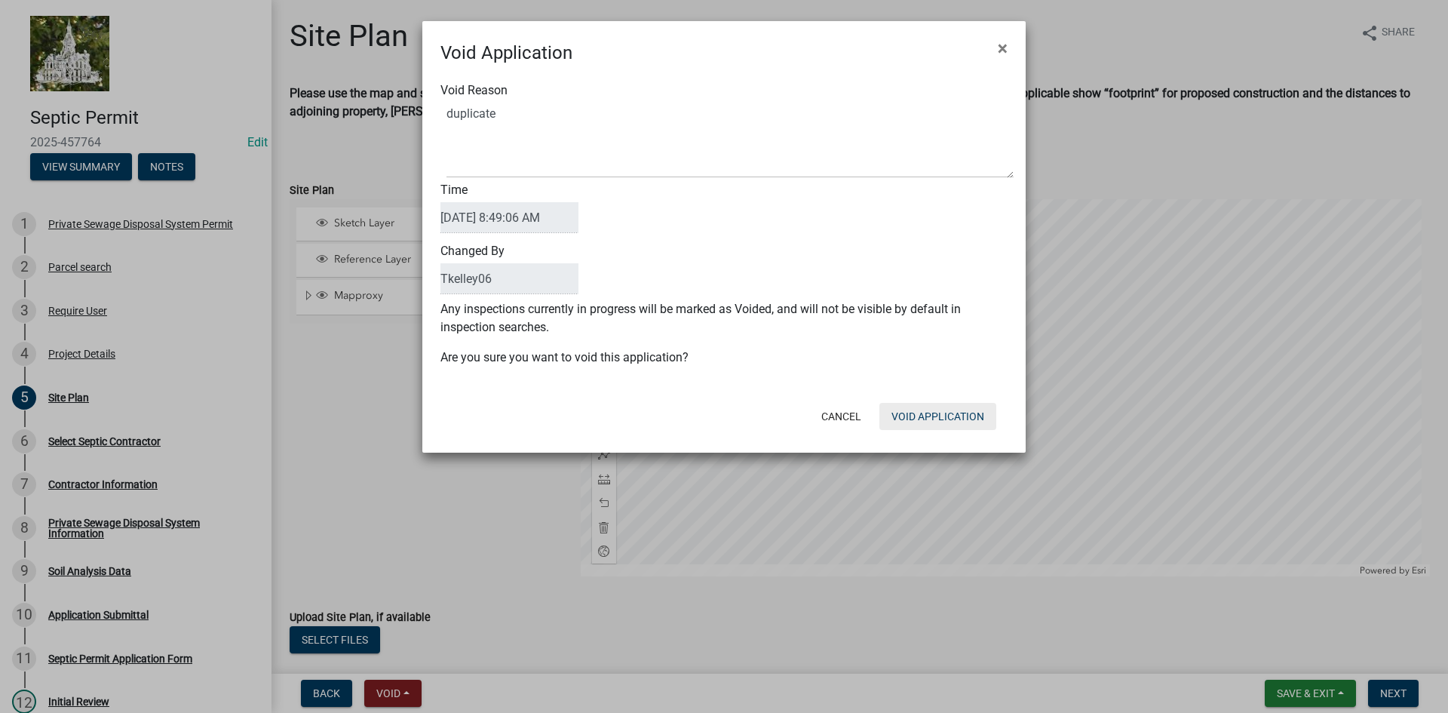
click at [937, 416] on button "Void Application" at bounding box center [937, 416] width 117 height 27
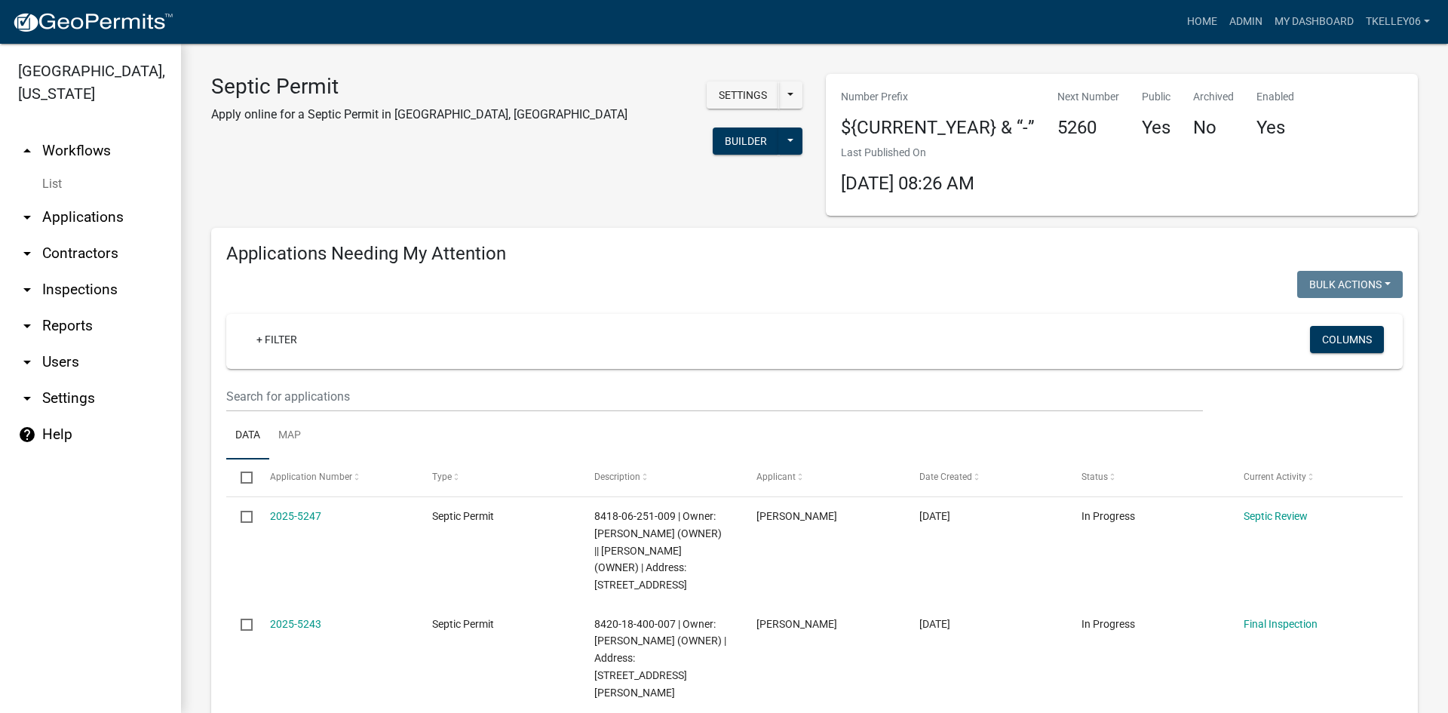
select select "3: 100"
click at [1186, 16] on link "Home" at bounding box center [1202, 22] width 42 height 29
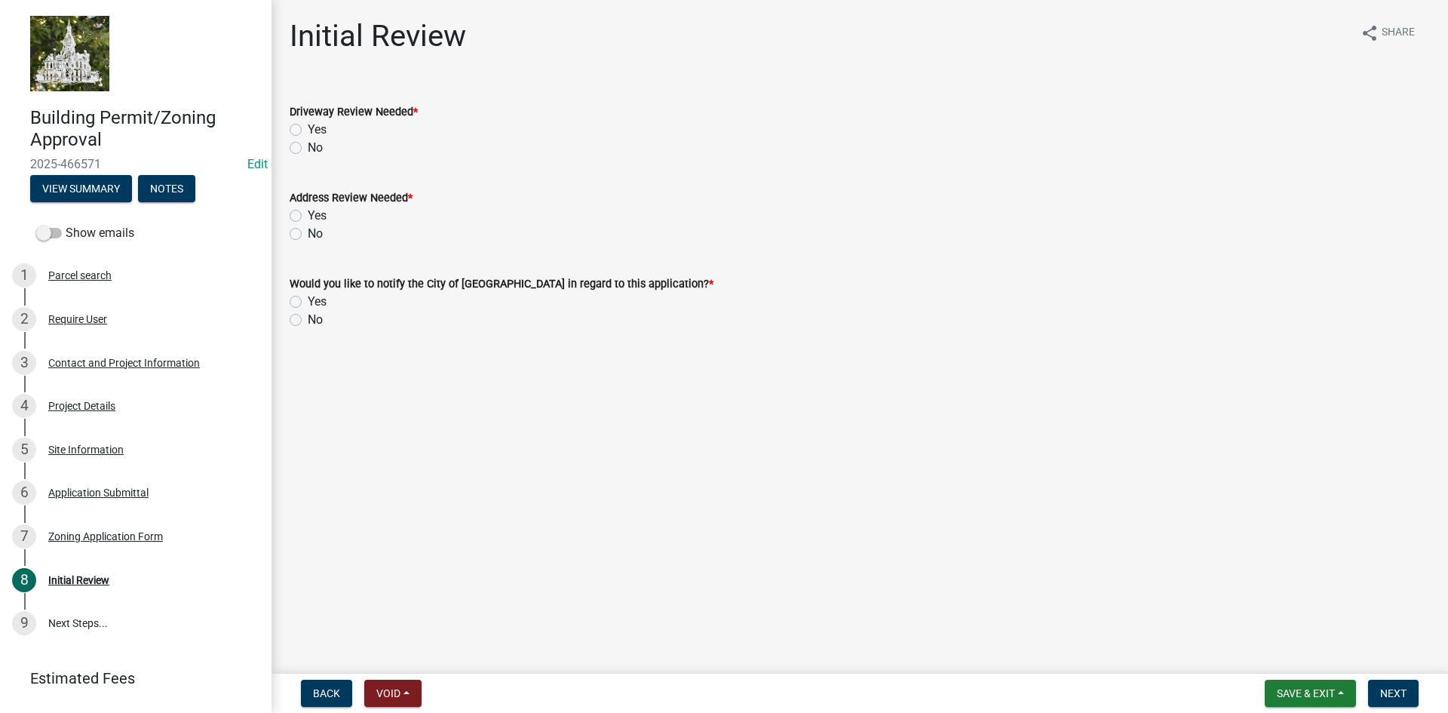
click at [308, 149] on label "No" at bounding box center [315, 148] width 15 height 18
click at [308, 149] on input "No" at bounding box center [313, 144] width 10 height 10
radio input "true"
click at [308, 232] on label "No" at bounding box center [315, 234] width 15 height 18
click at [308, 232] on input "No" at bounding box center [313, 230] width 10 height 10
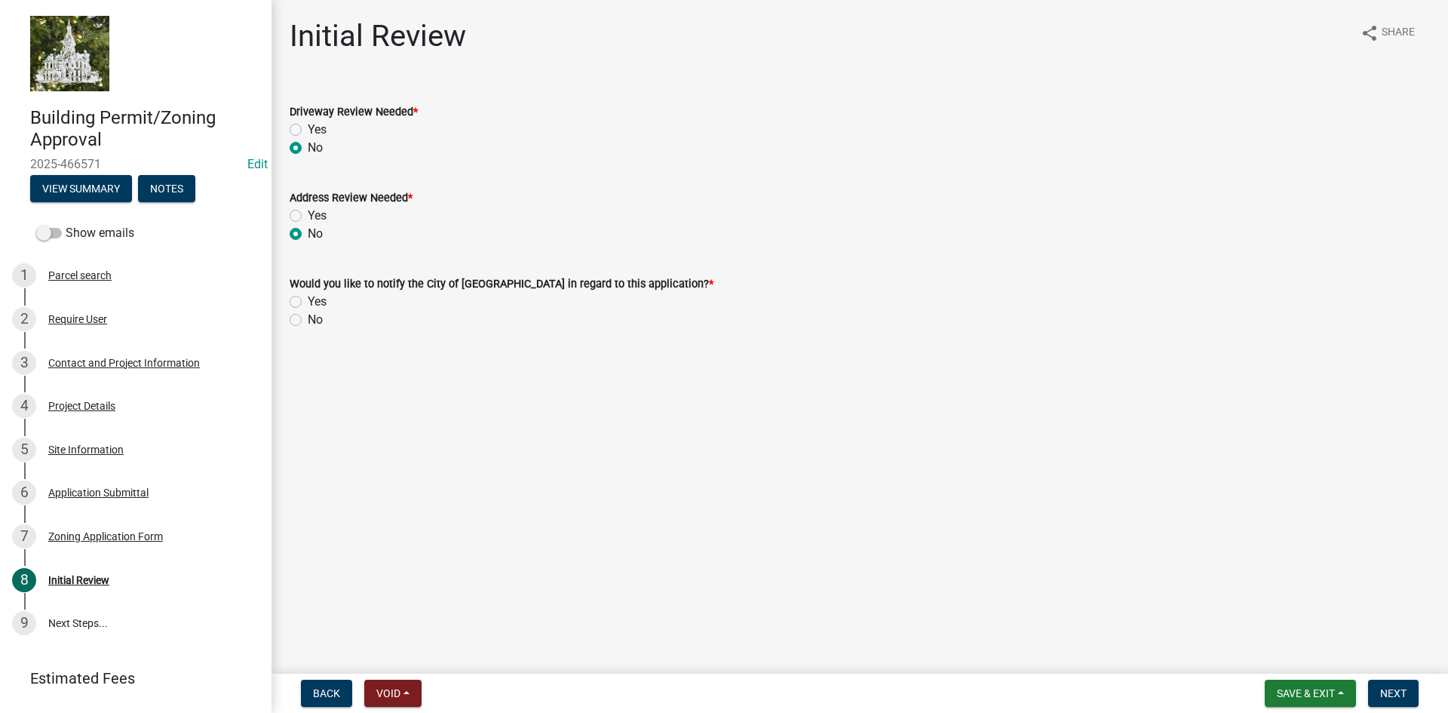
radio input "true"
click at [308, 322] on label "No" at bounding box center [315, 320] width 15 height 18
click at [308, 320] on input "No" at bounding box center [313, 316] width 10 height 10
radio input "true"
click at [1389, 687] on span "Next" at bounding box center [1393, 693] width 26 height 12
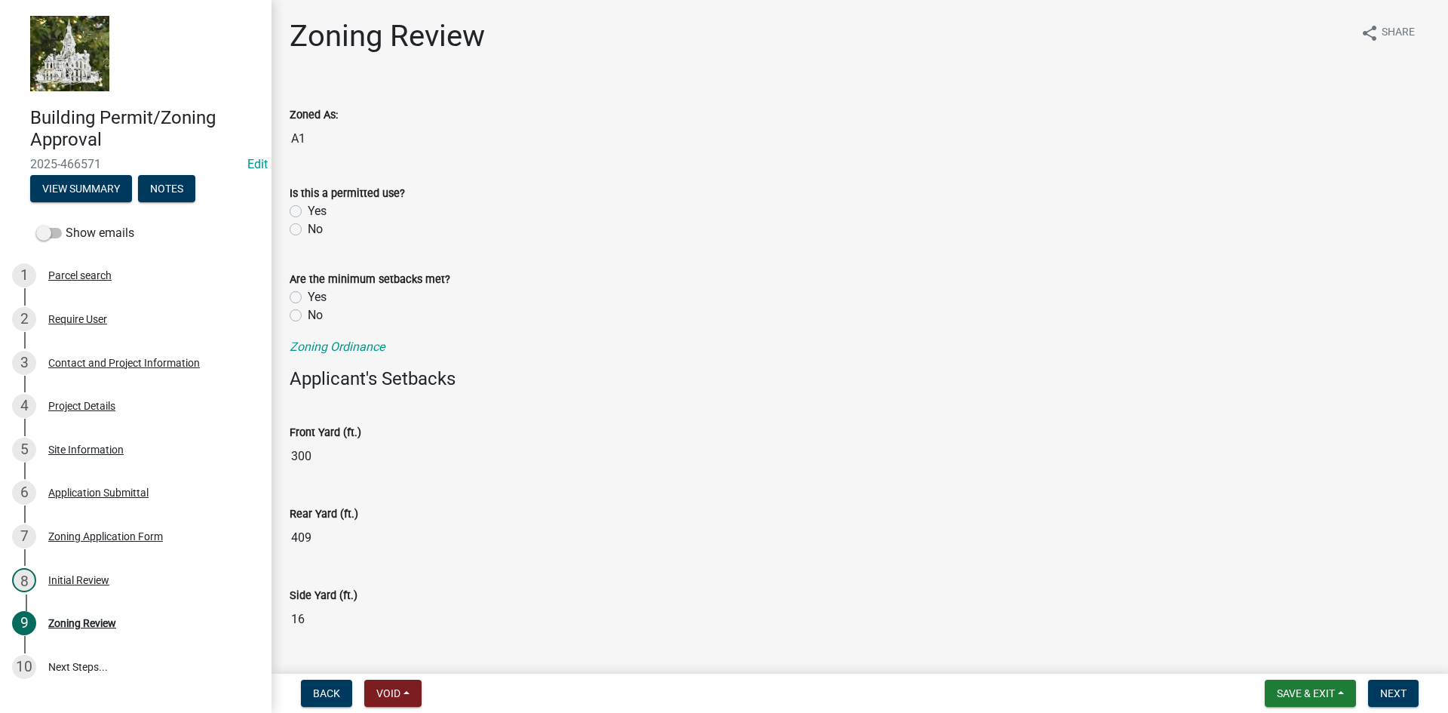
click at [308, 214] on label "Yes" at bounding box center [317, 211] width 19 height 18
click at [308, 212] on input "Yes" at bounding box center [313, 207] width 10 height 10
radio input "true"
click at [308, 298] on label "Yes" at bounding box center [317, 297] width 19 height 18
click at [308, 298] on input "Yes" at bounding box center [313, 293] width 10 height 10
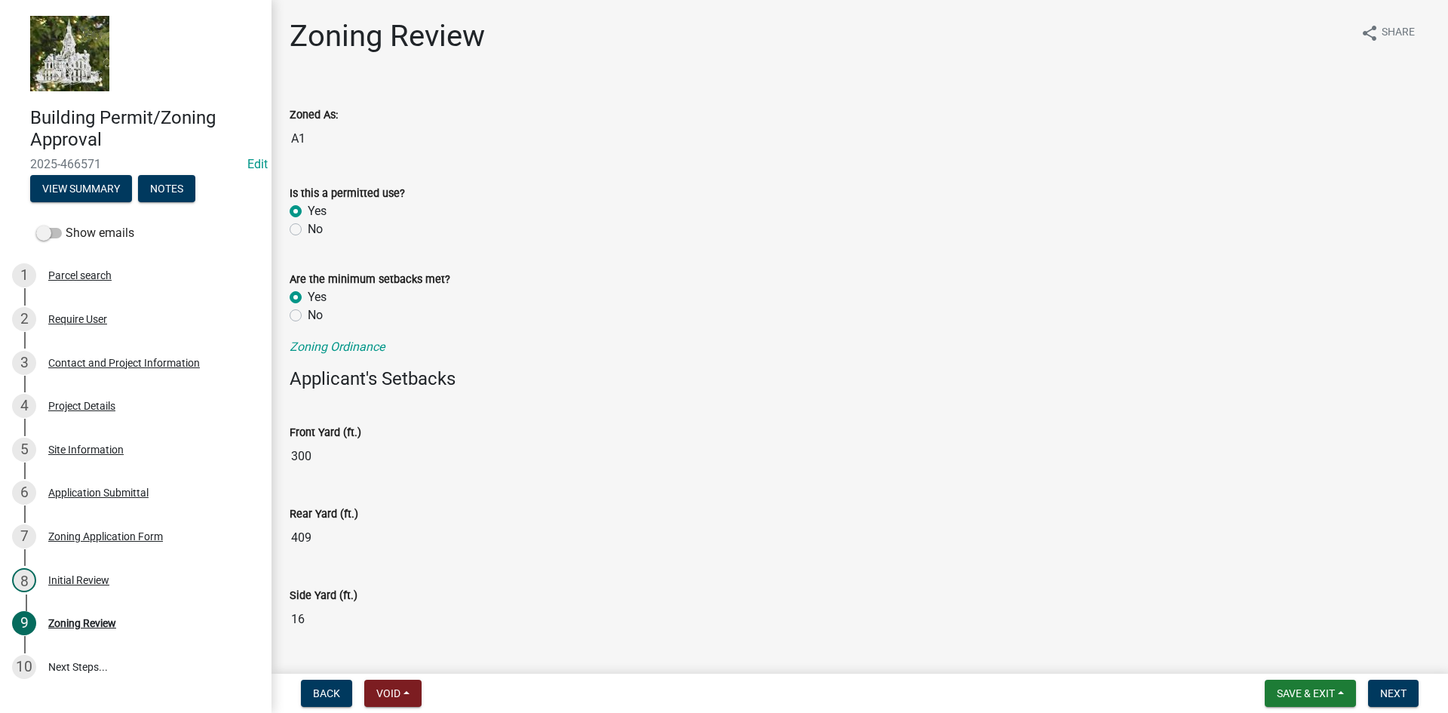
radio input "true"
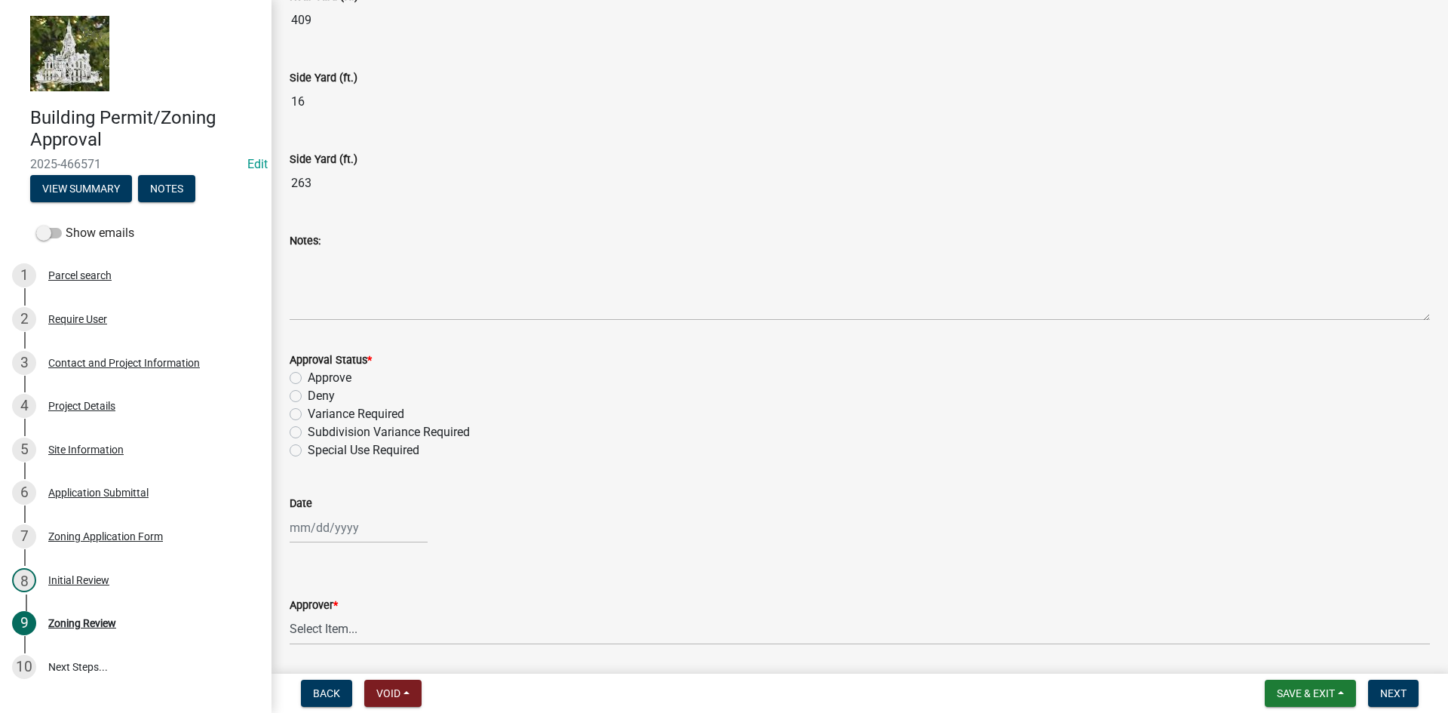
scroll to position [528, 0]
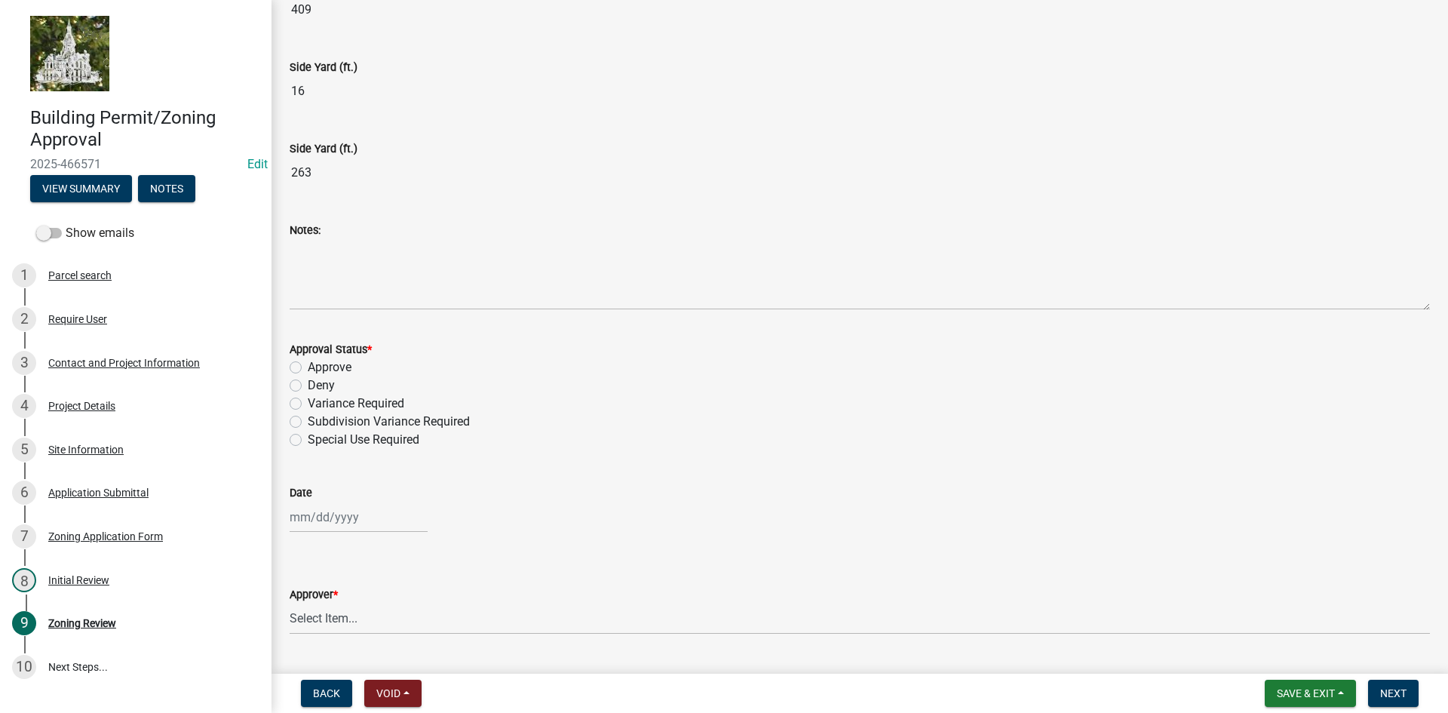
click at [308, 369] on label "Approve" at bounding box center [330, 367] width 44 height 18
click at [308, 368] on input "Approve" at bounding box center [313, 363] width 10 height 10
radio input "true"
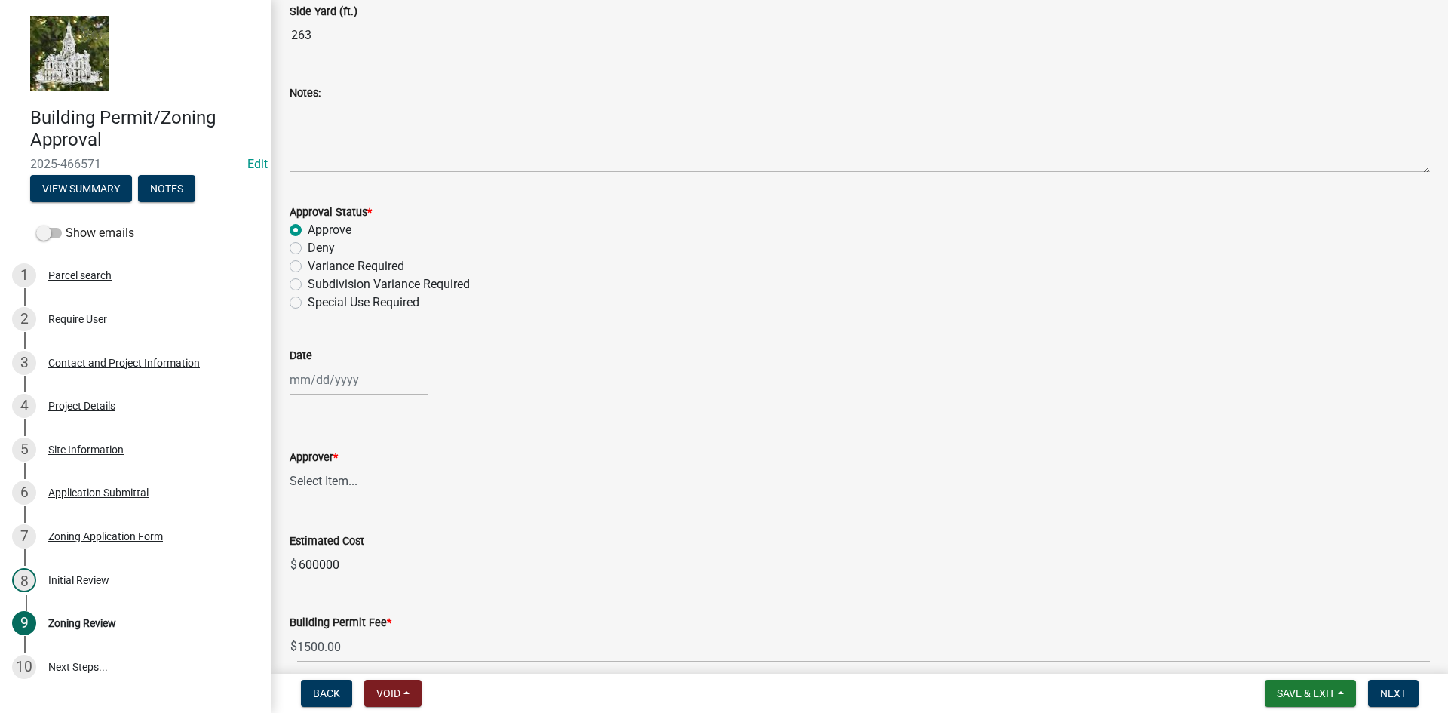
scroll to position [679, 0]
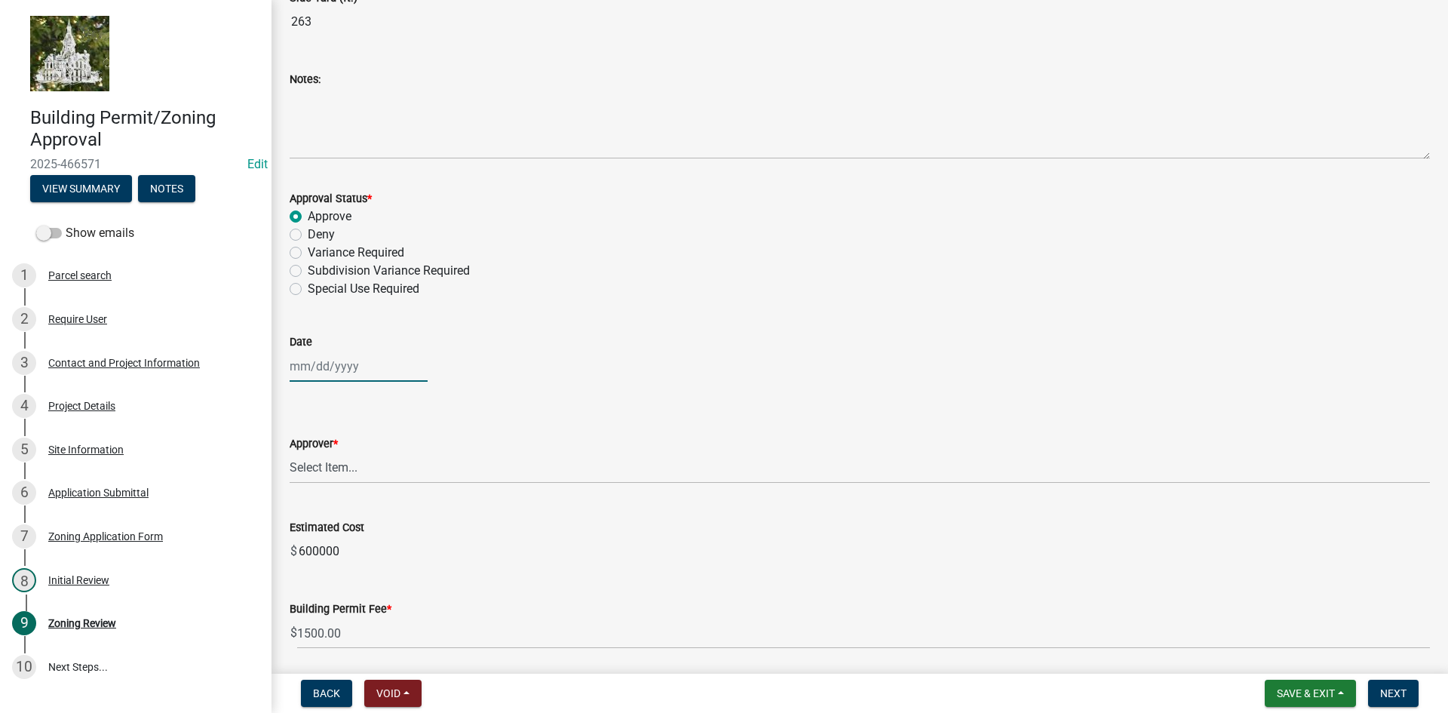
click at [315, 368] on div at bounding box center [359, 366] width 138 height 31
select select "8"
select select "2025"
click at [349, 519] on div "20" at bounding box center [353, 519] width 24 height 24
type input "08/20/2025"
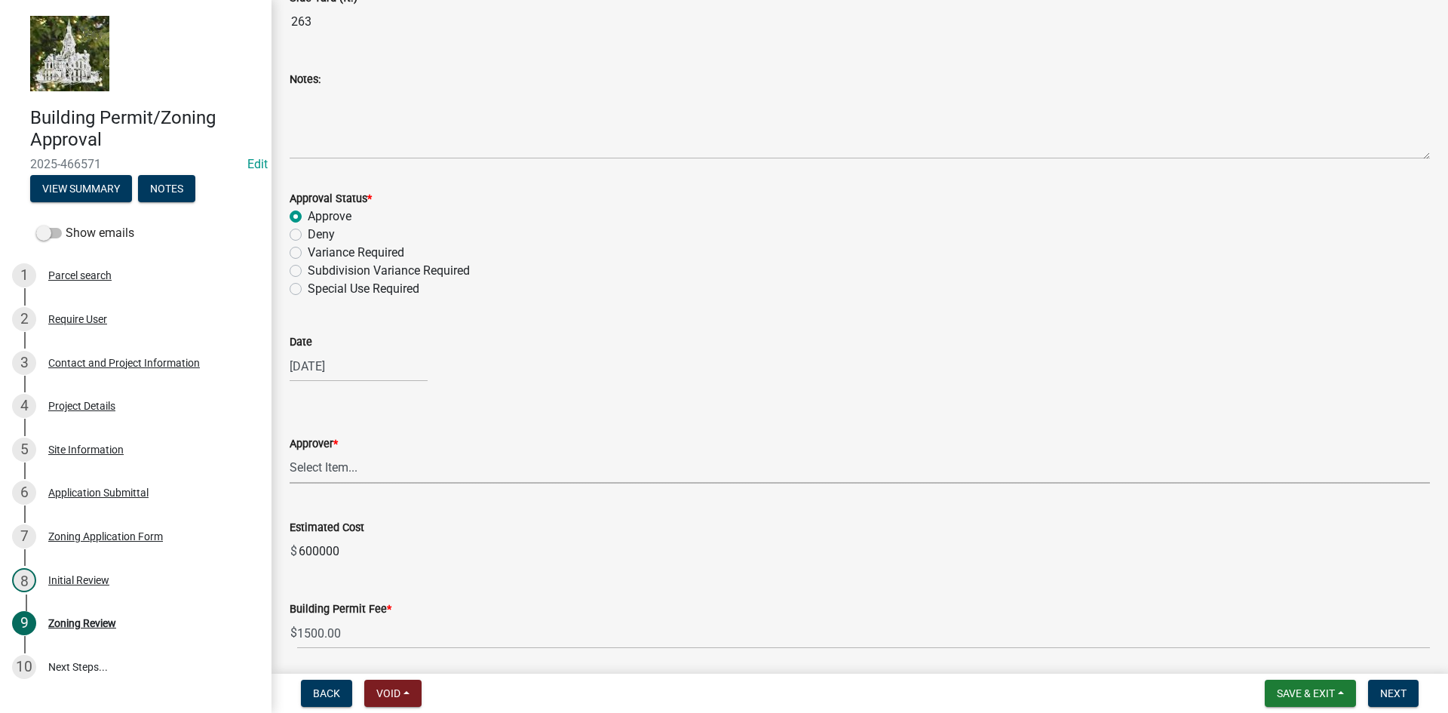
click at [339, 468] on select "Select Item... Tyler Kelley Taveis Stevens Todd Apfel" at bounding box center [860, 467] width 1140 height 31
click at [290, 452] on select "Select Item... Tyler Kelley Taveis Stevens Todd Apfel" at bounding box center [860, 467] width 1140 height 31
select select "61a96a0a-9003-40ca-83a4-3b4bdf05623d"
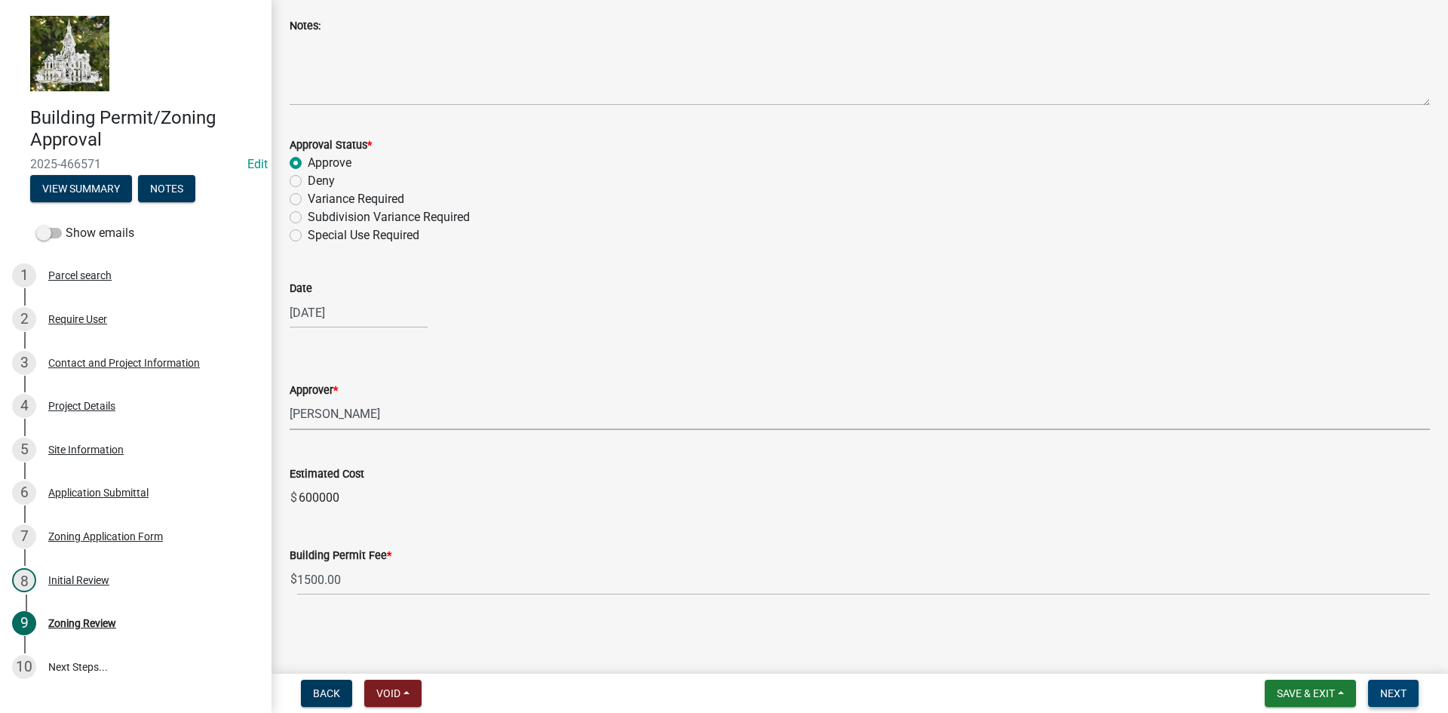
click at [1393, 694] on span "Next" at bounding box center [1393, 693] width 26 height 12
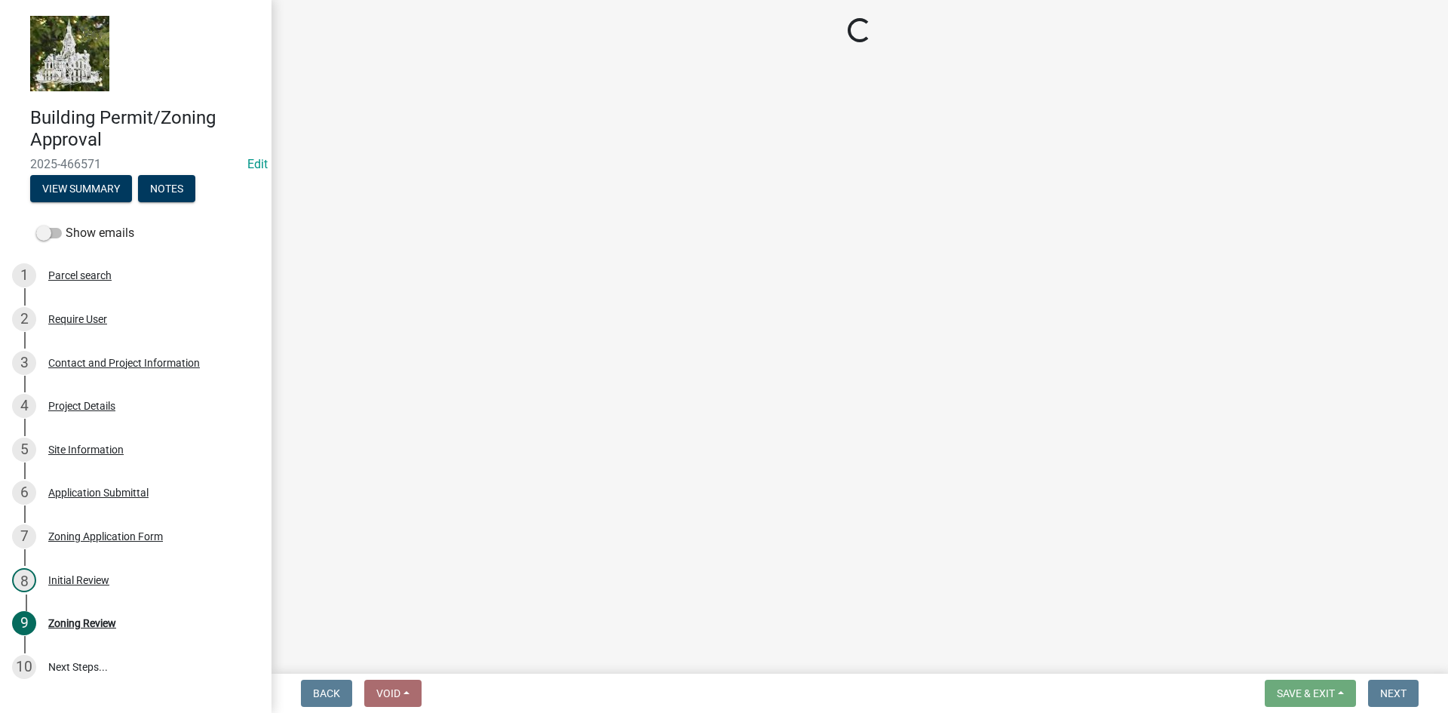
select select "3: 3"
